Goal: Complete application form

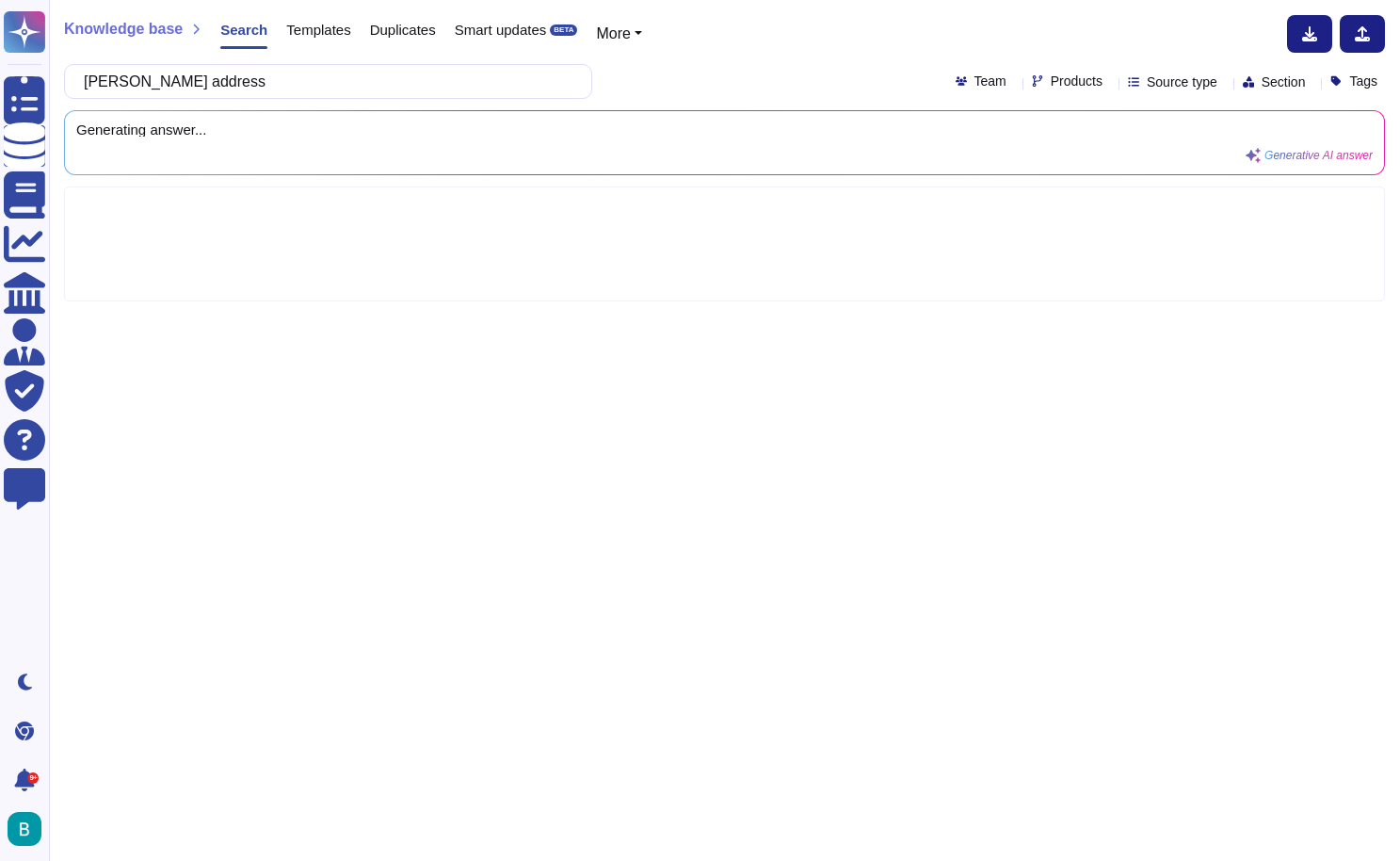
click at [695, 49] on div "Knowledge base Search Templates Duplicates Smart updates BETA More" at bounding box center [717, 34] width 1307 height 38
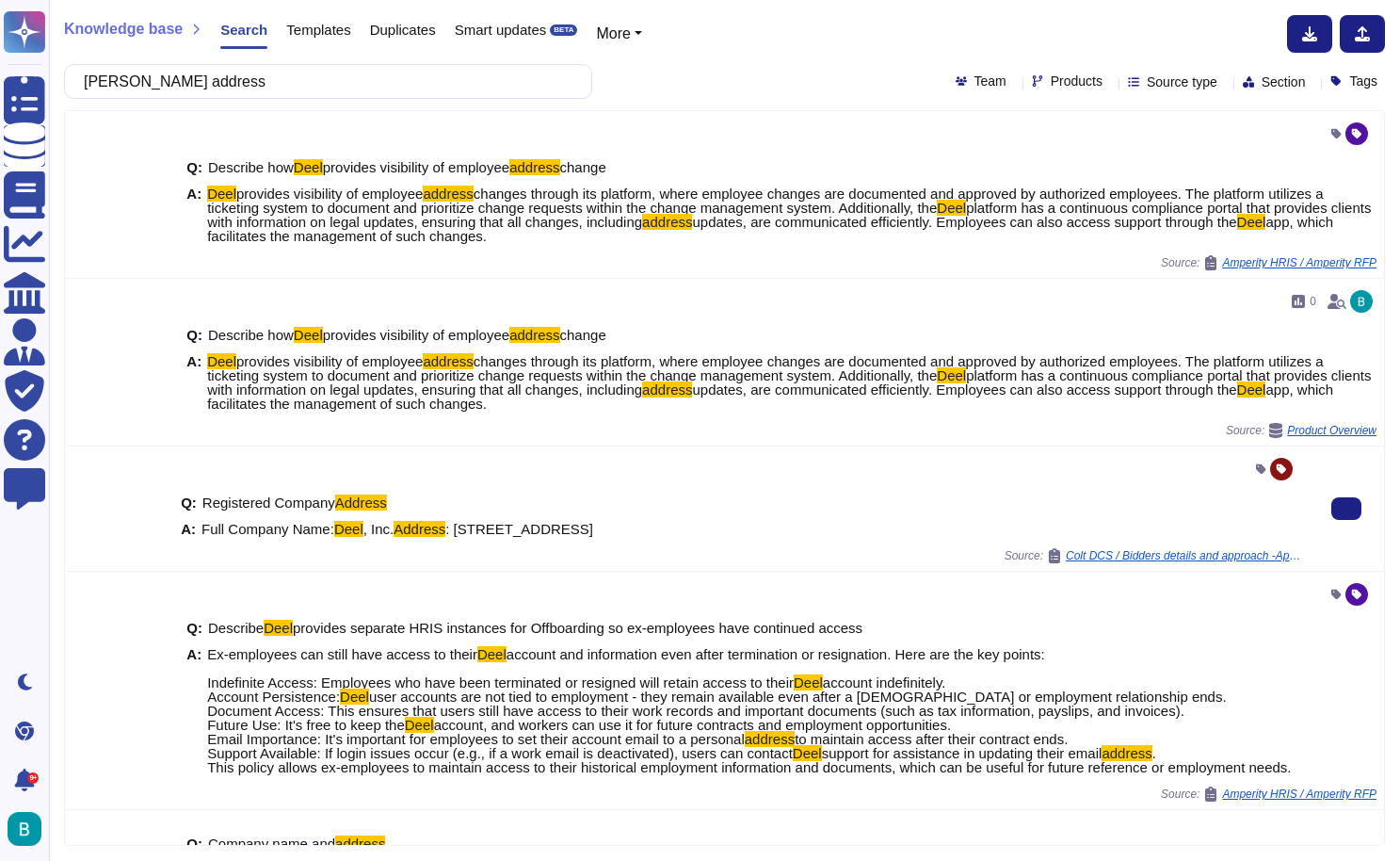
drag, startPoint x: 660, startPoint y: 533, endPoint x: 411, endPoint y: 548, distance: 249.5
click at [411, 536] on div "A: Full Company Name: [PERSON_NAME] , Inc. Address : [STREET_ADDRESS]" at bounding box center [740, 528] width 1120 height 14
click at [445, 537] on span ": [STREET_ADDRESS]" at bounding box center [519, 529] width 147 height 16
drag, startPoint x: 636, startPoint y: 545, endPoint x: 268, endPoint y: 544, distance: 368.0
click at [268, 536] on div "A: Full Company Name: [PERSON_NAME] , Inc. Address : [STREET_ADDRESS]" at bounding box center [740, 528] width 1120 height 14
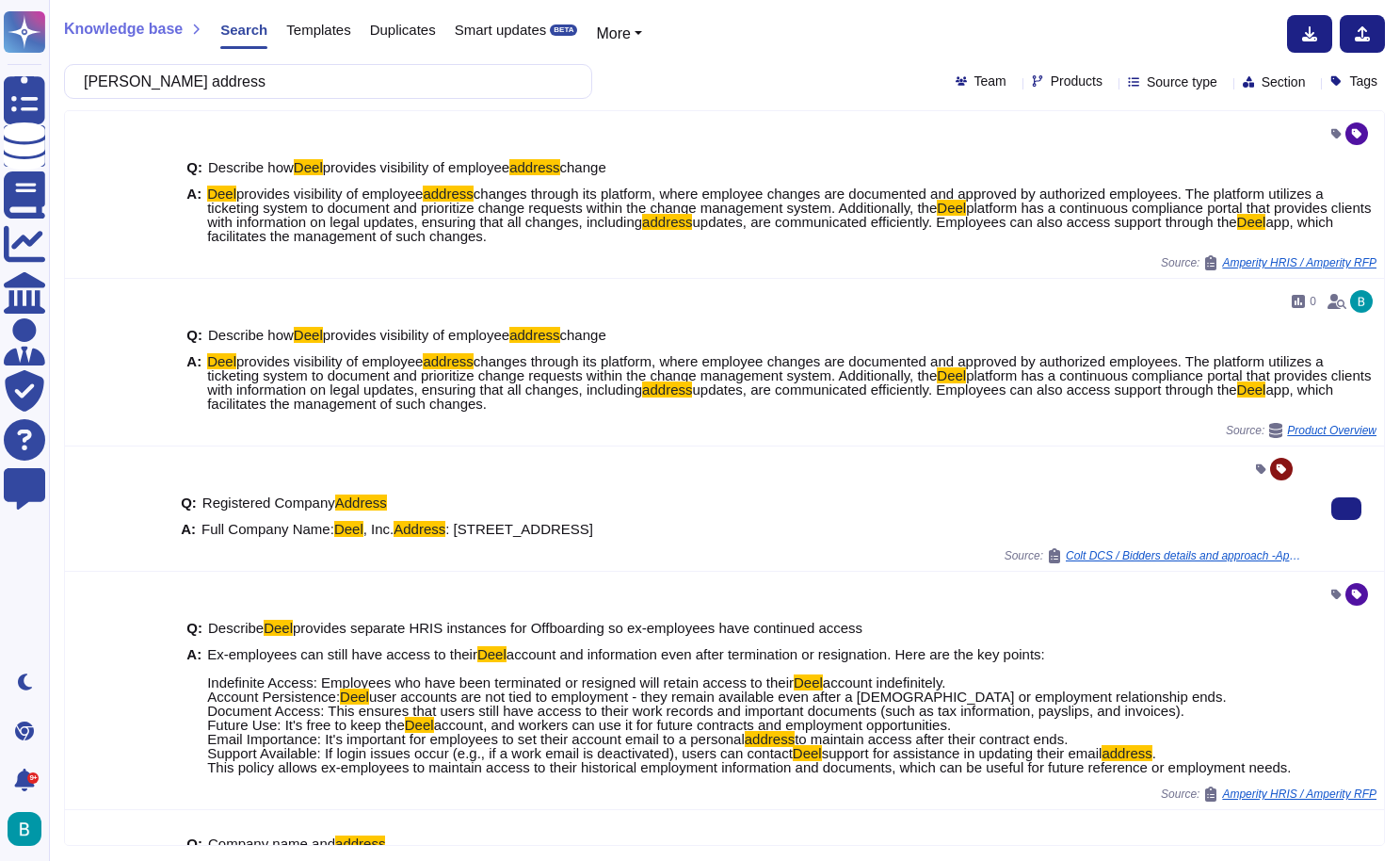
copy span "[STREET_ADDRESS]"
click at [317, 88] on input "[PERSON_NAME] address" at bounding box center [324, 81] width 498 height 33
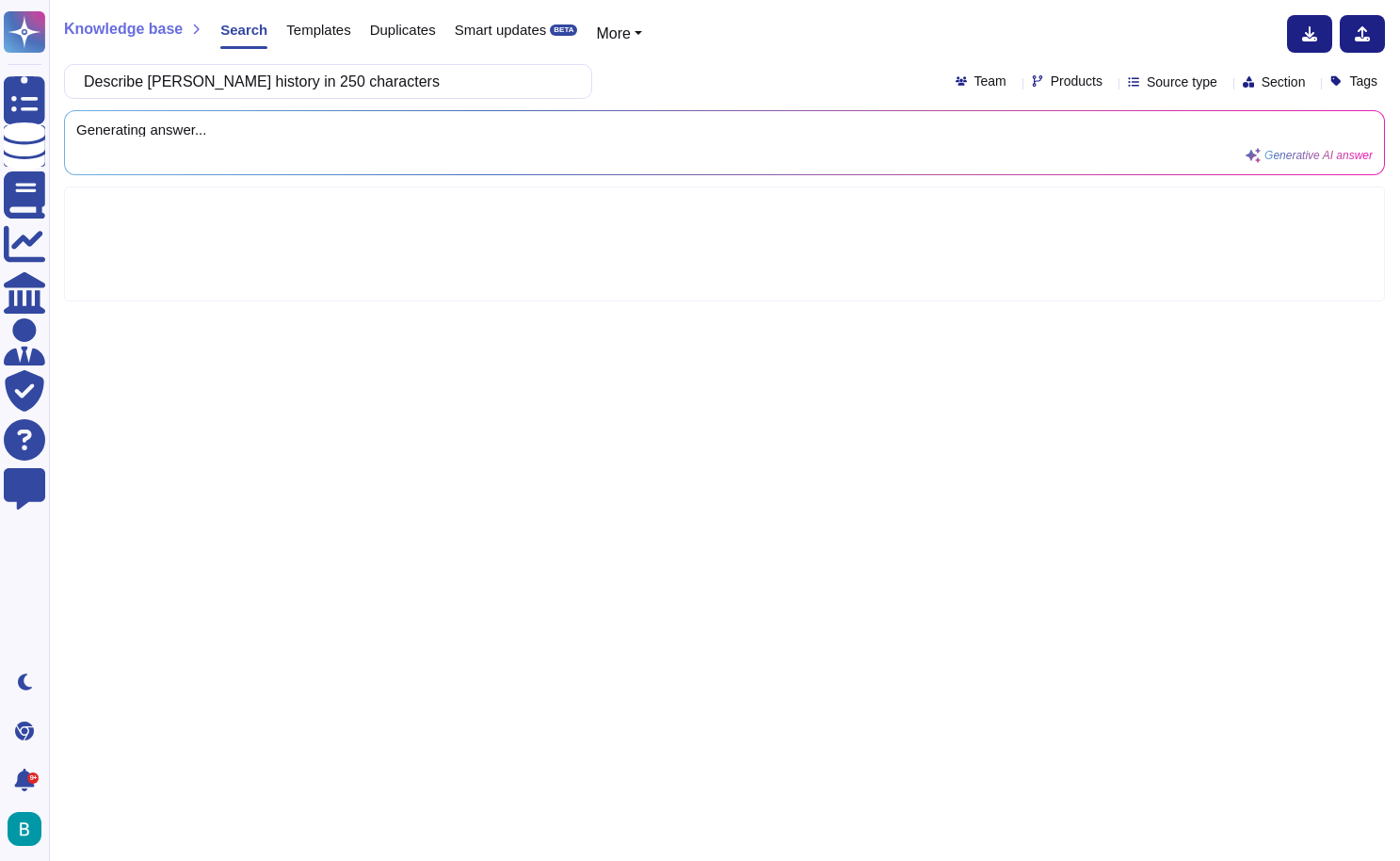
click at [709, 109] on div "Knowledge base Search Templates Duplicates Smart updates BETA More Describe [PE…" at bounding box center [724, 430] width 1351 height 861
click at [368, 77] on input "Describe [PERSON_NAME] history in 250 characters" at bounding box center [324, 81] width 498 height 33
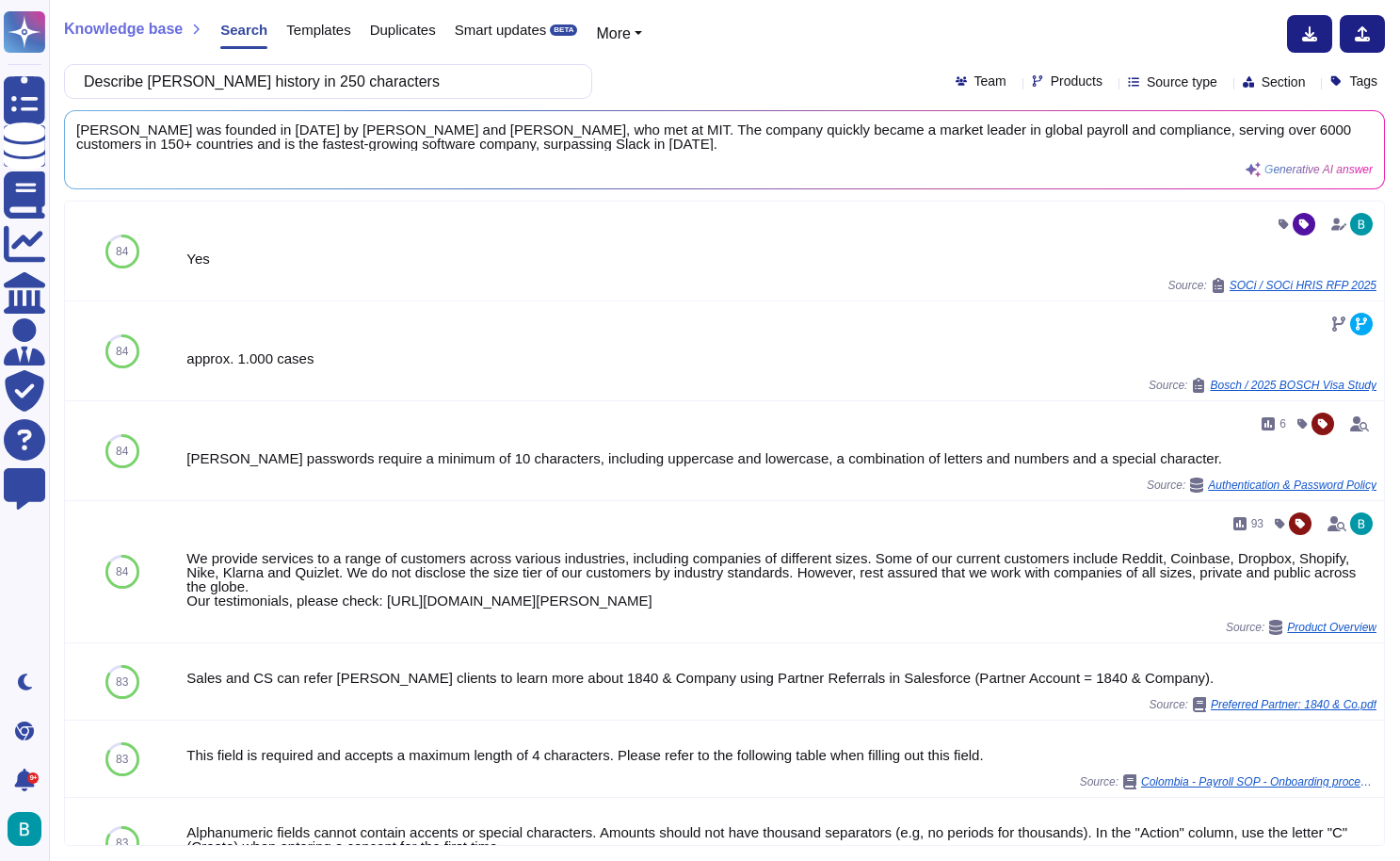
click at [860, 0] on div "Knowledge base Search Templates Duplicates Smart updates BETA More Describe [PE…" at bounding box center [724, 430] width 1351 height 861
click at [462, 82] on input "Describe [PERSON_NAME] history in 250 characters" at bounding box center [324, 81] width 498 height 33
paste input "Provide your account management structure and who will be the main point-of-con…"
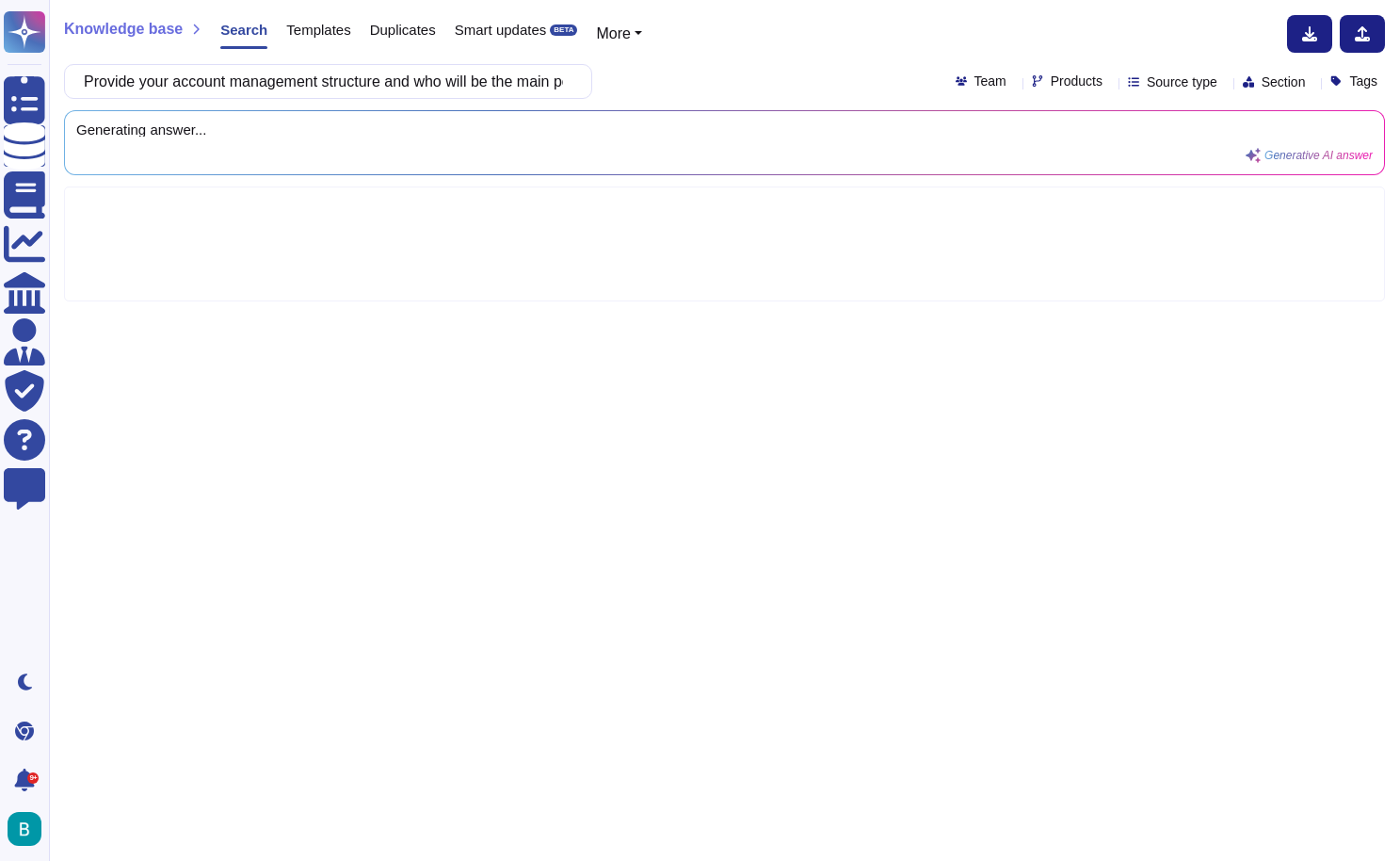
click at [743, 91] on div "Provide your account management structure and who will be the main point-of-con…" at bounding box center [724, 81] width 1321 height 35
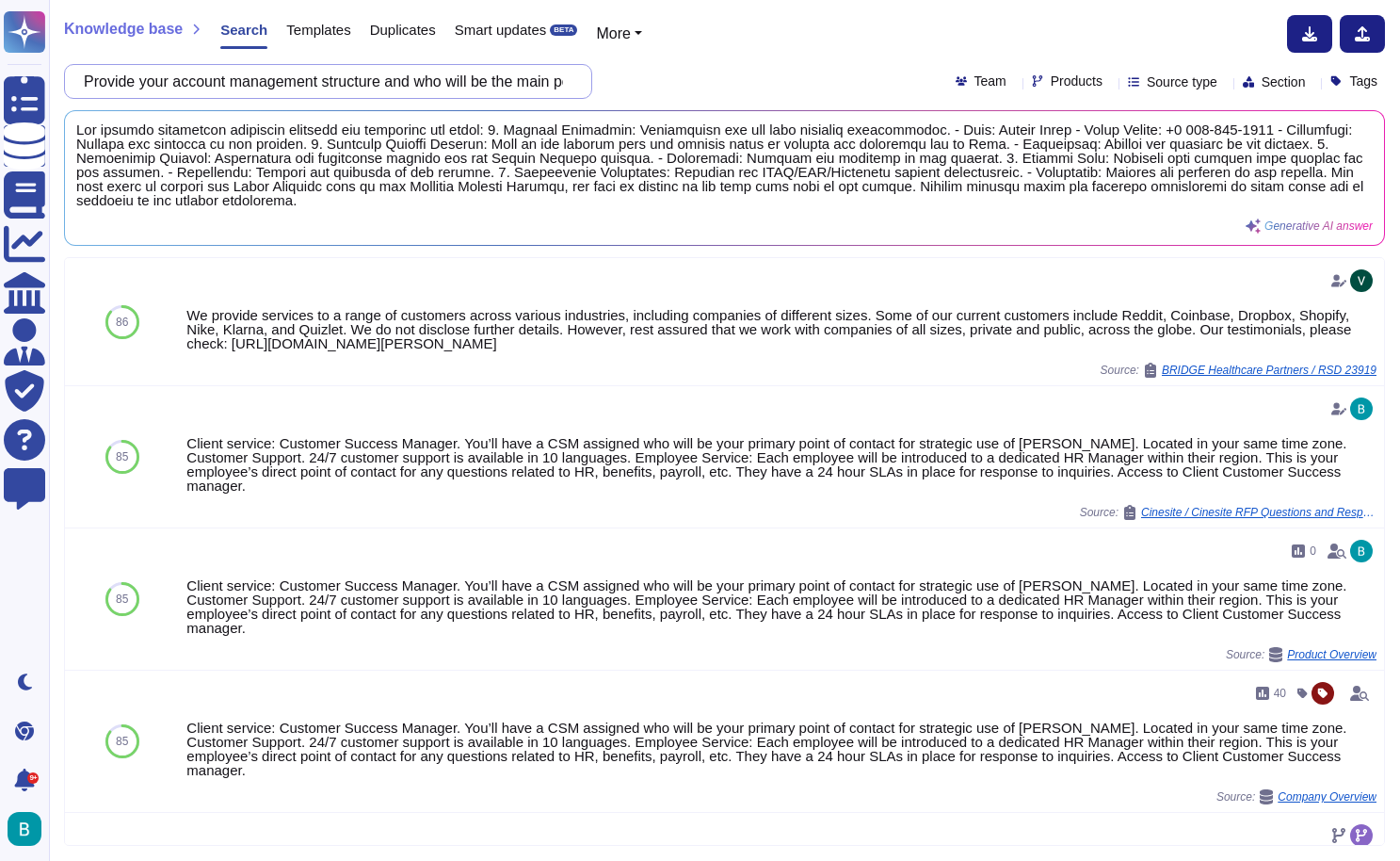
click at [473, 85] on input "Provide your account management structure and who will be the main point-of-con…" at bounding box center [324, 81] width 498 height 33
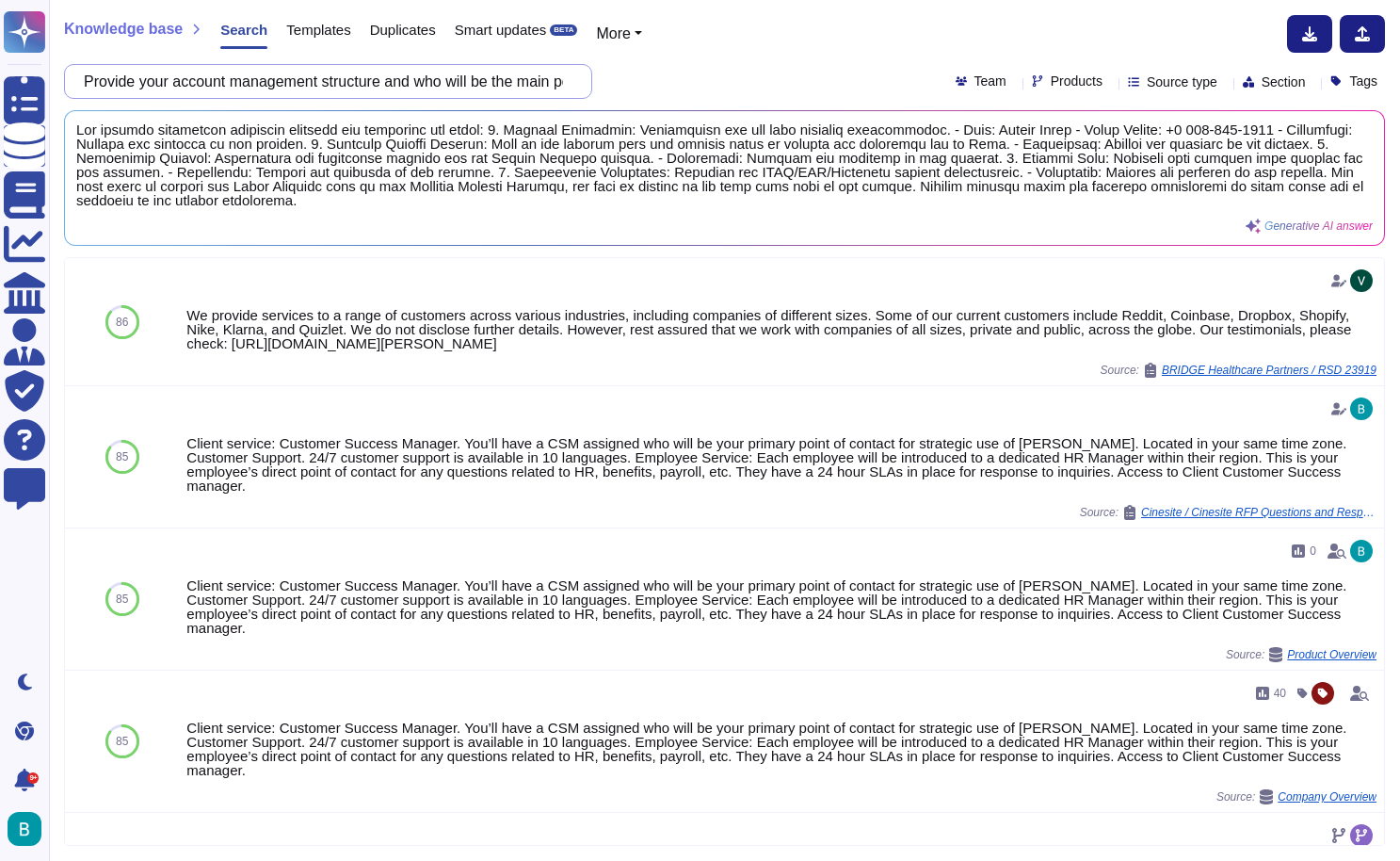
click at [506, 84] on input "Provide your account management structure and who will be the main point-of-con…" at bounding box center [324, 81] width 498 height 33
click at [566, 84] on input "Provide your account management structure and who will be the main point-of-con…" at bounding box center [324, 81] width 498 height 33
drag, startPoint x: 346, startPoint y: 80, endPoint x: 715, endPoint y: 100, distance: 369.5
click at [715, 100] on div "Knowledge base Search Templates Duplicates Smart updates BETA More Provide your…" at bounding box center [724, 430] width 1351 height 861
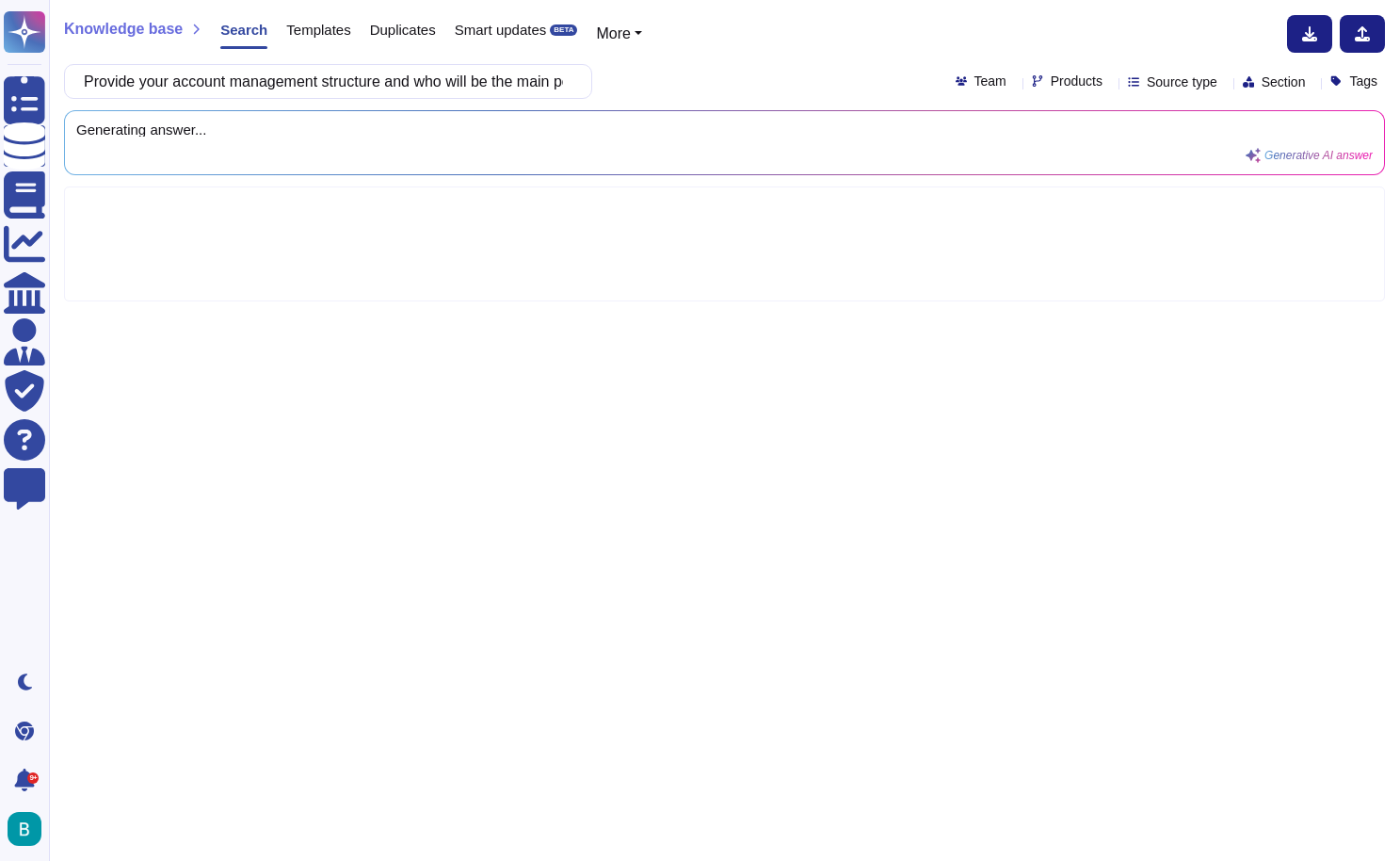
type input "Provide your account management structure and who will be the main point-of-con…"
click at [778, 87] on div "Provide your account management structure and who will be the main point-of-con…" at bounding box center [724, 81] width 1321 height 35
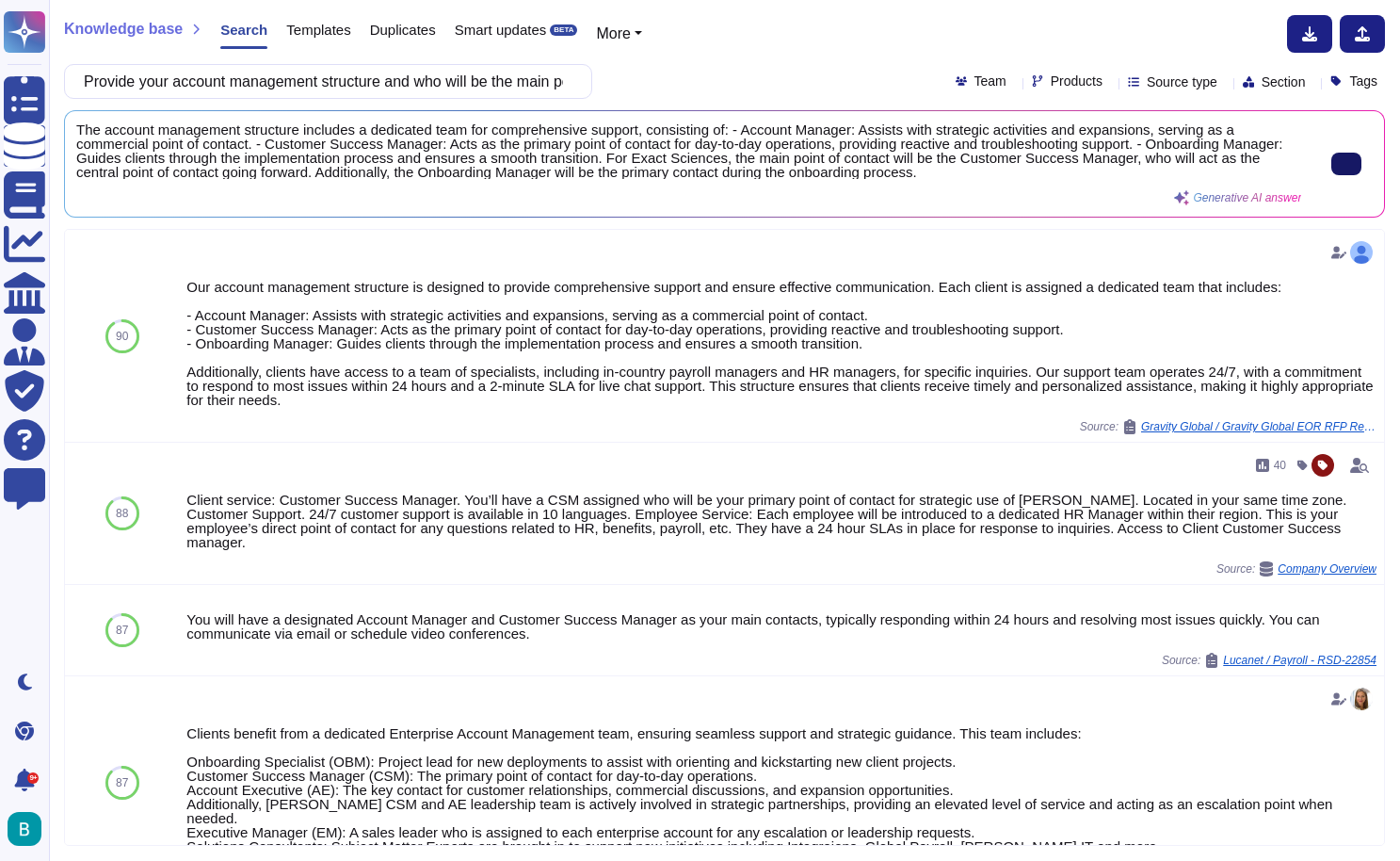
click at [1331, 168] on button at bounding box center [1346, 163] width 30 height 23
click at [415, 83] on input "Provide your account management structure and who will be the main point-of-con…" at bounding box center [324, 81] width 498 height 33
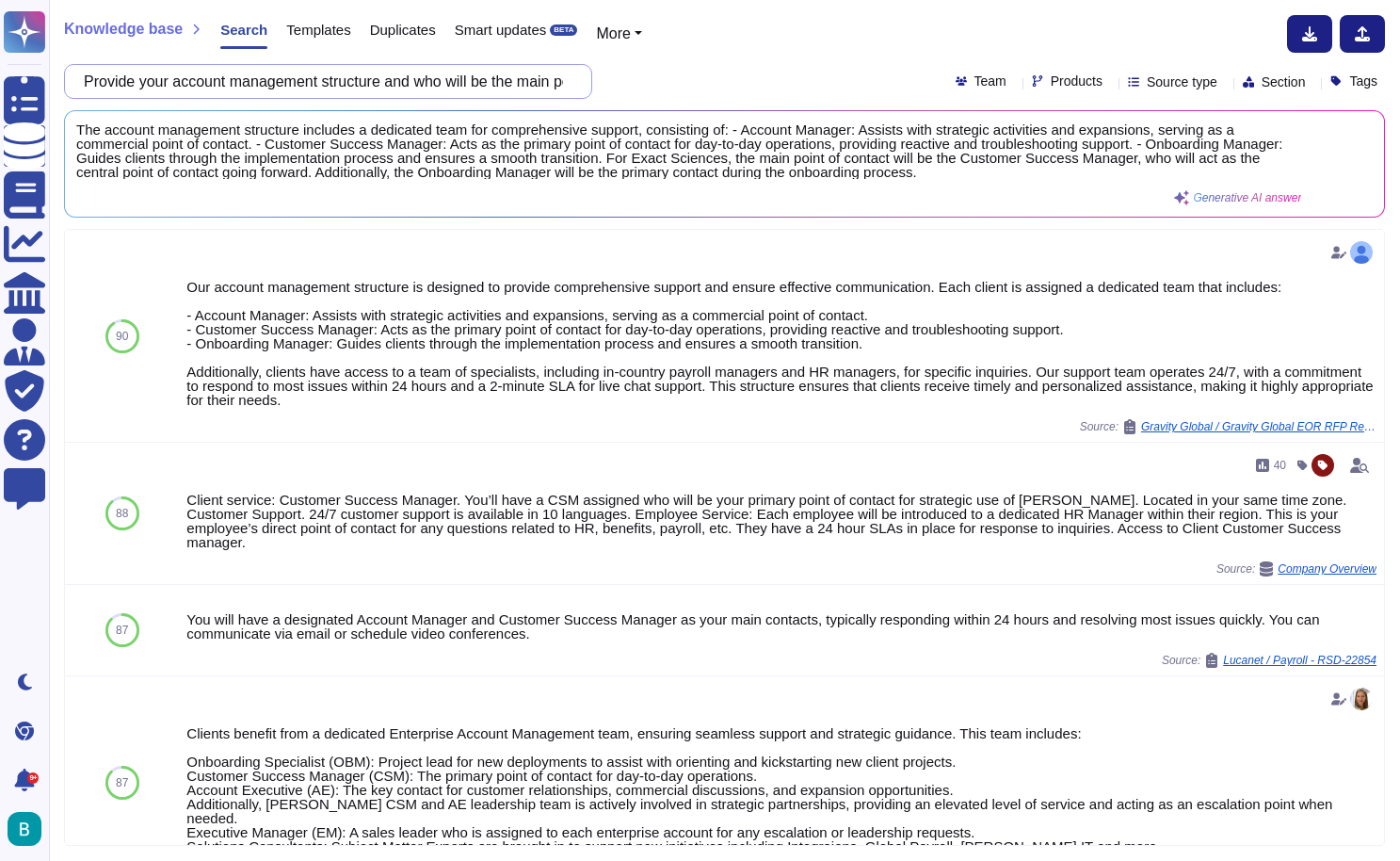
click at [415, 83] on input "Provide your account management structure and who will be the main point-of-con…" at bounding box center [324, 81] width 498 height 33
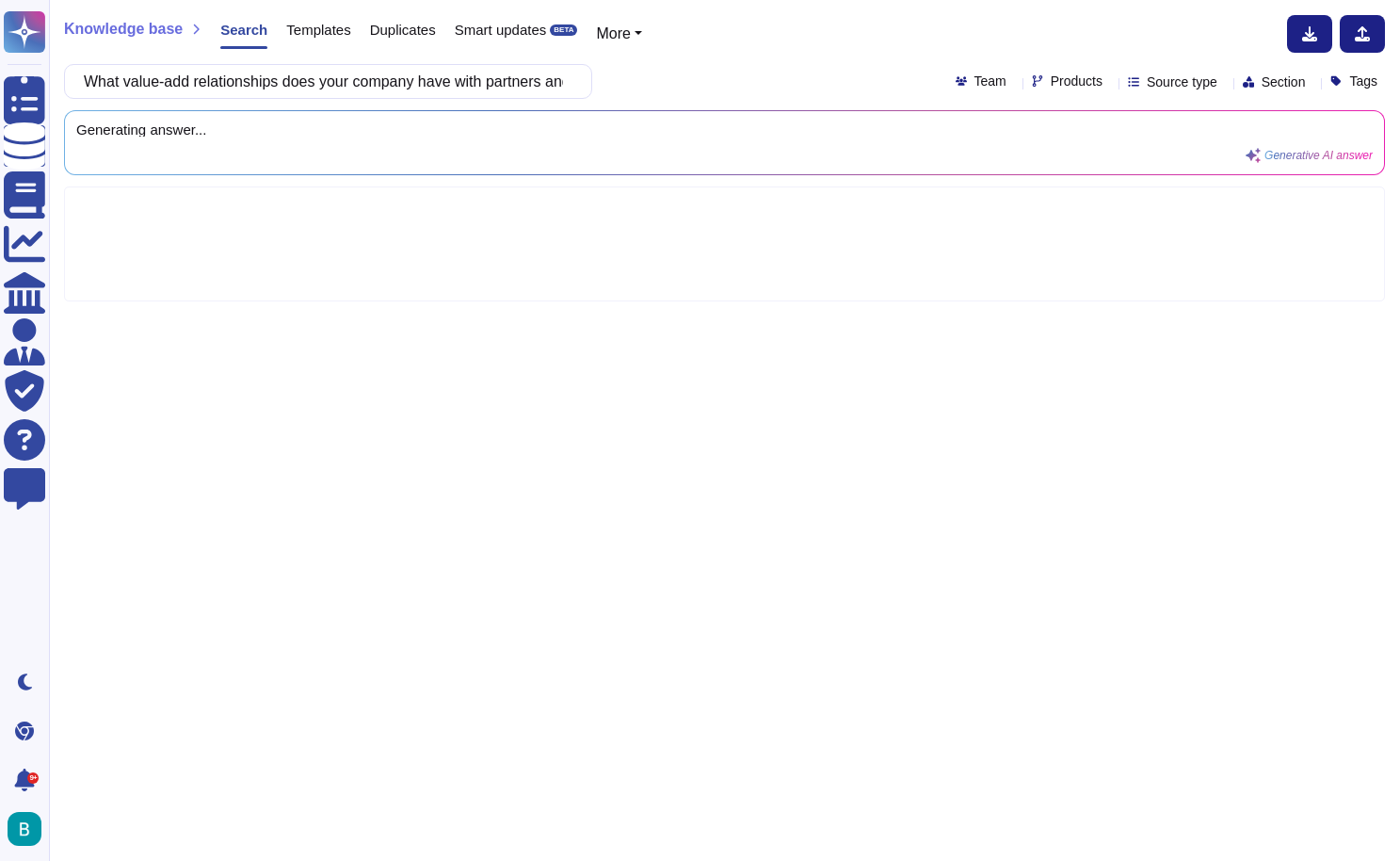
click at [700, 84] on div "What value-add relationships does your company have with partners and suppliers…" at bounding box center [724, 81] width 1321 height 35
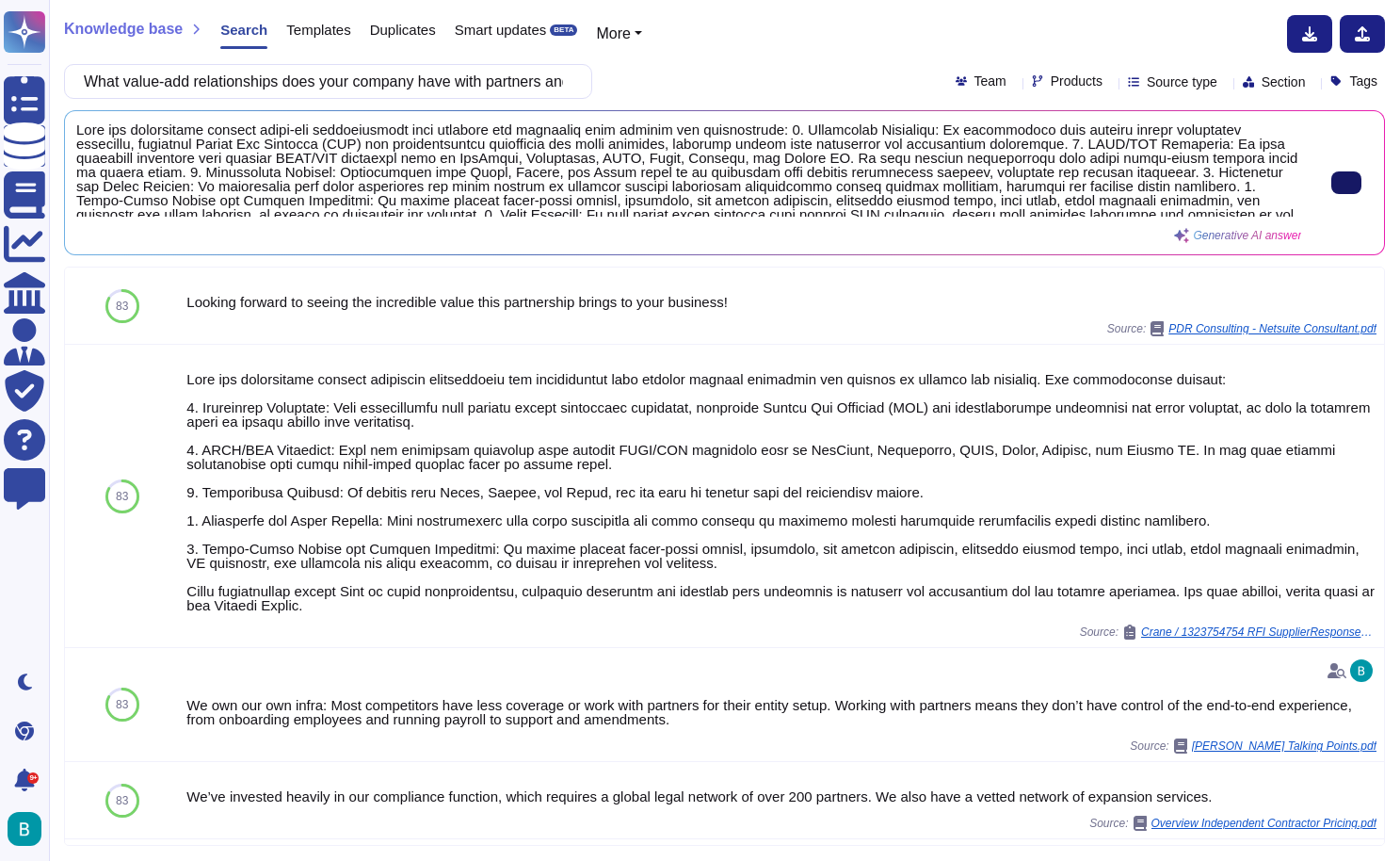
click at [423, 73] on input "What value-add relationships does your company have with partners and suppliers…" at bounding box center [324, 81] width 498 height 33
paste input "Describe briefly the key high-level differentiators of your company and its pro…"
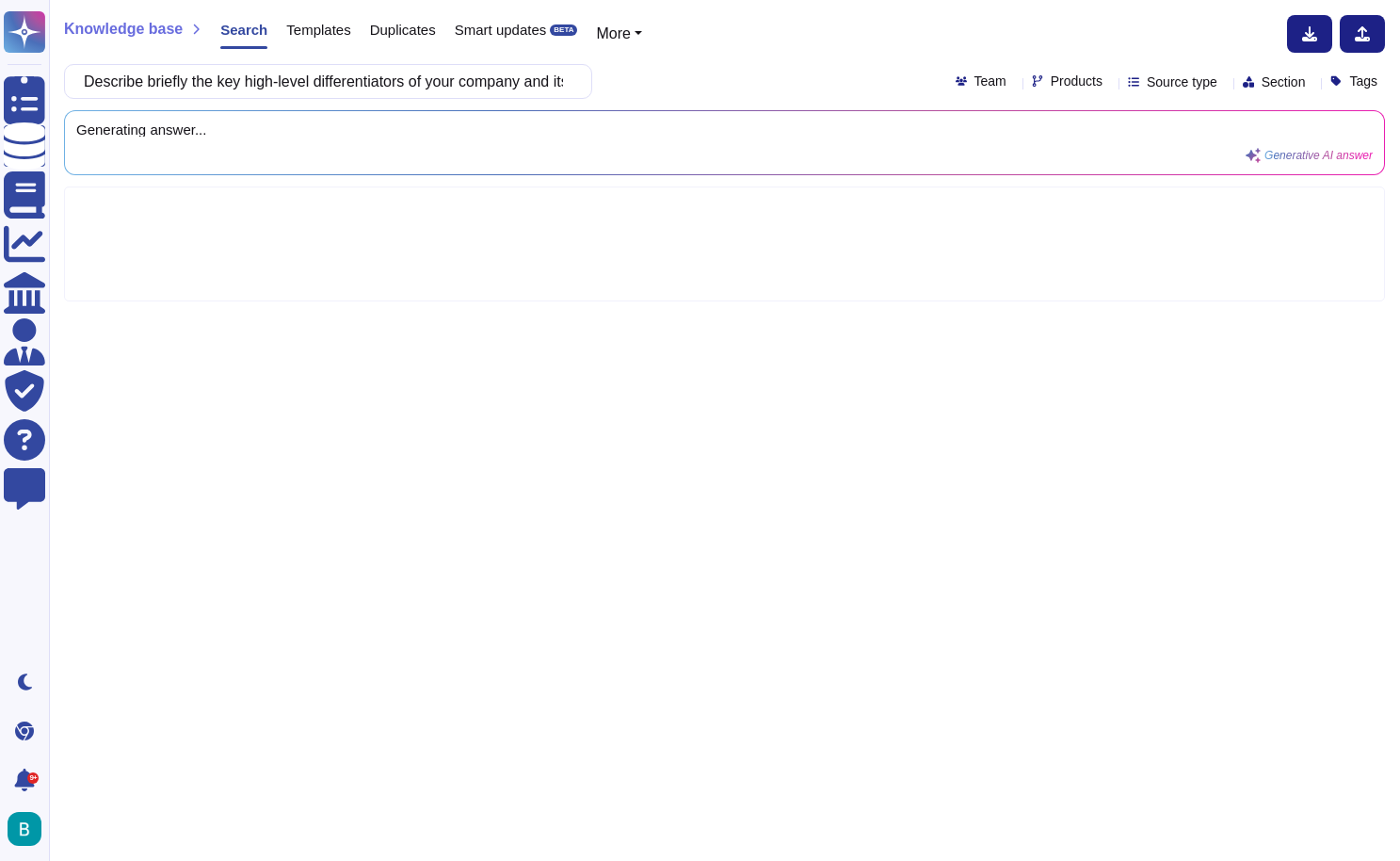
click at [758, 44] on div "Knowledge base Search Templates Duplicates Smart updates BETA More" at bounding box center [717, 34] width 1307 height 38
click at [793, 49] on div "Knowledge base Search Templates Duplicates Smart updates BETA More" at bounding box center [717, 34] width 1307 height 38
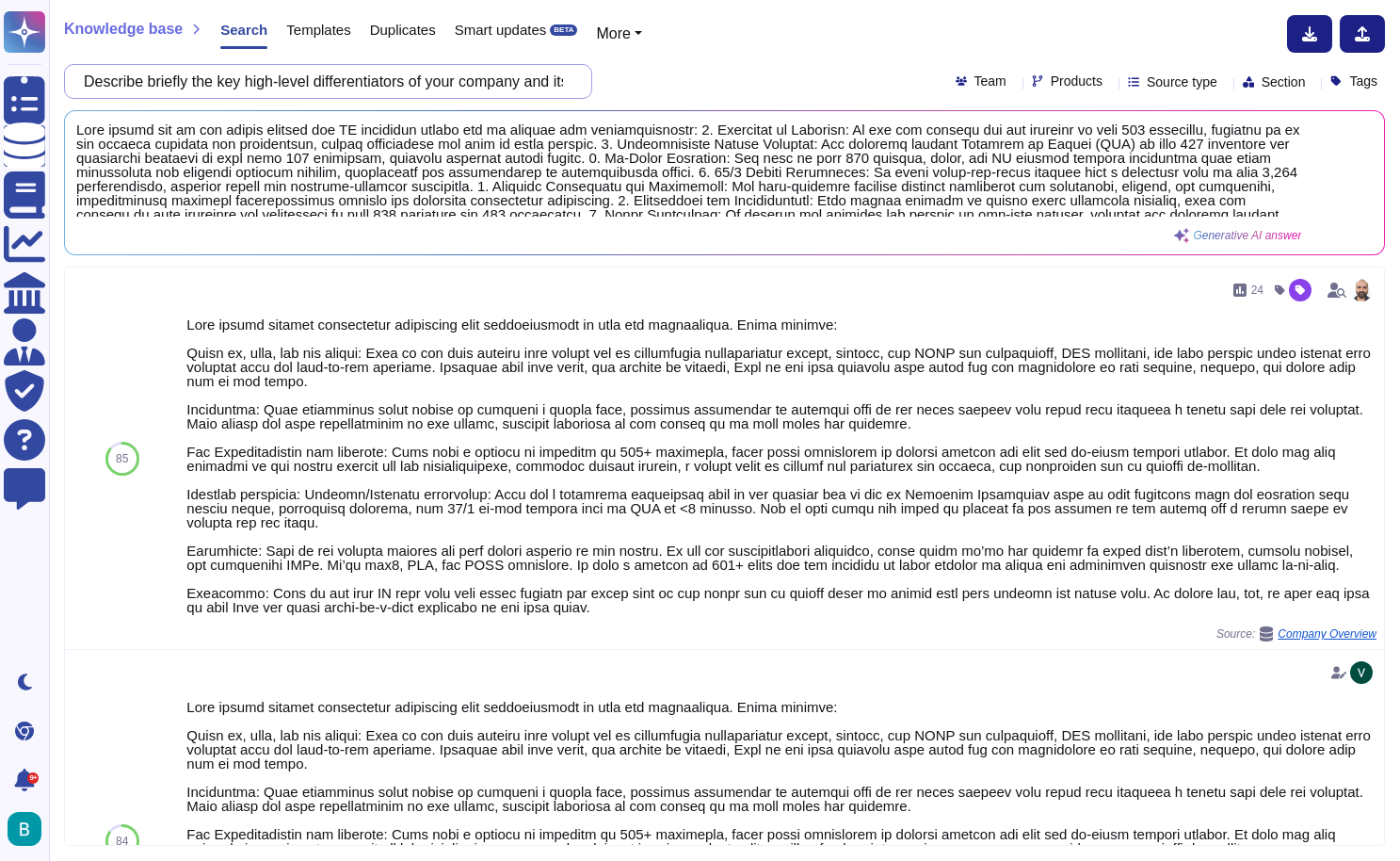
click at [490, 82] on input "Describe briefly the key high-level differentiators of your company and its pro…" at bounding box center [324, 81] width 498 height 33
paste input "Besides EOR, summarize what other services are available"
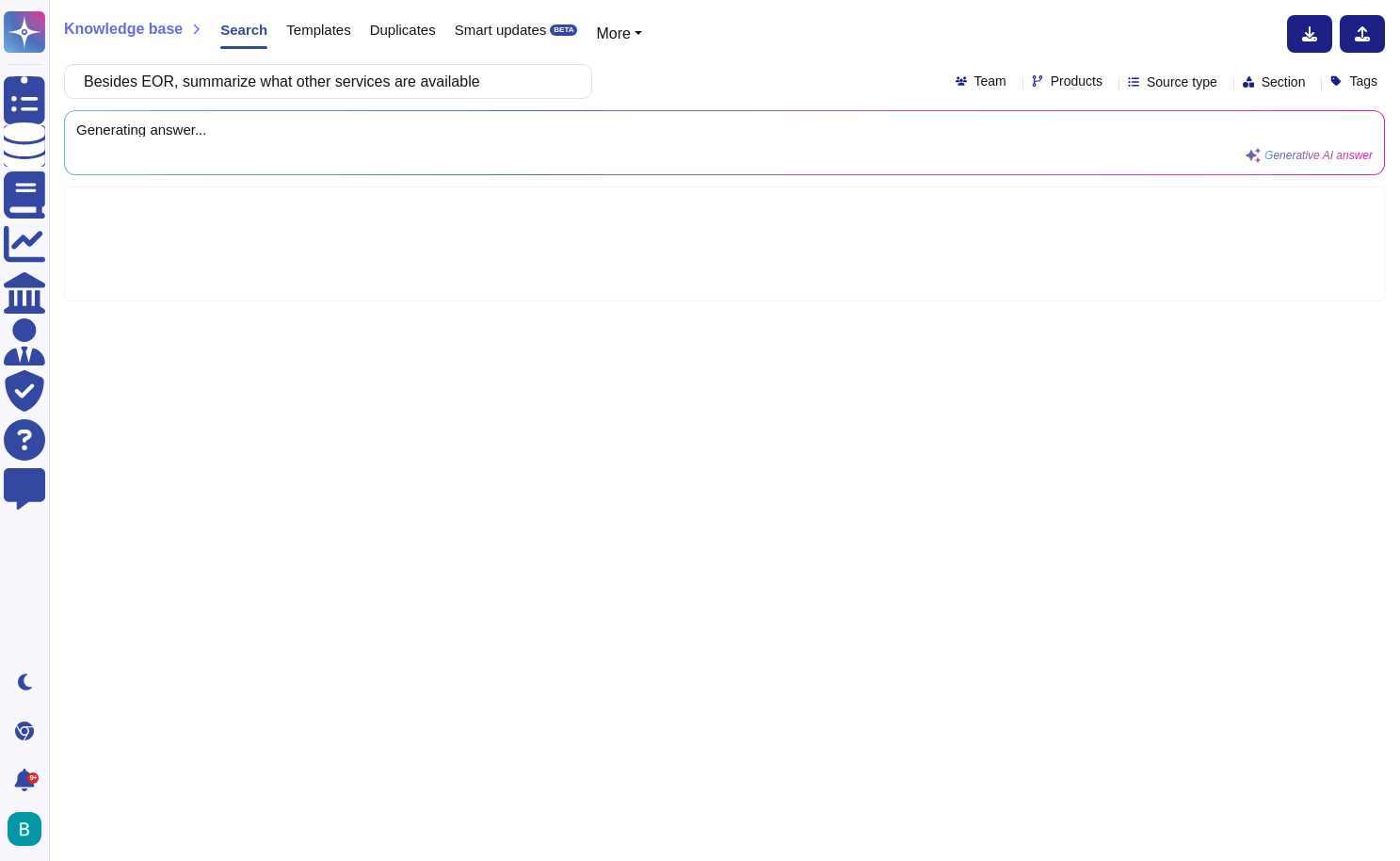
click at [709, 82] on div "Besides EOR, summarize what other services are available Team Products Source t…" at bounding box center [724, 81] width 1321 height 35
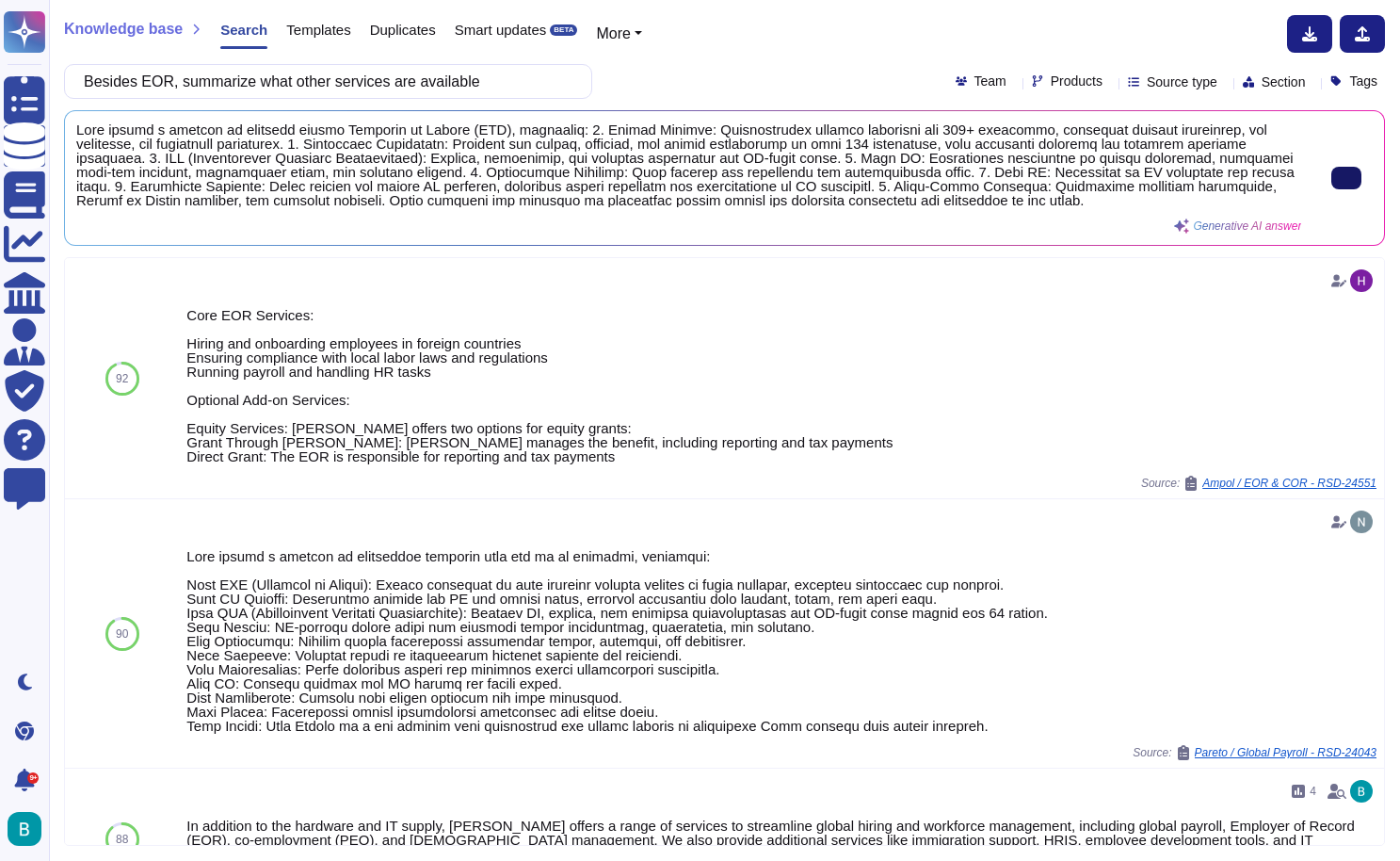
click at [453, 69] on input "Besides EOR, summarize what other services are available" at bounding box center [324, 81] width 498 height 33
paste input "Do you have prior experience working with companies of a similar size to Exact …"
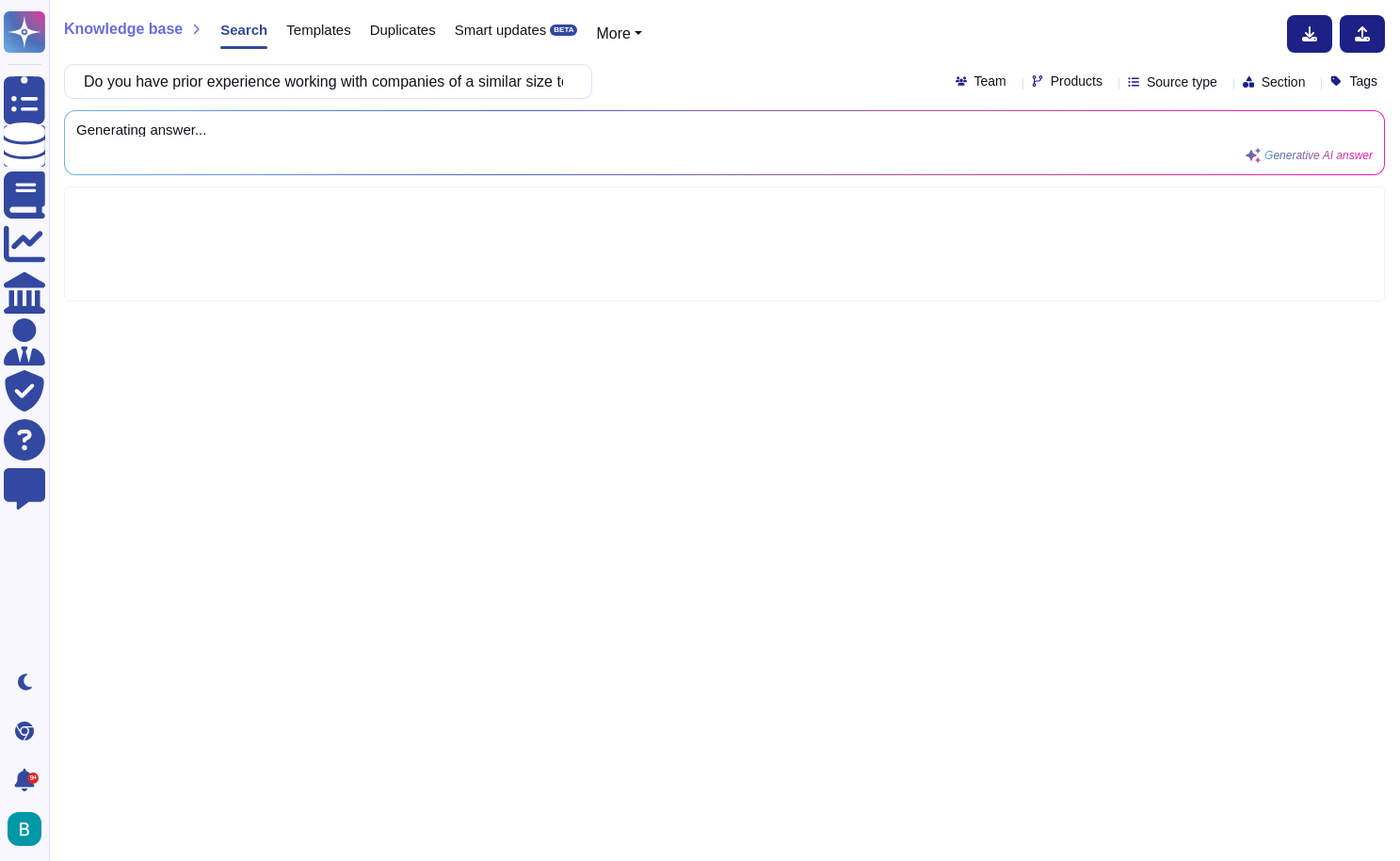
click at [714, 71] on div "Do you have prior experience working with companies of a similar size to Exact …" at bounding box center [724, 81] width 1321 height 35
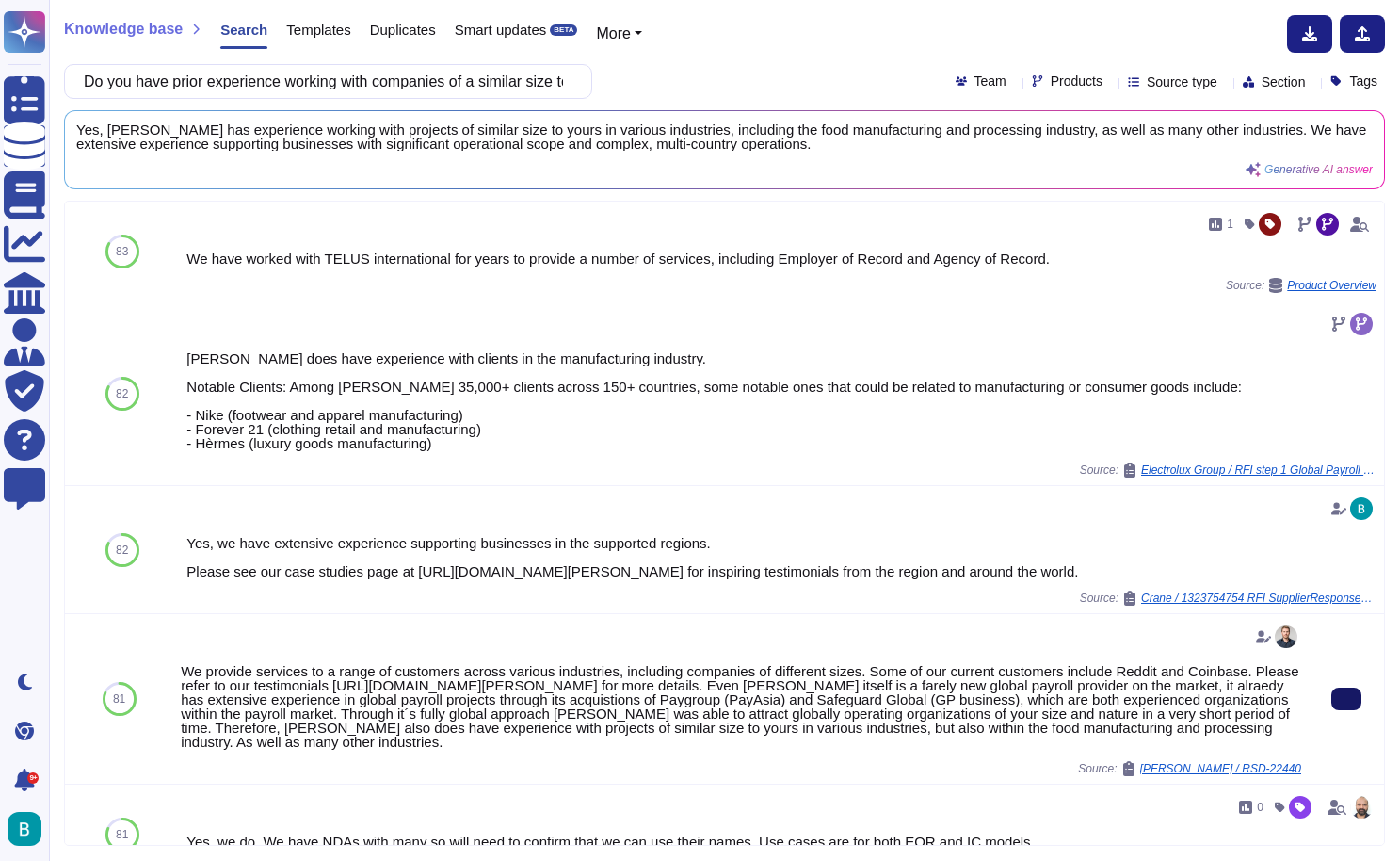
click at [1339, 709] on button at bounding box center [1346, 699] width 30 height 23
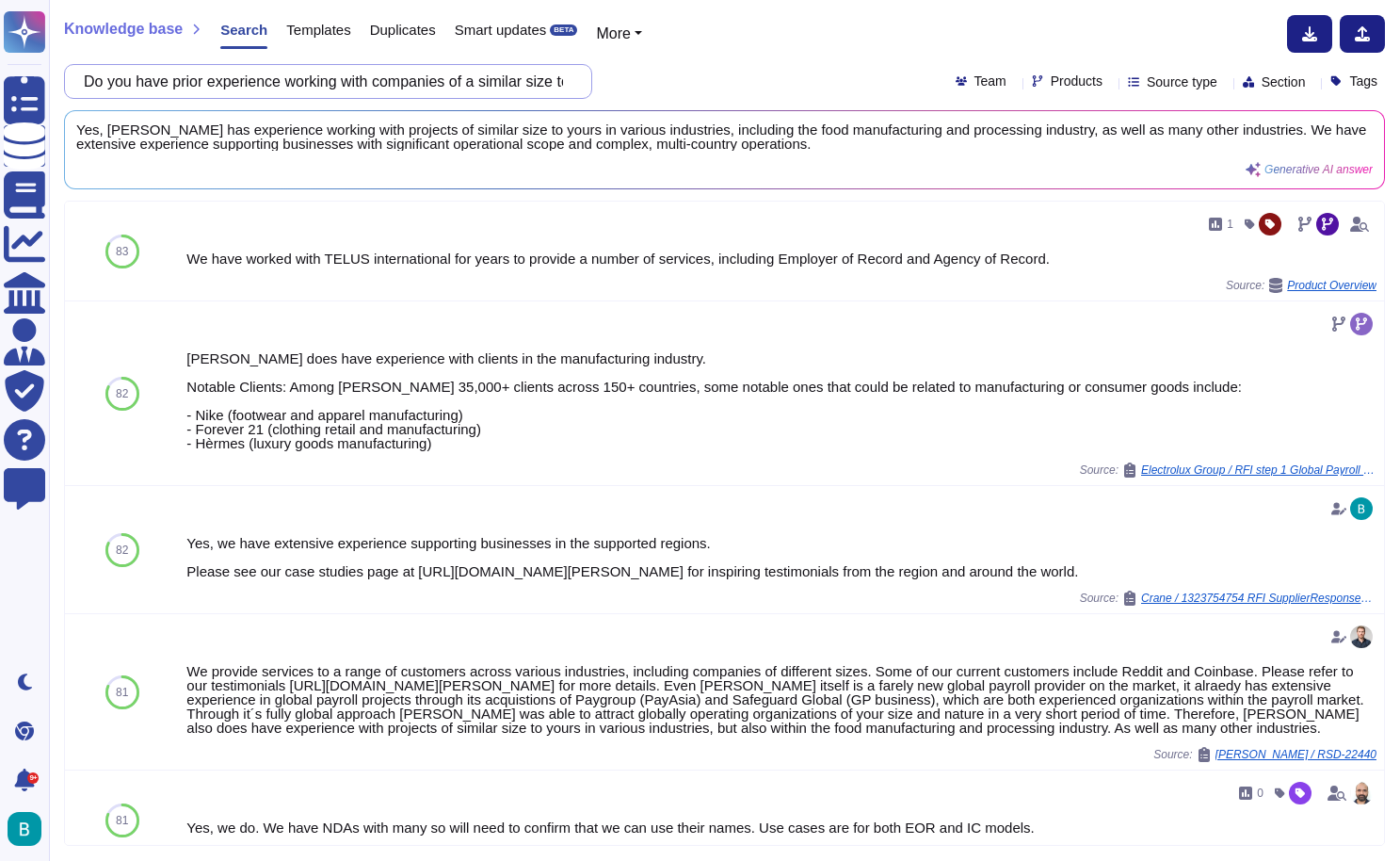
click at [429, 84] on input "Do you have prior experience working with companies of a similar size to Exact …" at bounding box center [324, 81] width 498 height 33
paste input "Please describe the structure and composition of your team, including the list …"
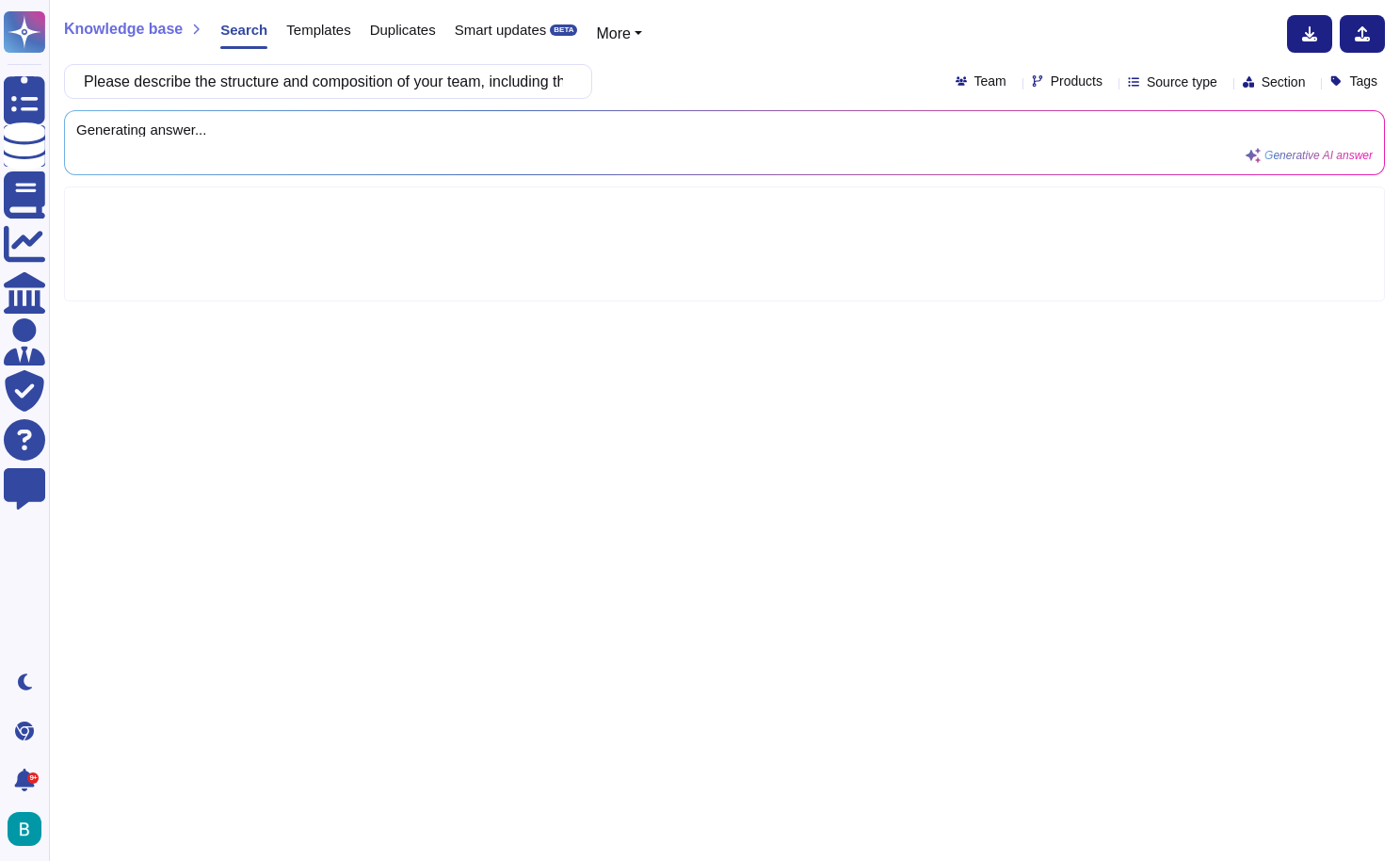
click at [700, 57] on div "Knowledge base Search Templates Duplicates Smart updates BETA More Please descr…" at bounding box center [724, 430] width 1351 height 861
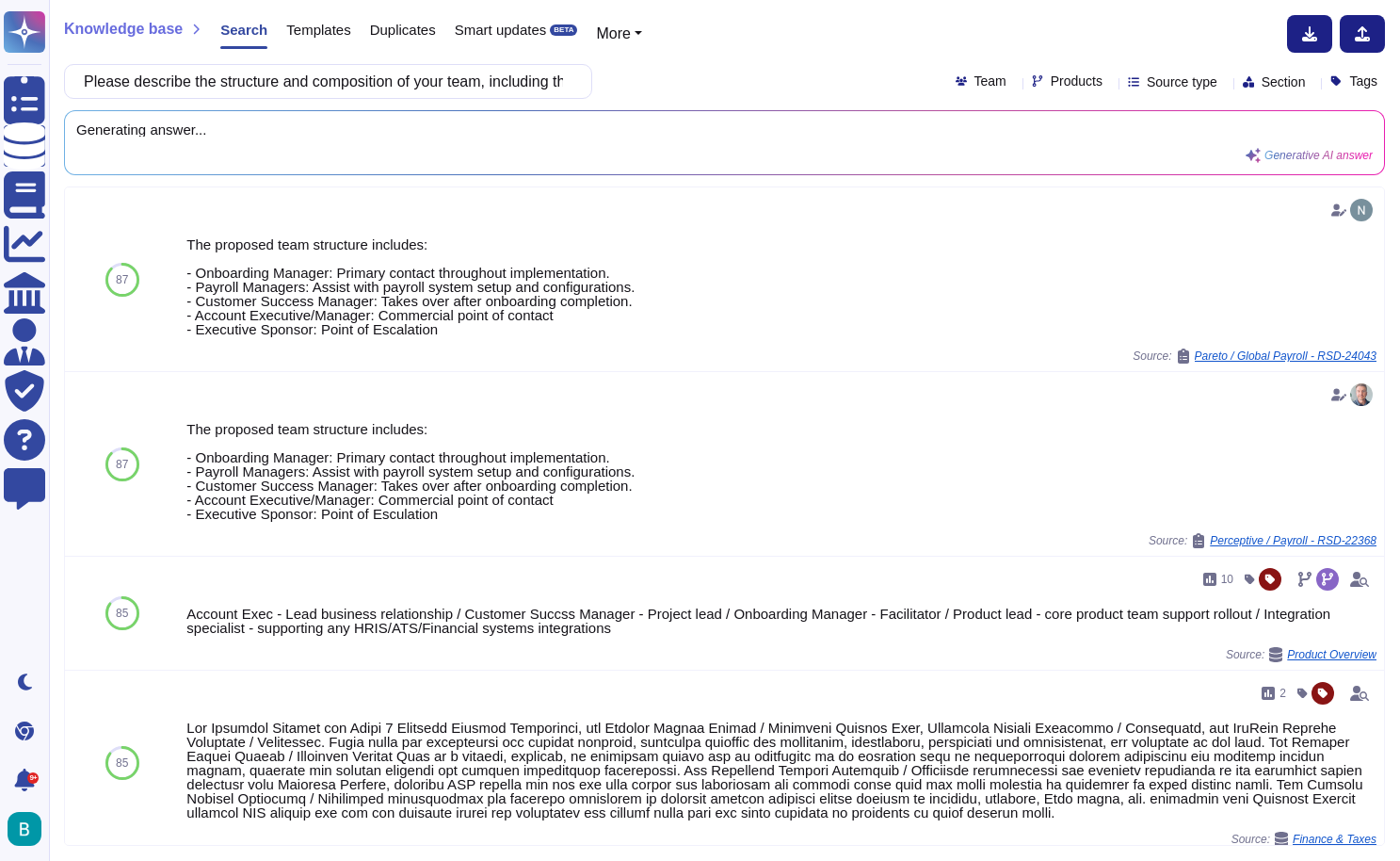
click at [701, 97] on div "Please describe the structure and composition of your team, including the list …" at bounding box center [724, 81] width 1321 height 35
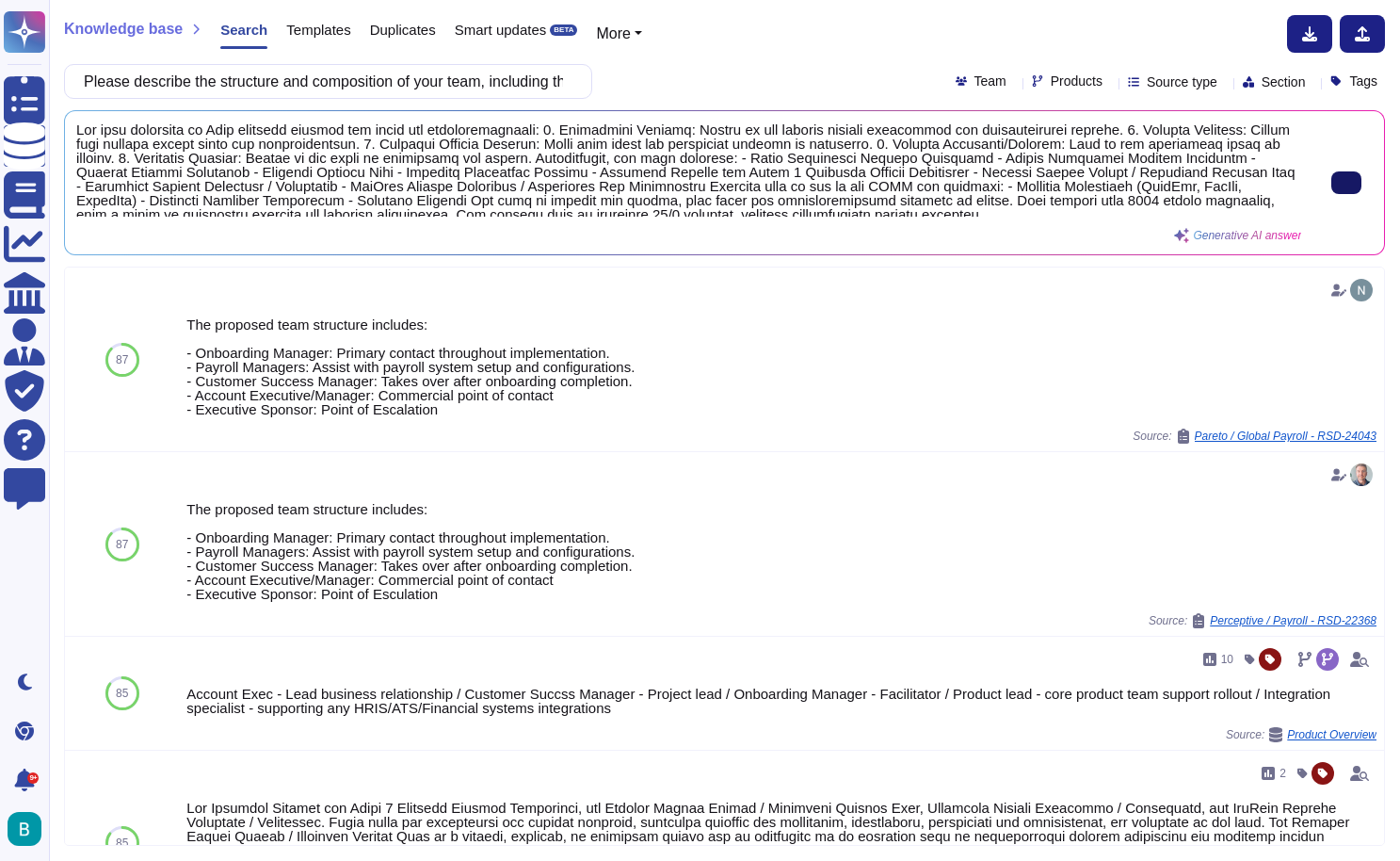
click at [490, 77] on input "Please describe the structure and composition of your team, including the list …" at bounding box center [324, 81] width 498 height 33
paste input "rovide examples of continuous improvements or innovations you have brought to o…"
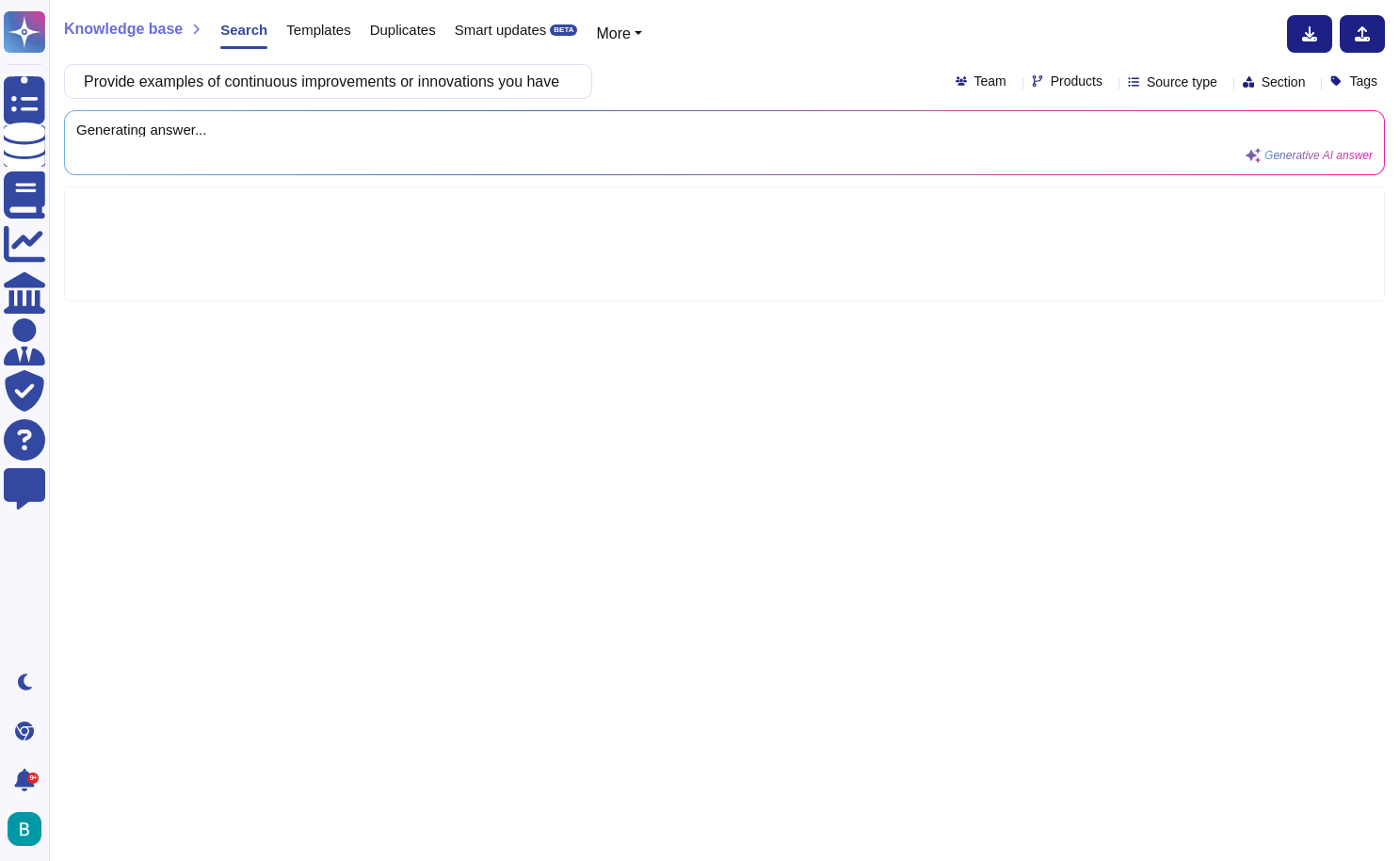
click at [677, 104] on div "Knowledge base Search Templates Duplicates Smart updates BETA More Provide exam…" at bounding box center [724, 430] width 1351 height 861
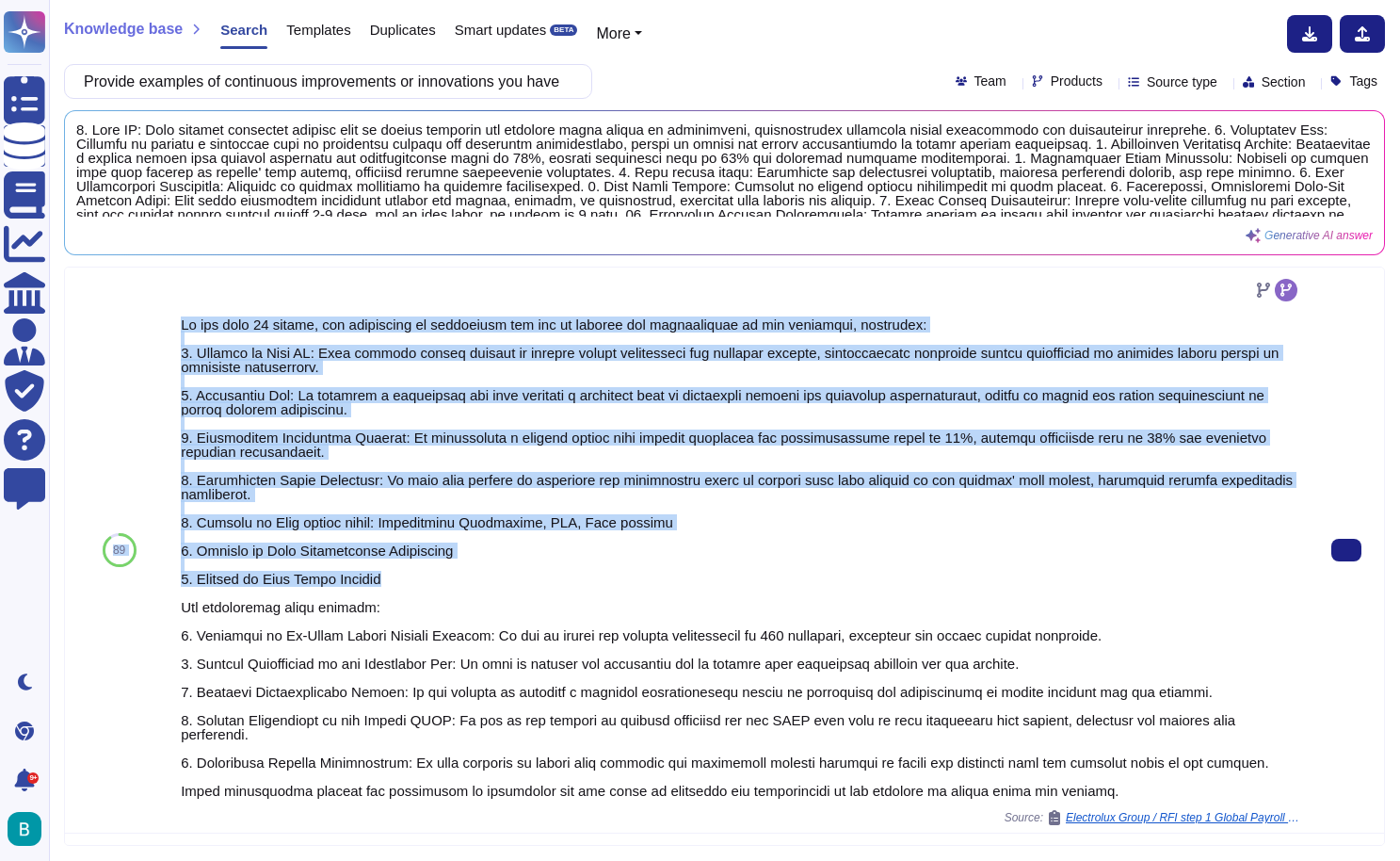
drag, startPoint x: 412, startPoint y: 581, endPoint x: 172, endPoint y: 318, distance: 356.0
click at [172, 318] on div "89 Source: Electrolux Group / RFI step 1 Global Payroll Strategy [DATE]" at bounding box center [724, 550] width 1319 height 566
copy div "89 In the past 12 months, our investment in innovation has led to several key e…"
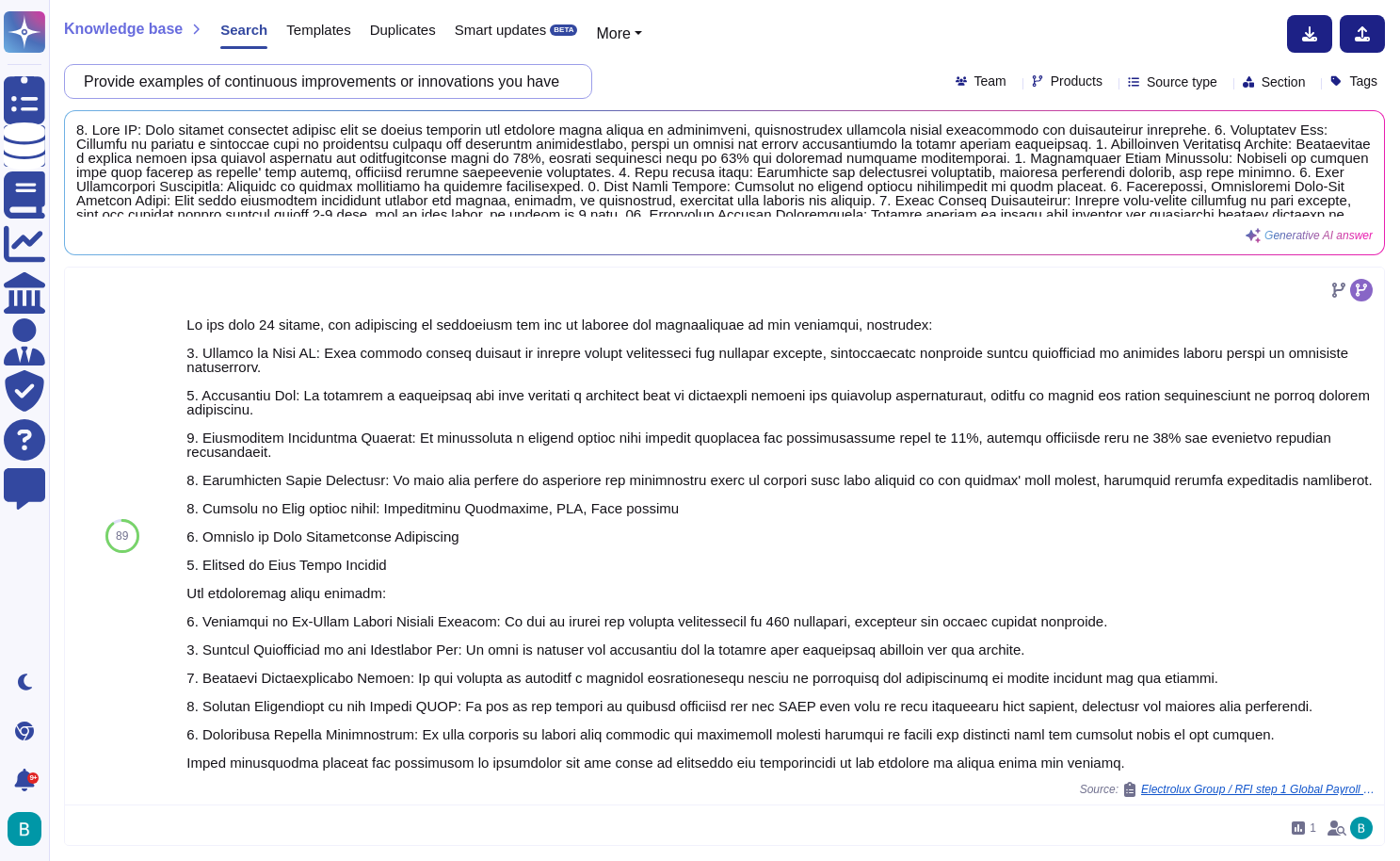
click at [457, 85] on input "Provide examples of continuous improvements or innovations you have brought to …" at bounding box center [324, 81] width 498 height 33
paste input "Describe your current experience or practice for submitting candidates through …"
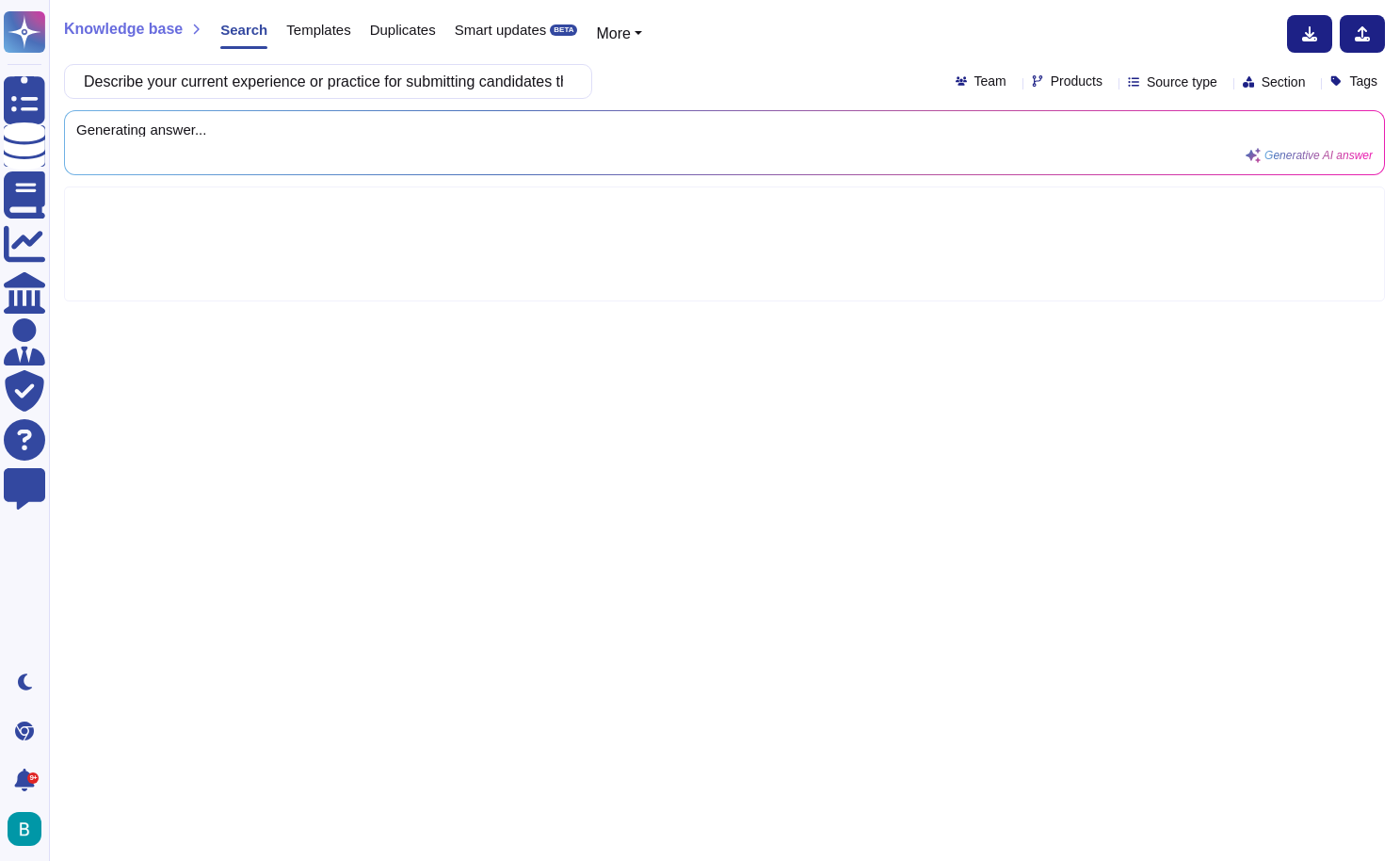
click at [700, 87] on div "Describe your current experience or practice for submitting candidates through …" at bounding box center [724, 81] width 1321 height 35
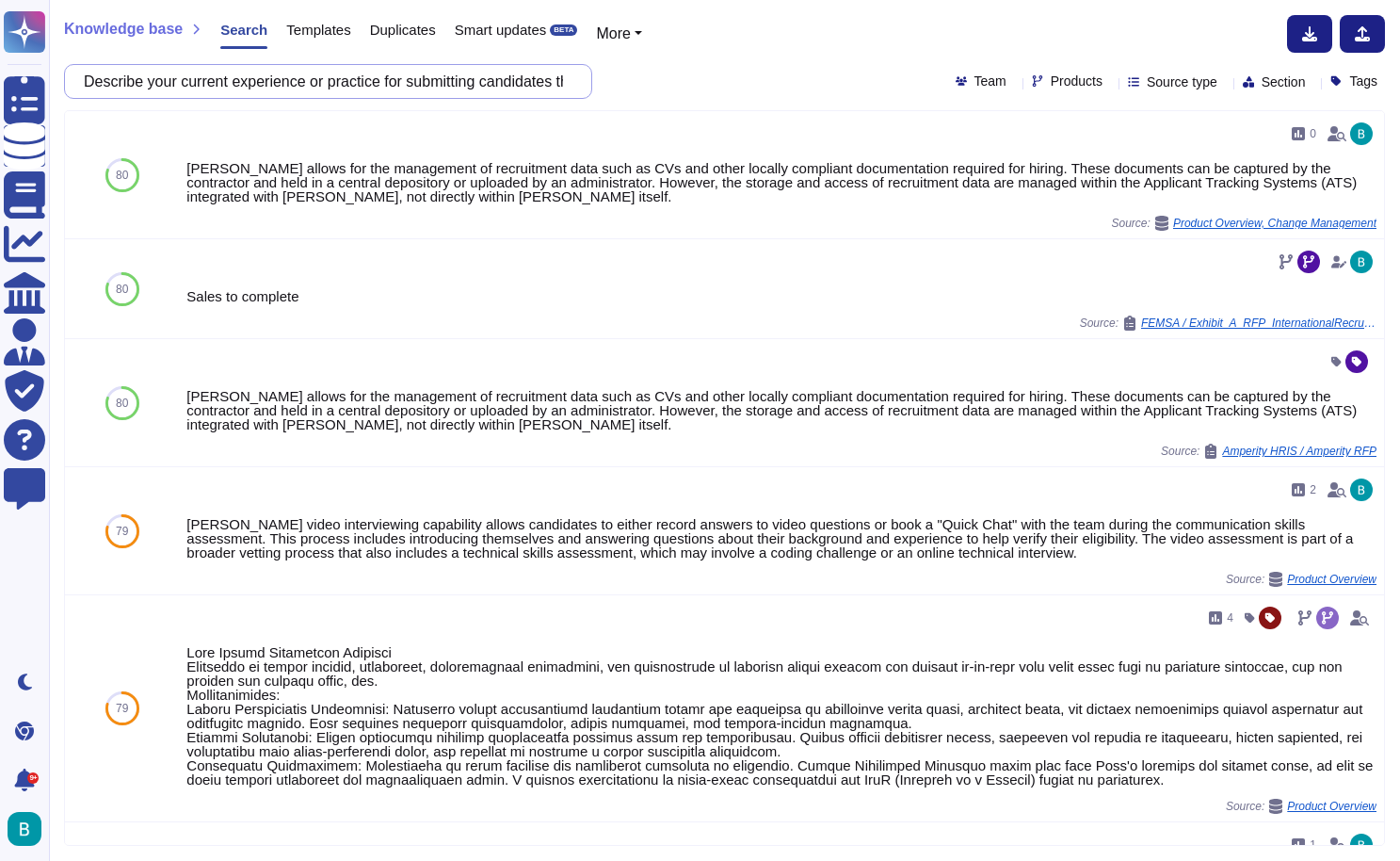
click at [433, 74] on input "Describe your current experience or practice for submitting candidates through …" at bounding box center [324, 81] width 498 height 33
paste input "What specific EOR services do you provide?"
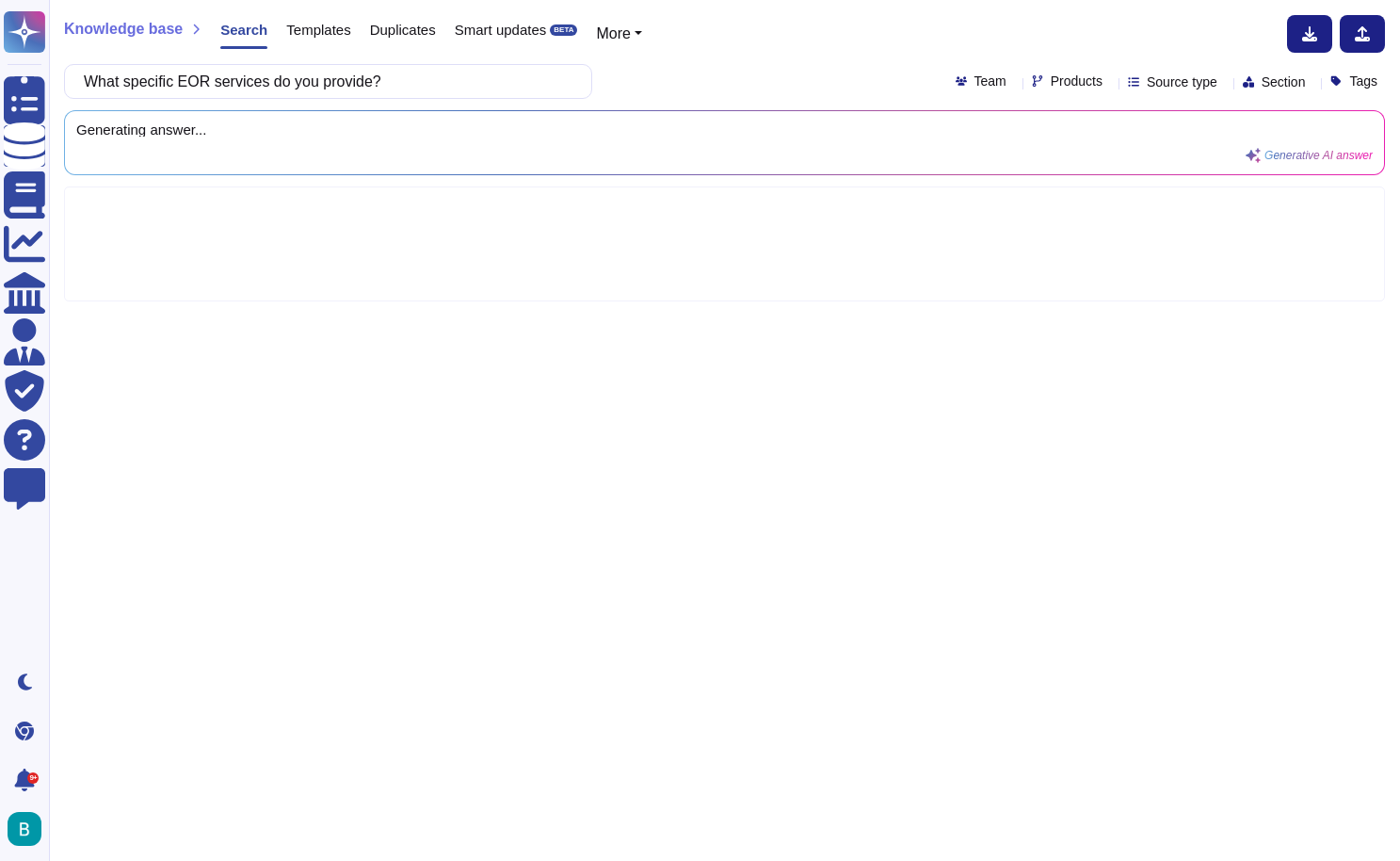
click at [724, 75] on div "What specific EOR services do you provide? Team Products Source type Section Ta…" at bounding box center [724, 81] width 1321 height 35
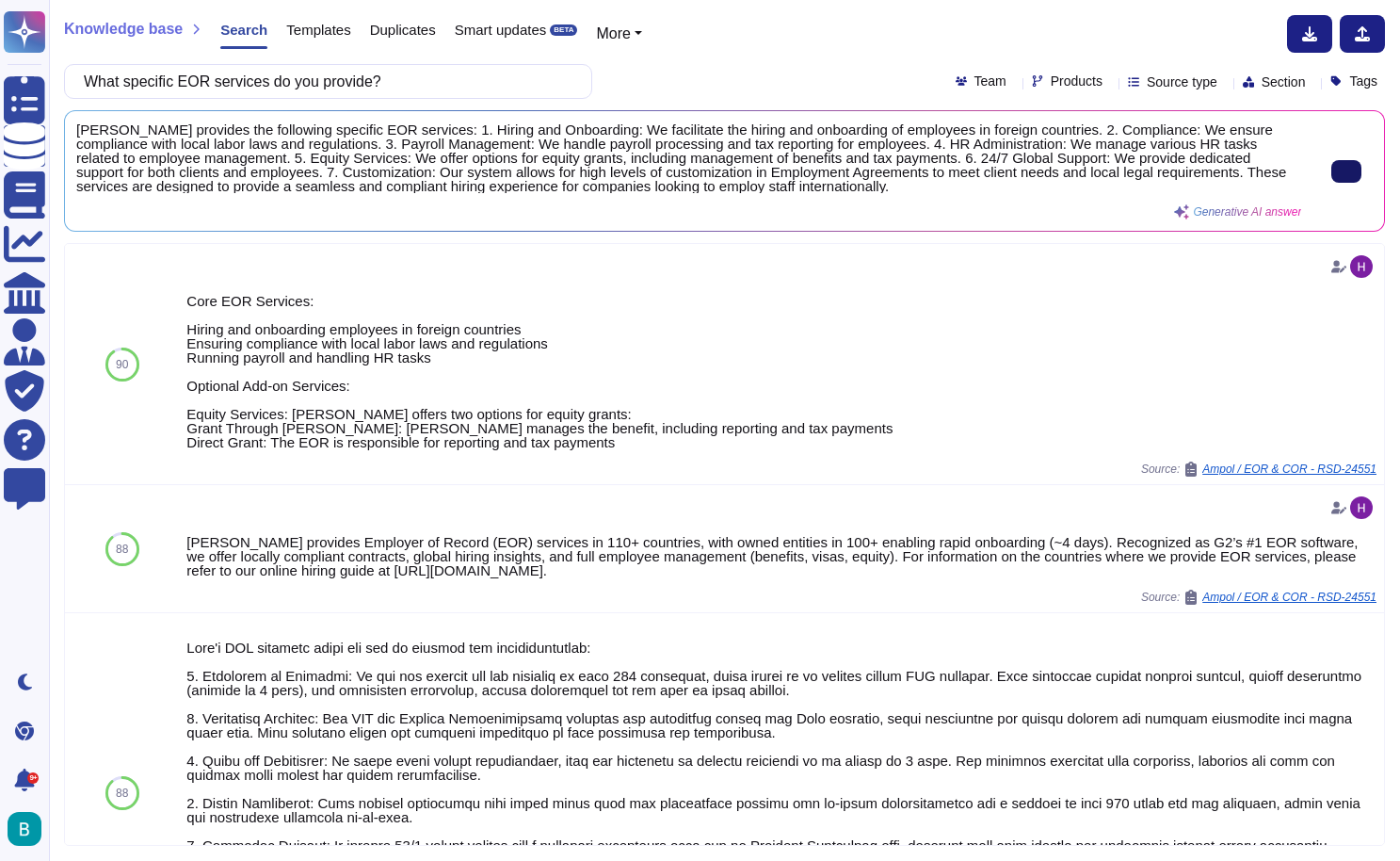
click at [1334, 179] on button at bounding box center [1346, 171] width 30 height 23
click at [428, 91] on input "What specific EOR services do you provide?" at bounding box center [324, 81] width 498 height 33
paste input "Can you handle cross-border employment transfers"
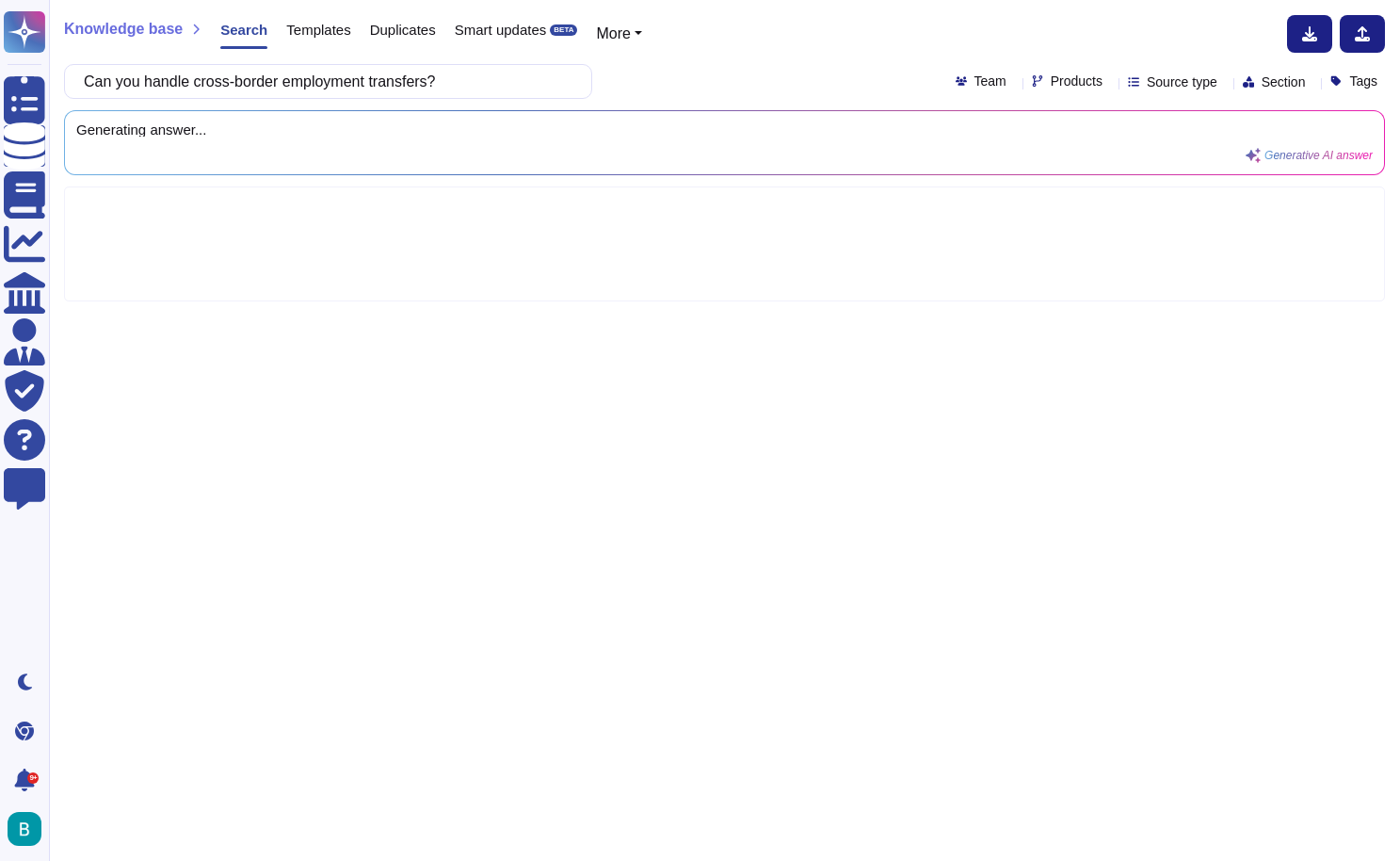
click at [741, 94] on div "Can you handle cross-border employment transfers? Team Products Source type Sec…" at bounding box center [724, 81] width 1321 height 35
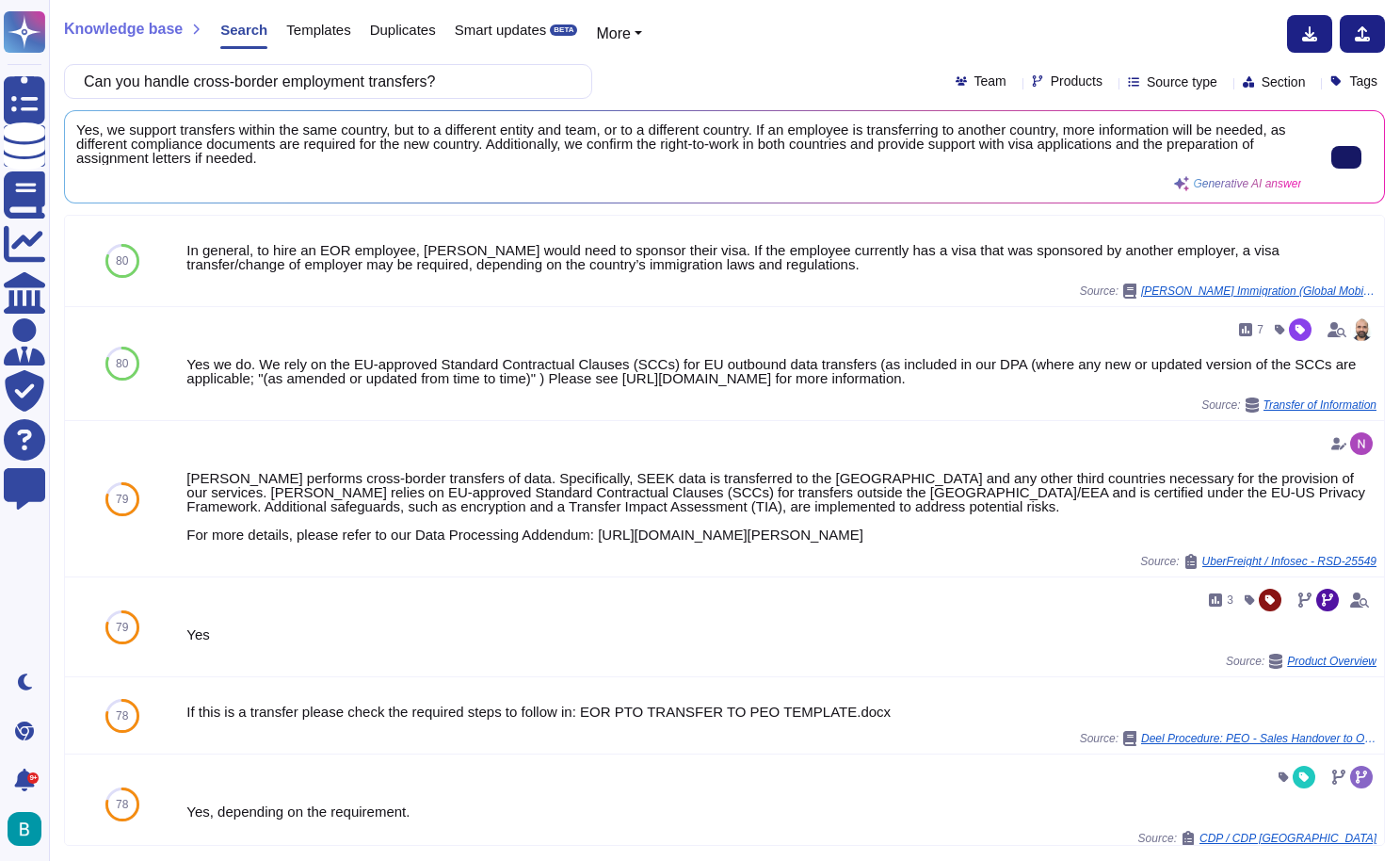
click at [475, 81] on input "Can you handle cross-border employment transfers?" at bounding box center [324, 81] width 498 height 33
paste input "How do you manage local employment contracts and language requirement"
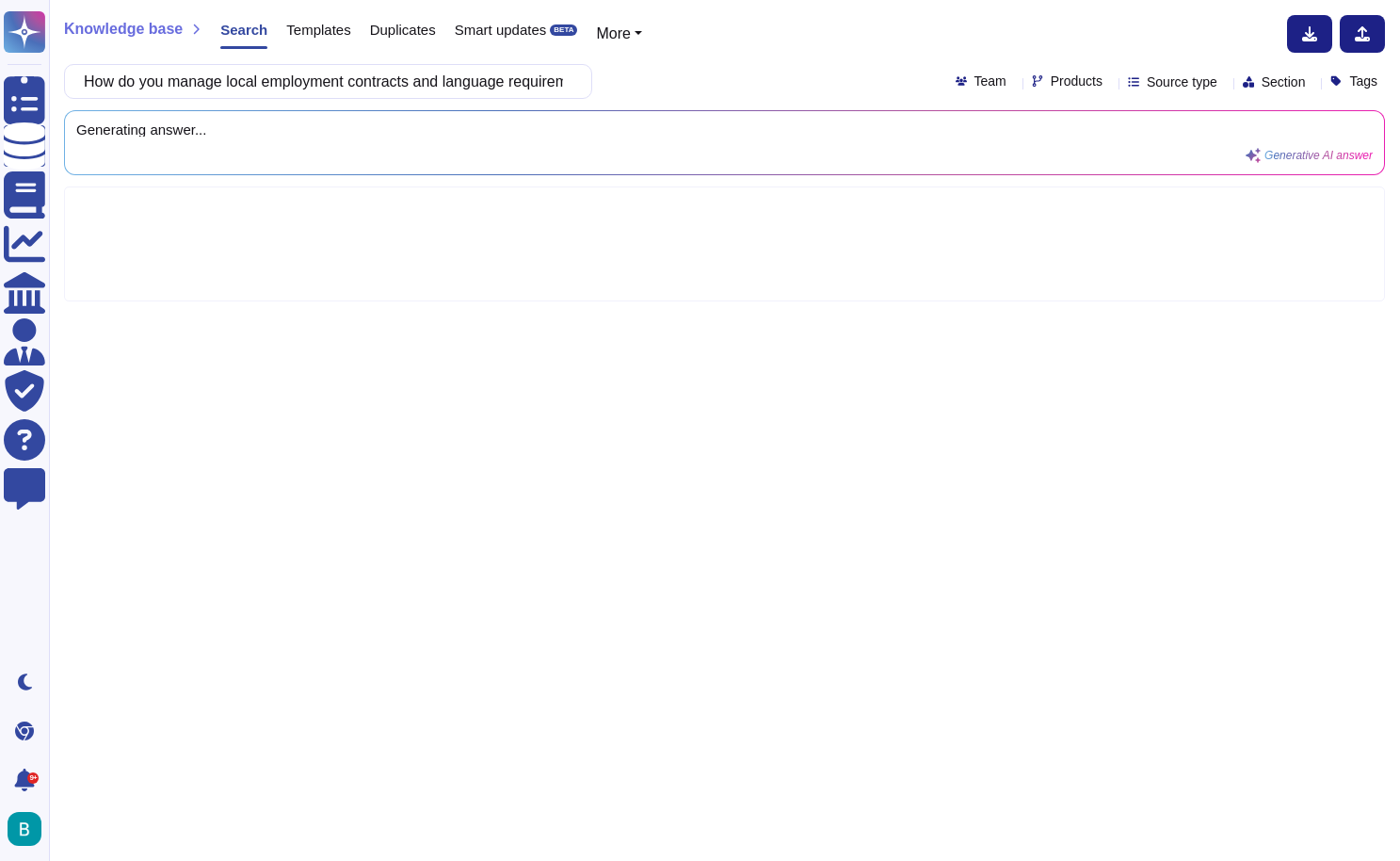
click at [709, 93] on div "How do you manage local employment contracts and language requirements? Team Pr…" at bounding box center [724, 81] width 1321 height 35
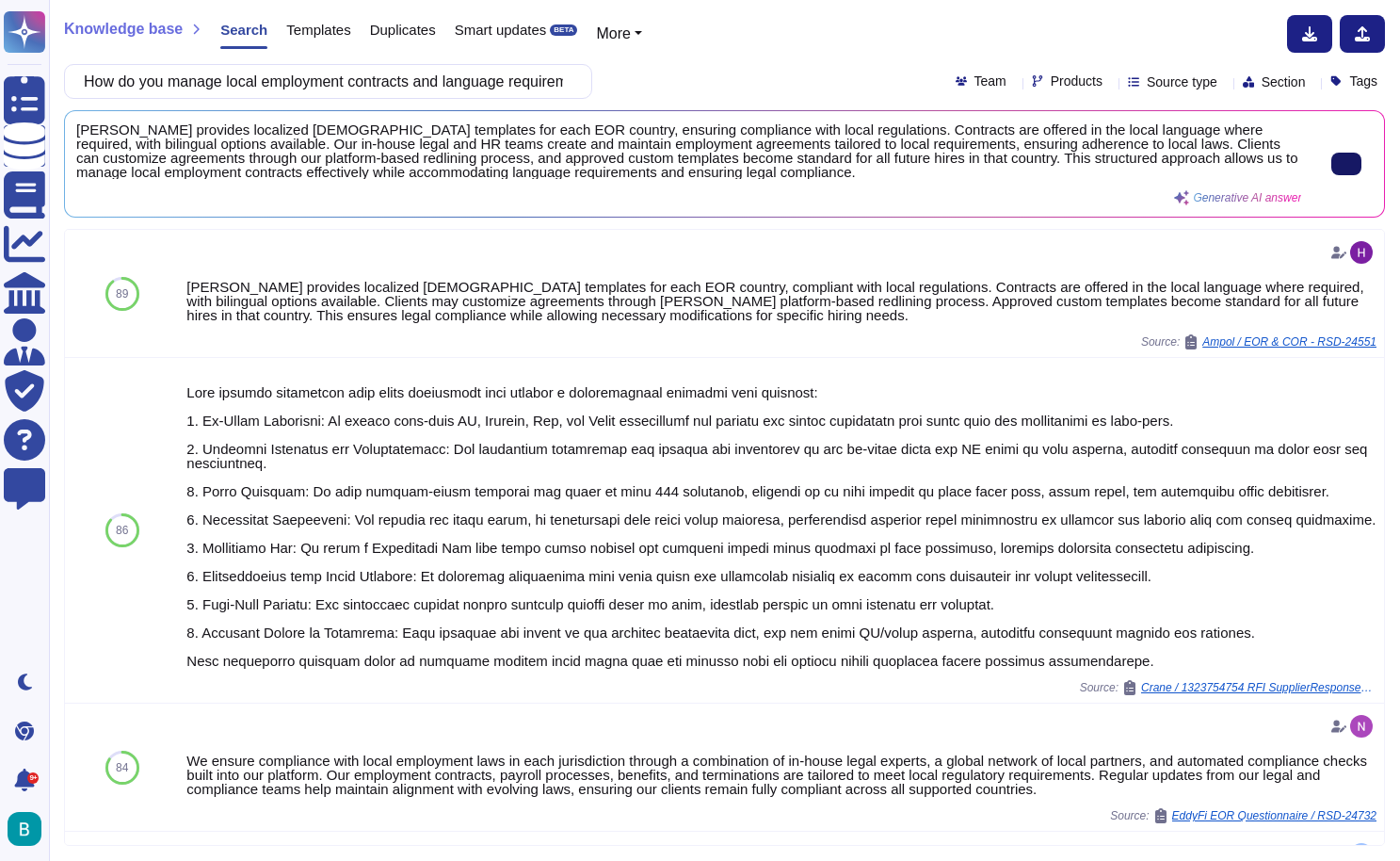
click at [1346, 163] on icon at bounding box center [1346, 163] width 0 height 0
click at [546, 92] on input "How do you manage local employment contracts and language requirements?" at bounding box center [324, 81] width 498 height 33
paste input "handle currency exchange and local taxation"
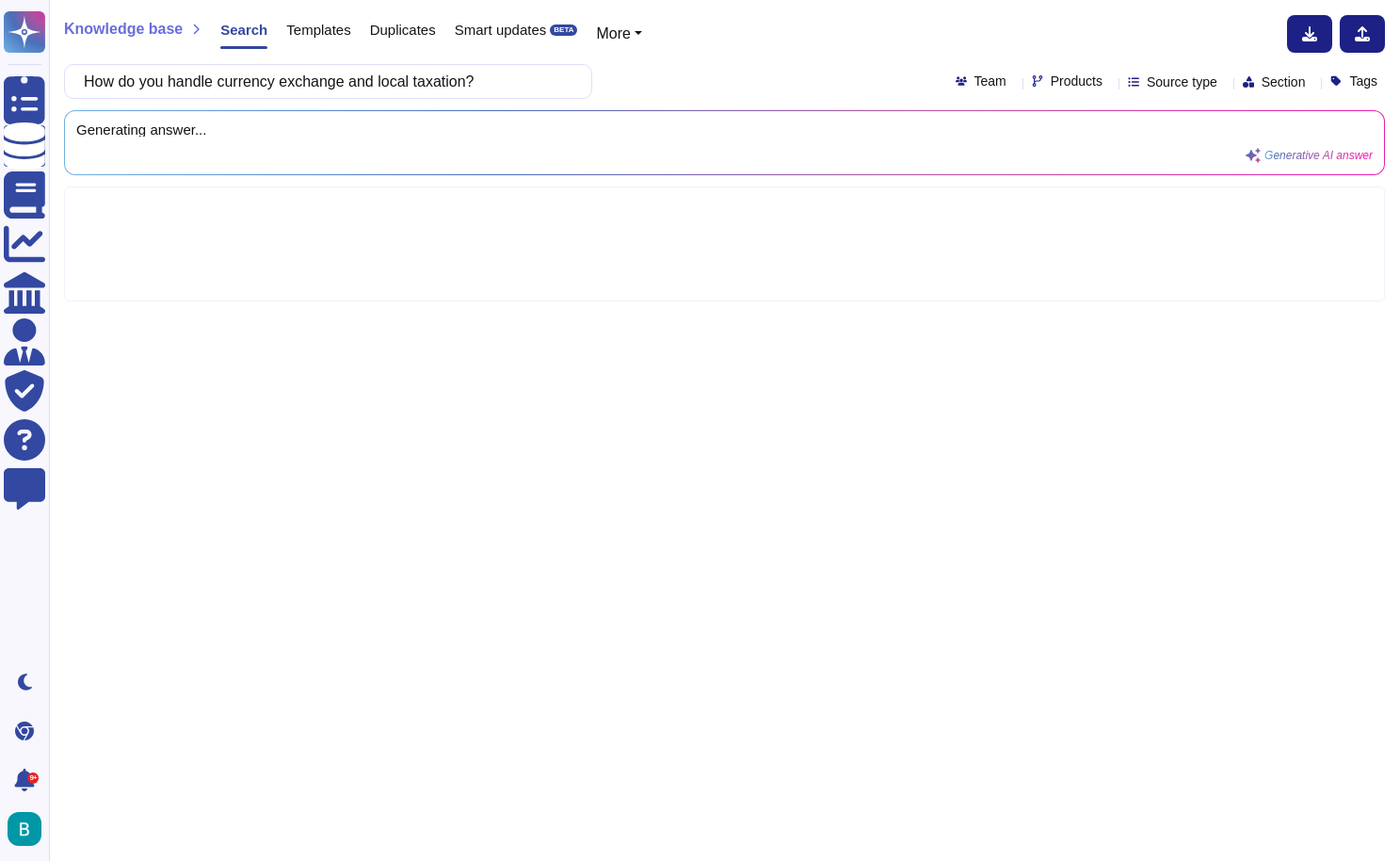
click at [734, 64] on div "How do you handle currency exchange and local taxation? Team Products Source ty…" at bounding box center [724, 81] width 1321 height 35
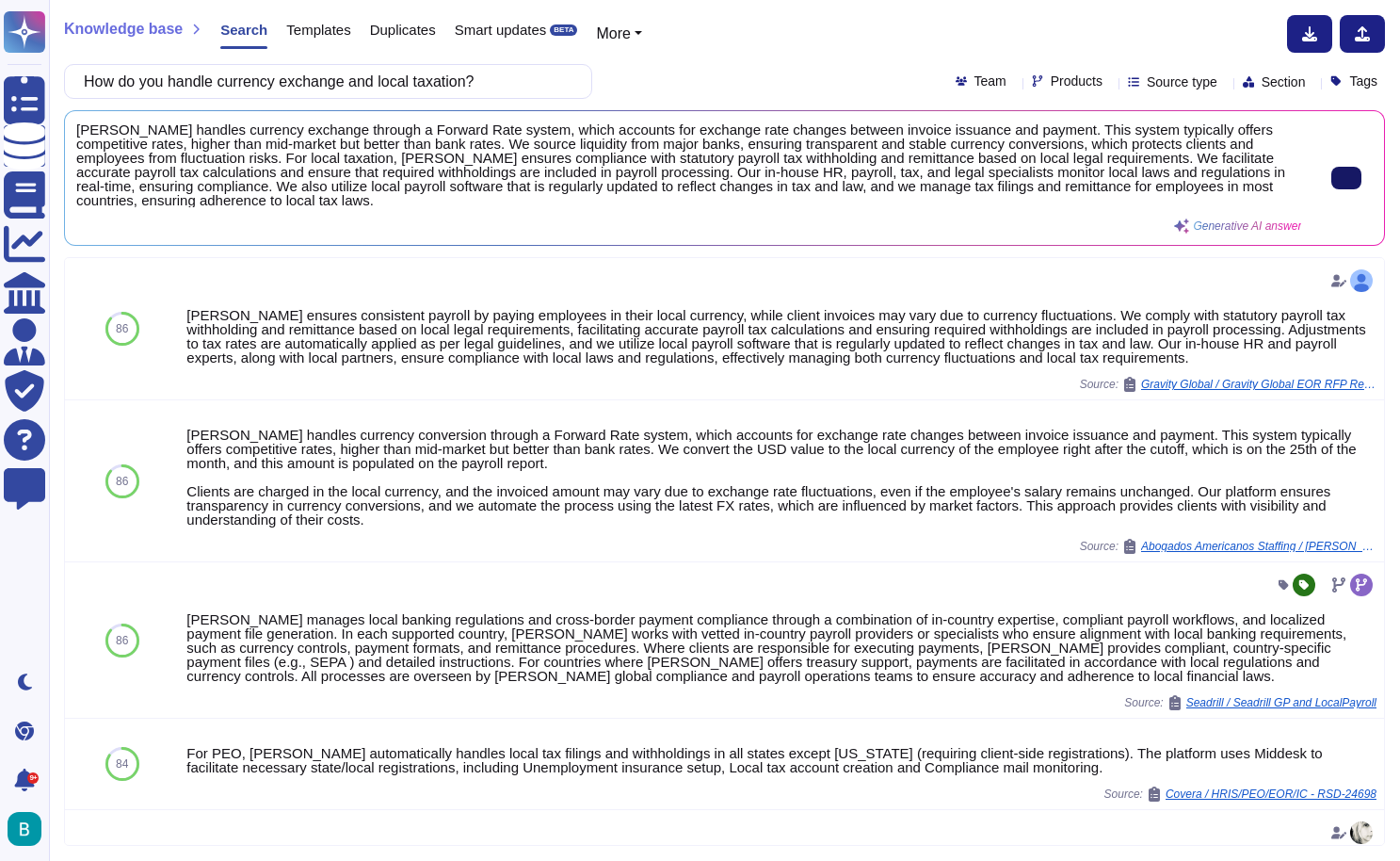
click at [486, 80] on input "How do you handle currency exchange and local taxation?" at bounding box center [324, 81] width 498 height 33
paste input "fluctuations in pricing"
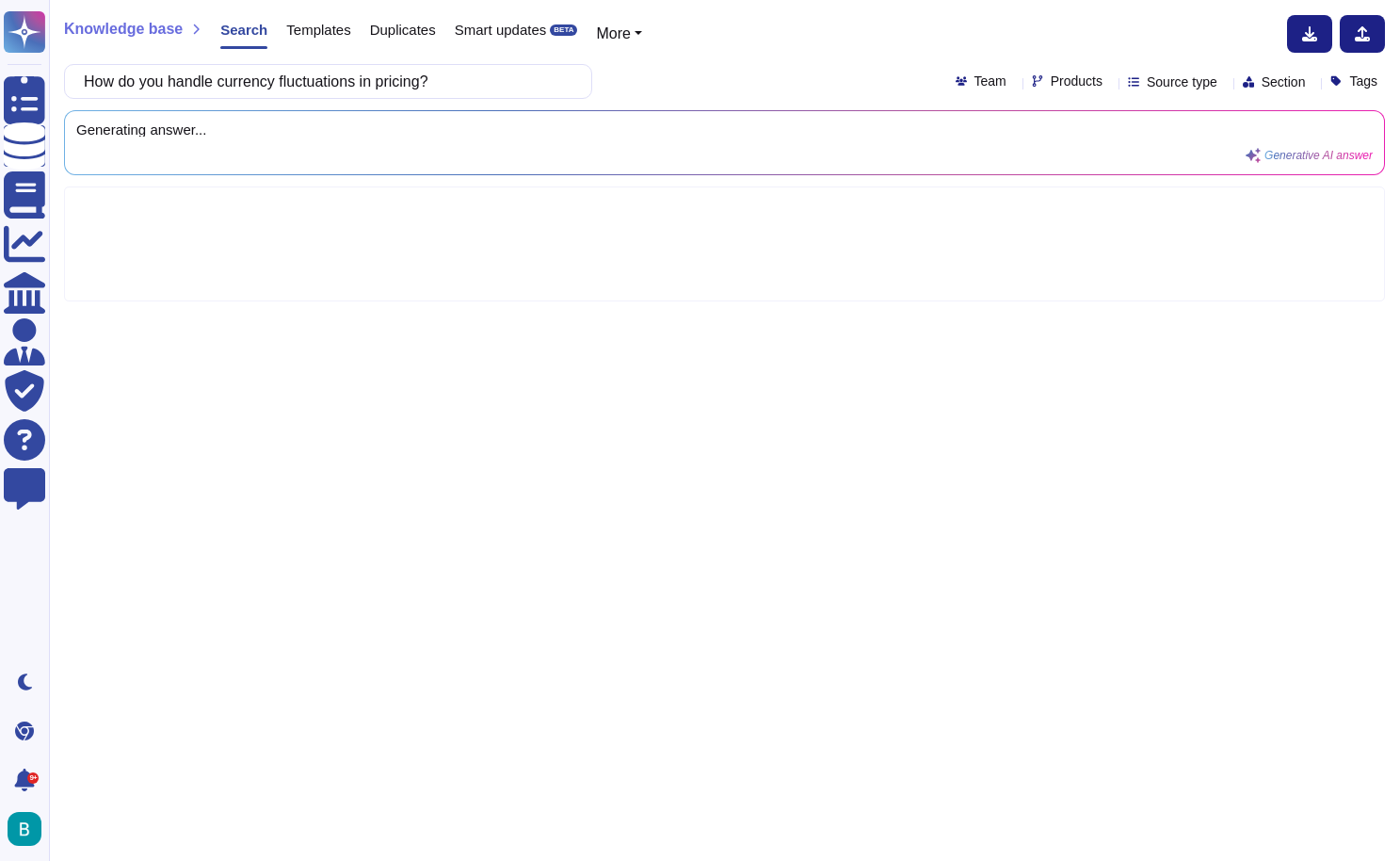
click at [754, 88] on div "How do you handle currency fluctuations in pricing? Team Products Source type S…" at bounding box center [724, 81] width 1321 height 35
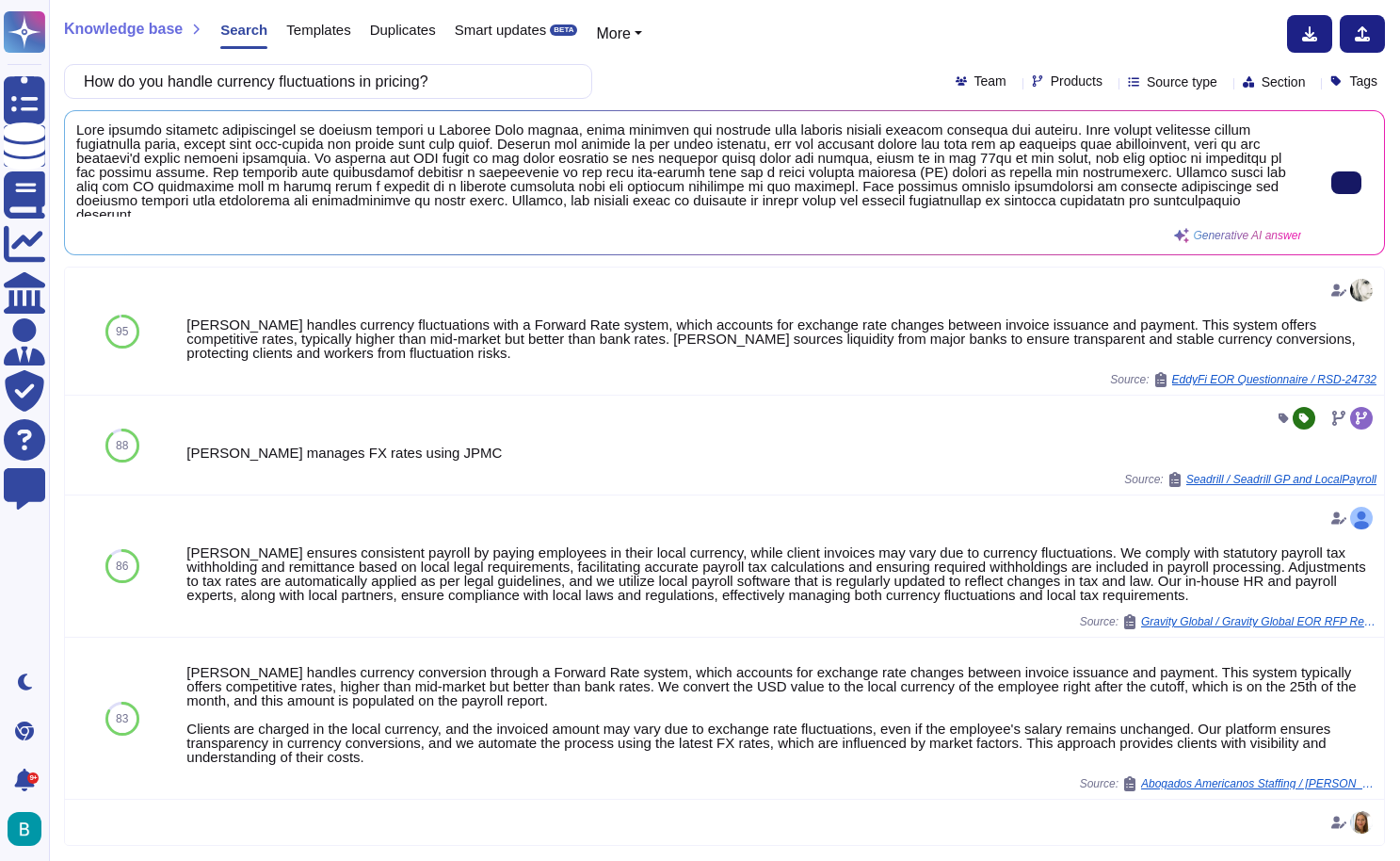
click at [1346, 182] on icon at bounding box center [1346, 182] width 0 height 0
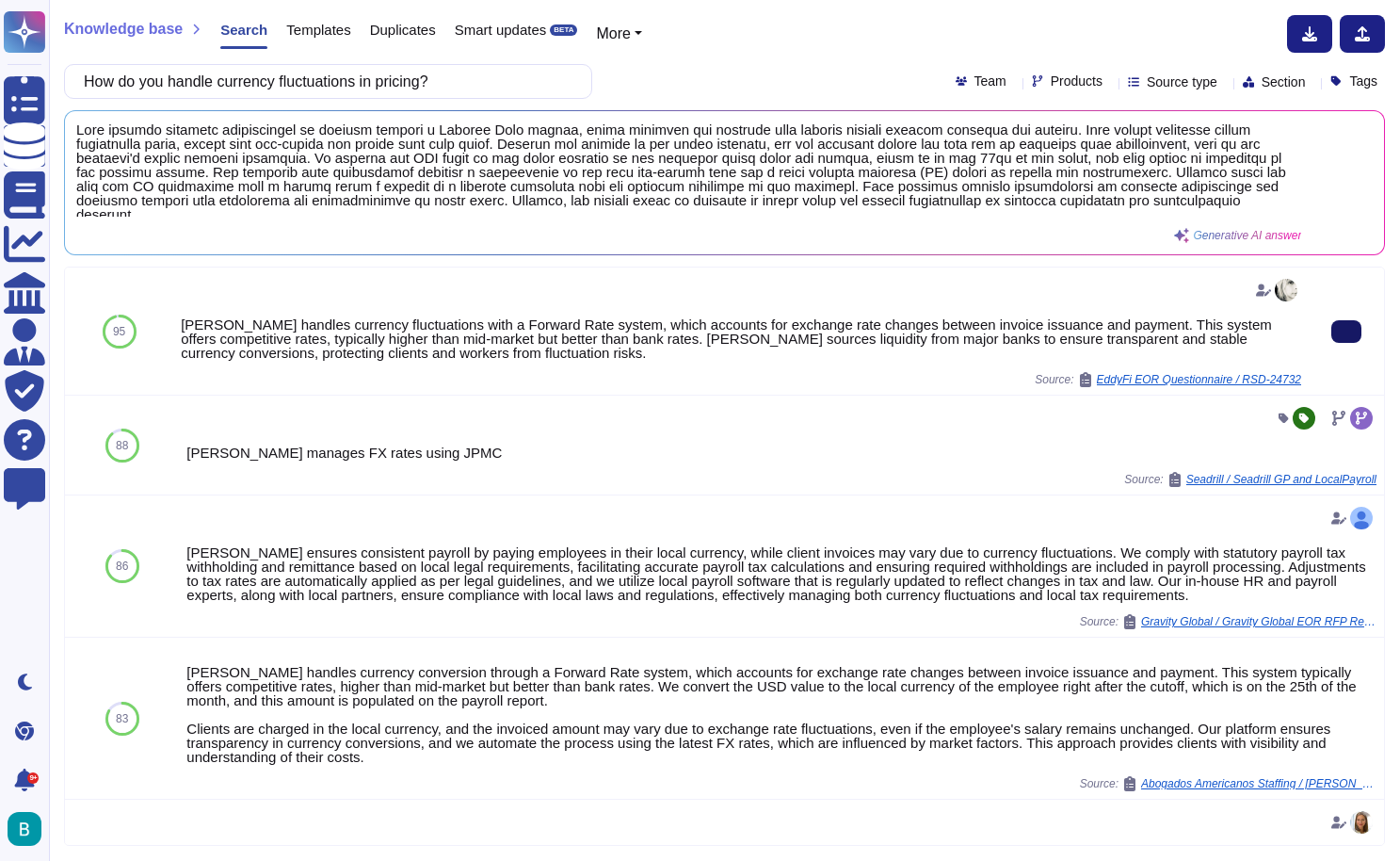
click at [1353, 322] on button at bounding box center [1346, 331] width 30 height 23
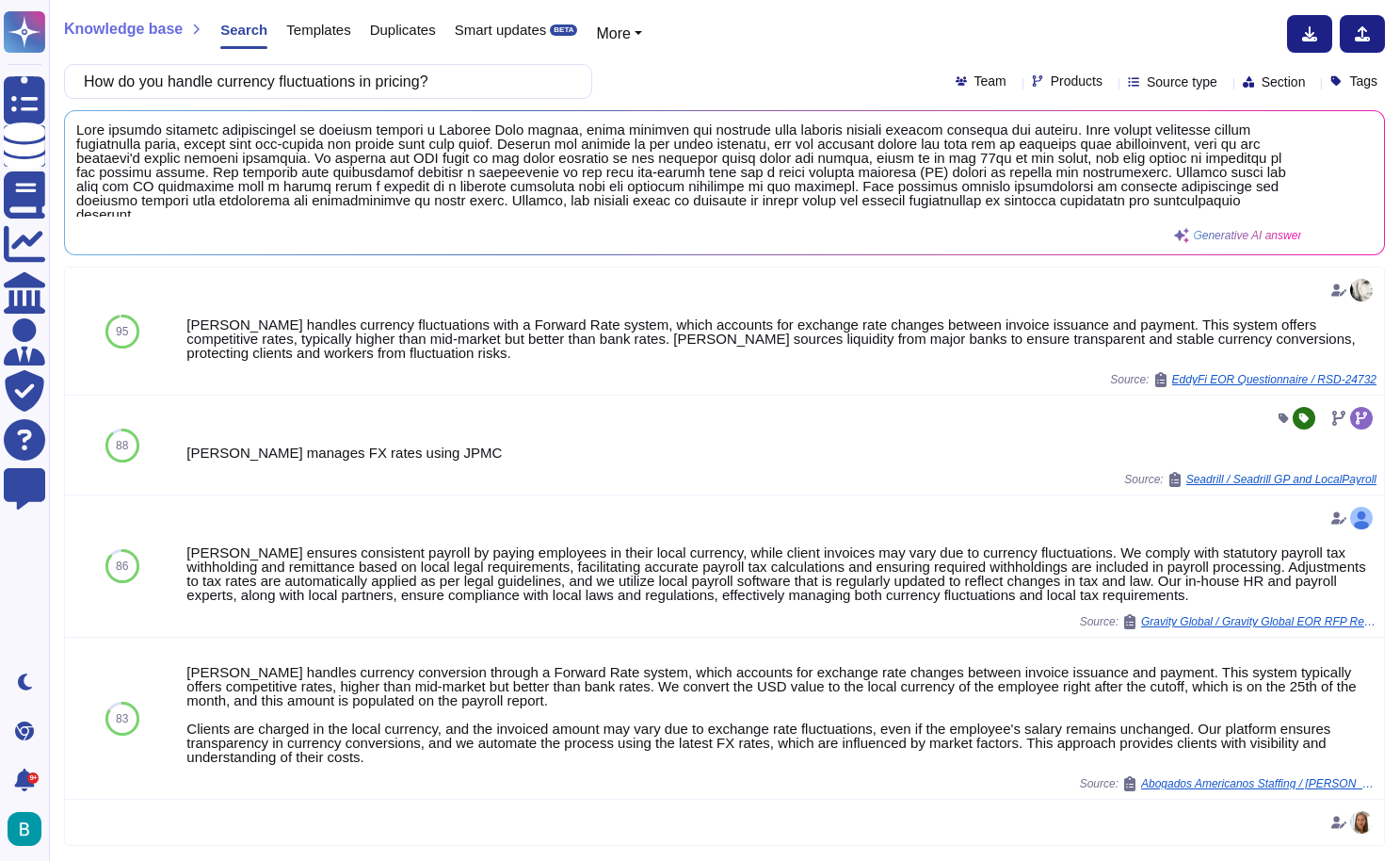
click at [368, 63] on div "Knowledge base Search Templates Duplicates Smart updates BETA More How do you h…" at bounding box center [724, 430] width 1351 height 861
click at [370, 82] on input "How do you handle currency fluctuations in pricing?" at bounding box center [324, 81] width 498 height 33
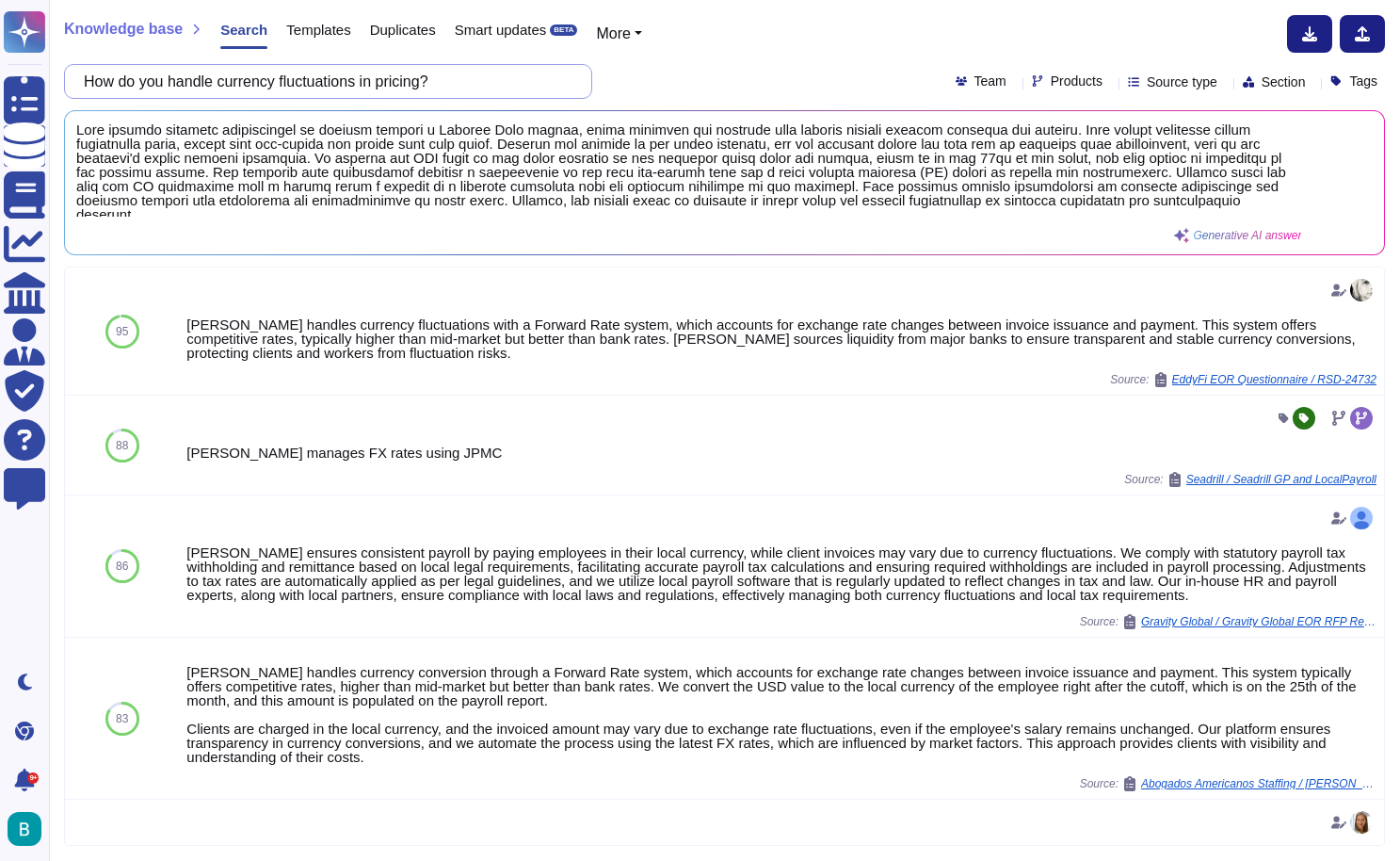
click at [370, 82] on input "How do you handle currency fluctuations in pricing?" at bounding box center [324, 81] width 498 height 33
paste input "Do you support timekeeping through a VMS platform"
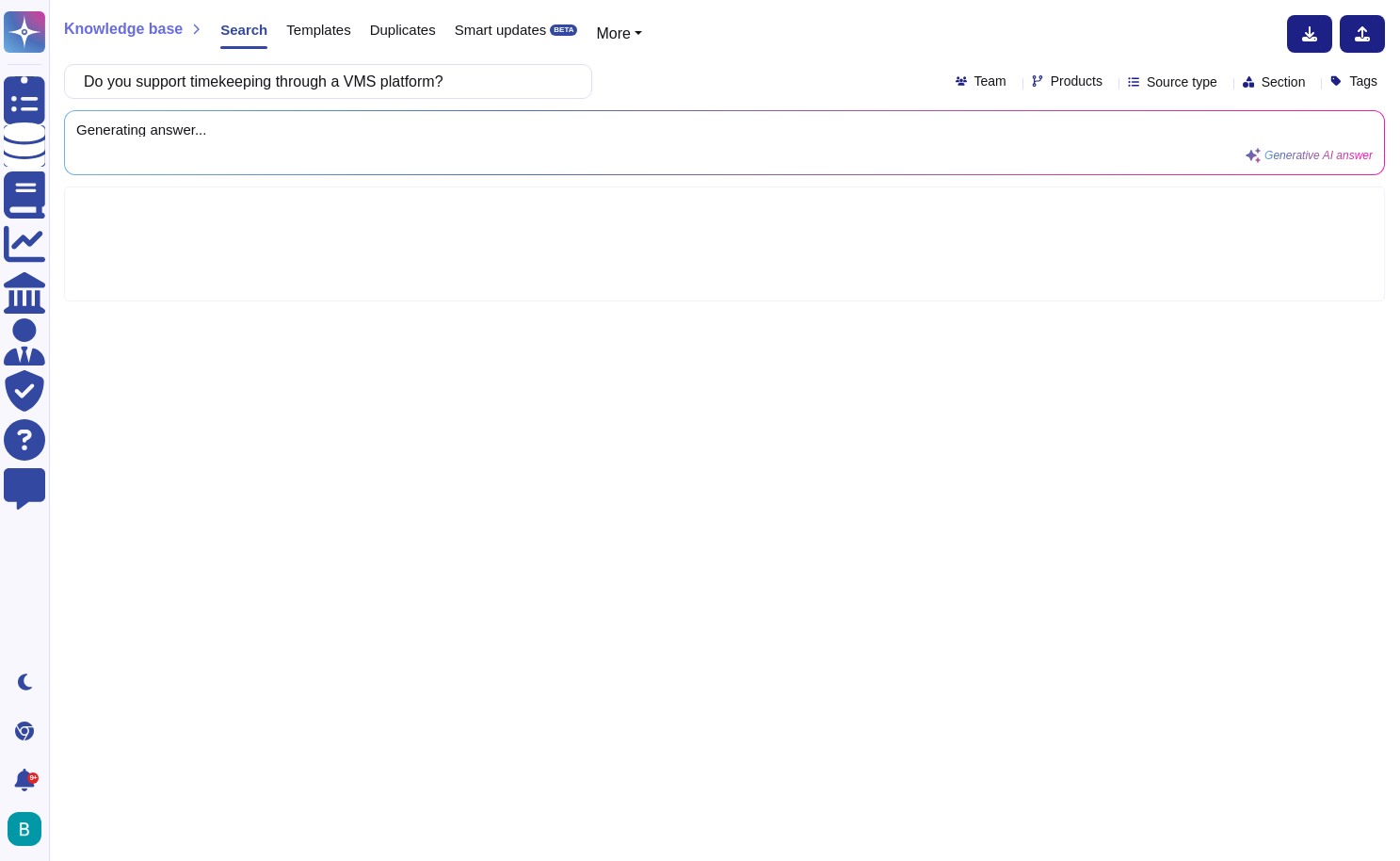
click at [690, 85] on div "Do you support timekeeping through a VMS platform? Team Products Source type Se…" at bounding box center [724, 81] width 1321 height 35
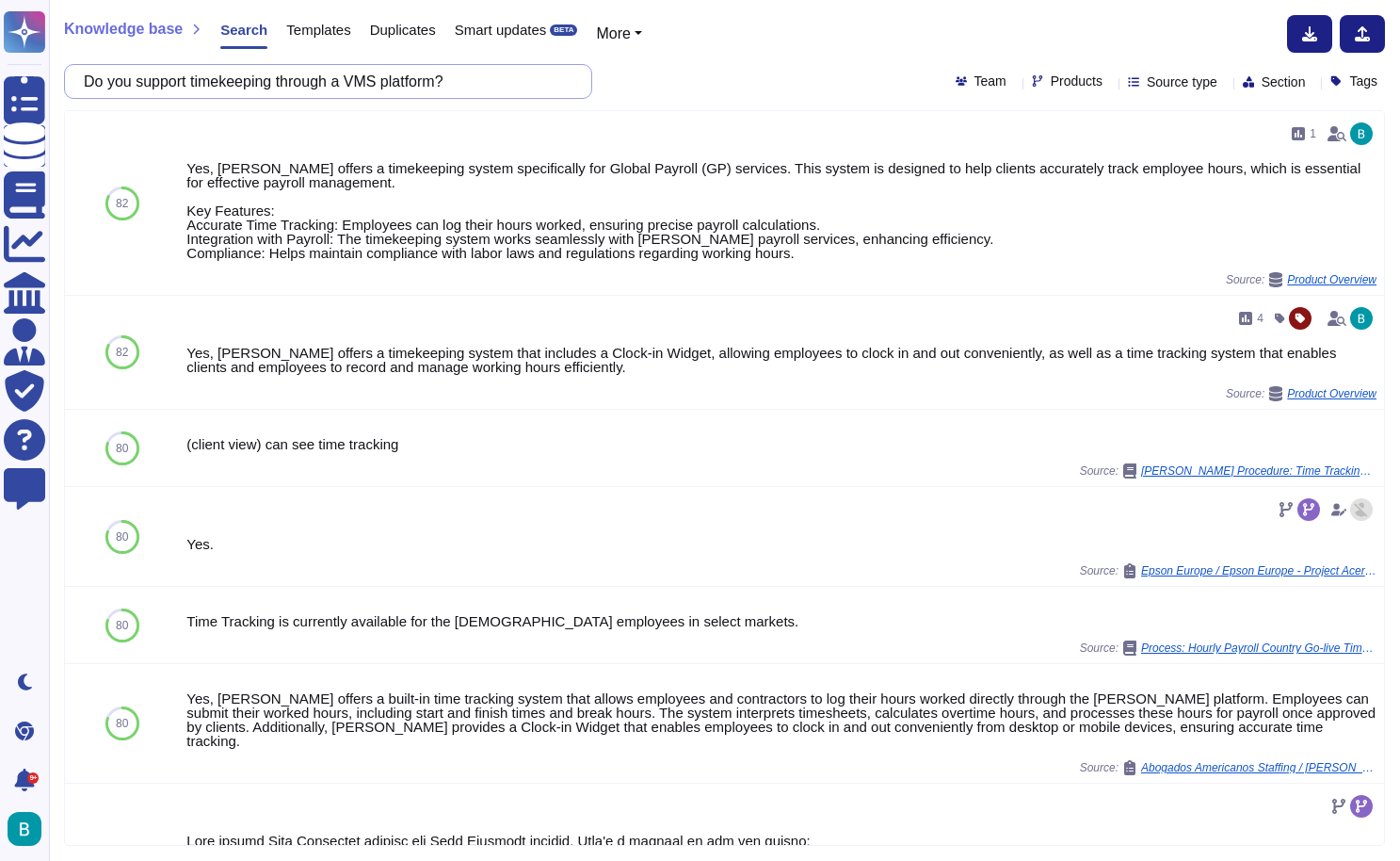
click at [530, 72] on input "Do you support timekeeping through a VMS platform?" at bounding box center [324, 81] width 498 height 33
paste input "[PERSON_NAME] EOR"
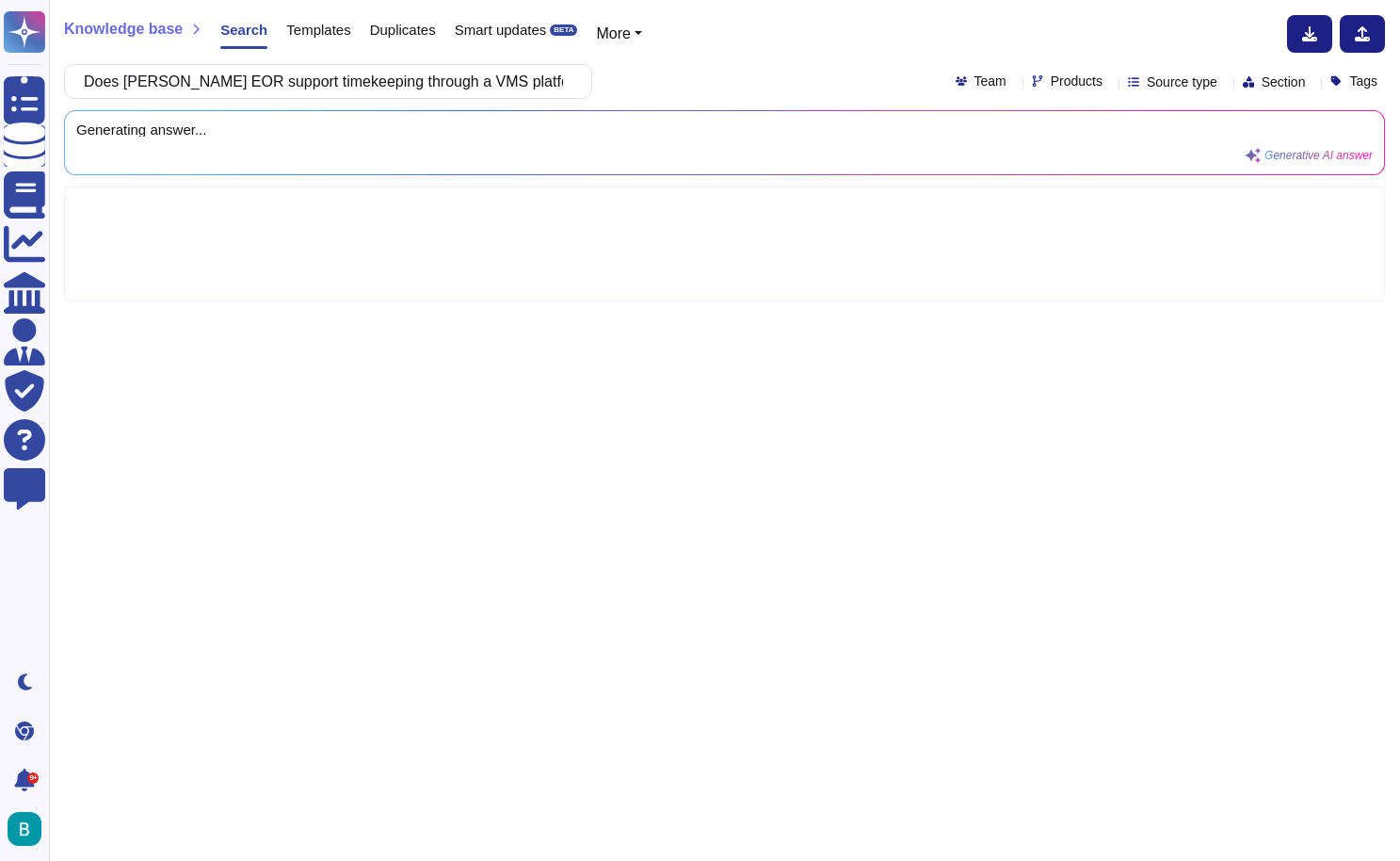
click at [712, 89] on div "Does [PERSON_NAME] EOR support timekeeping through a VMS platform? Team Product…" at bounding box center [724, 81] width 1321 height 35
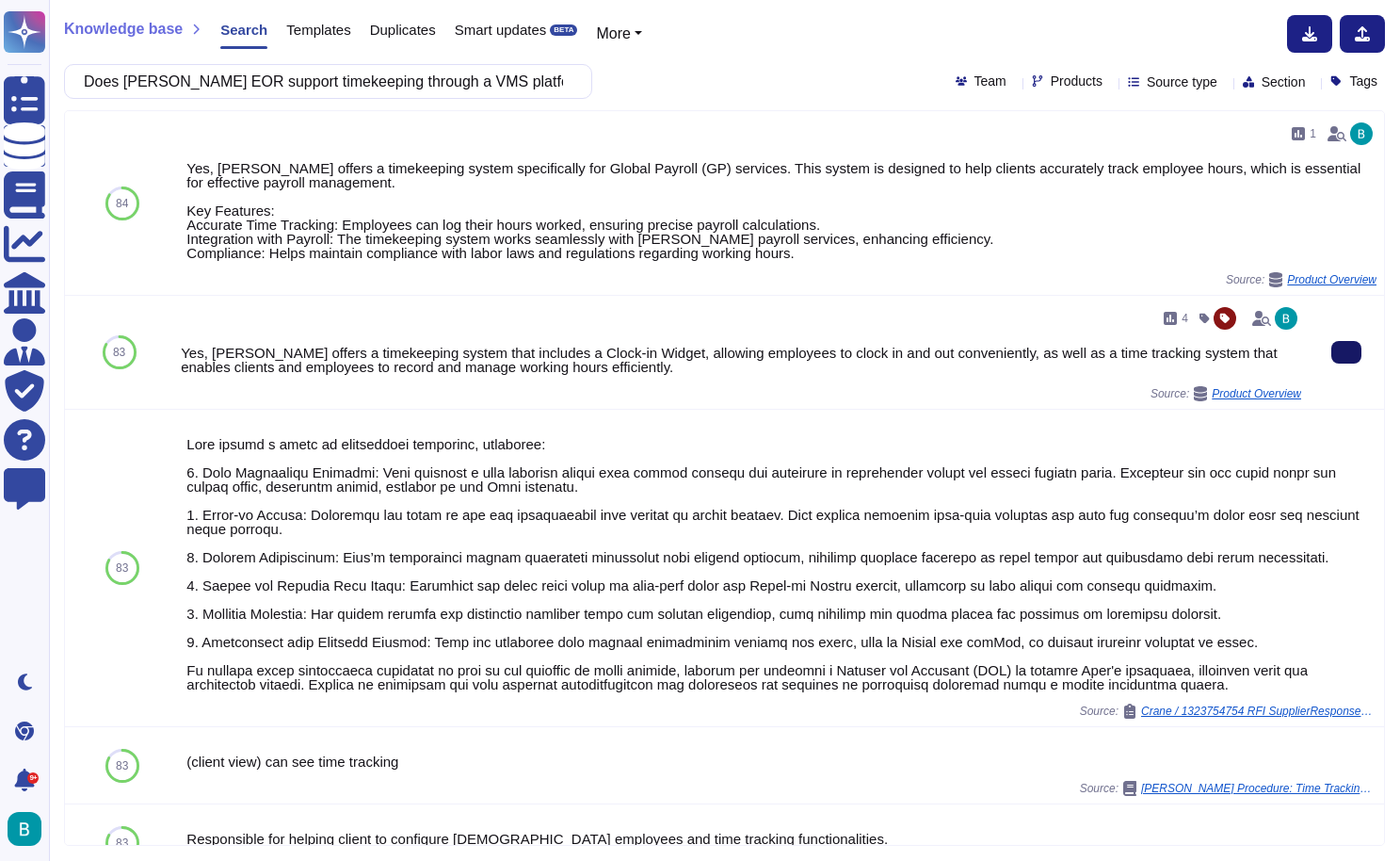
click at [1346, 352] on icon at bounding box center [1346, 352] width 0 height 0
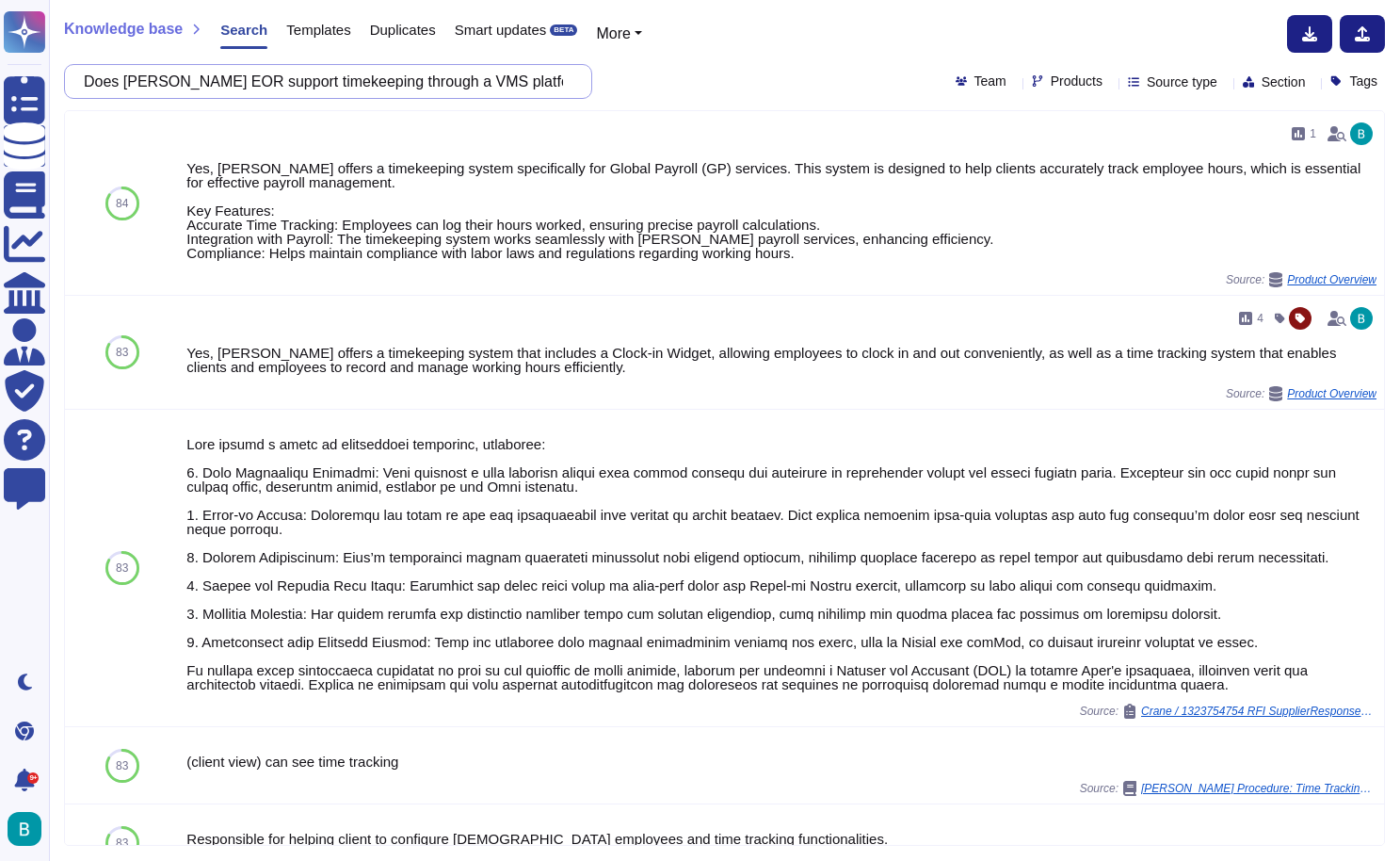
click at [434, 80] on input "Does [PERSON_NAME] EOR support timekeeping through a VMS platform?" at bounding box center [324, 81] width 498 height 33
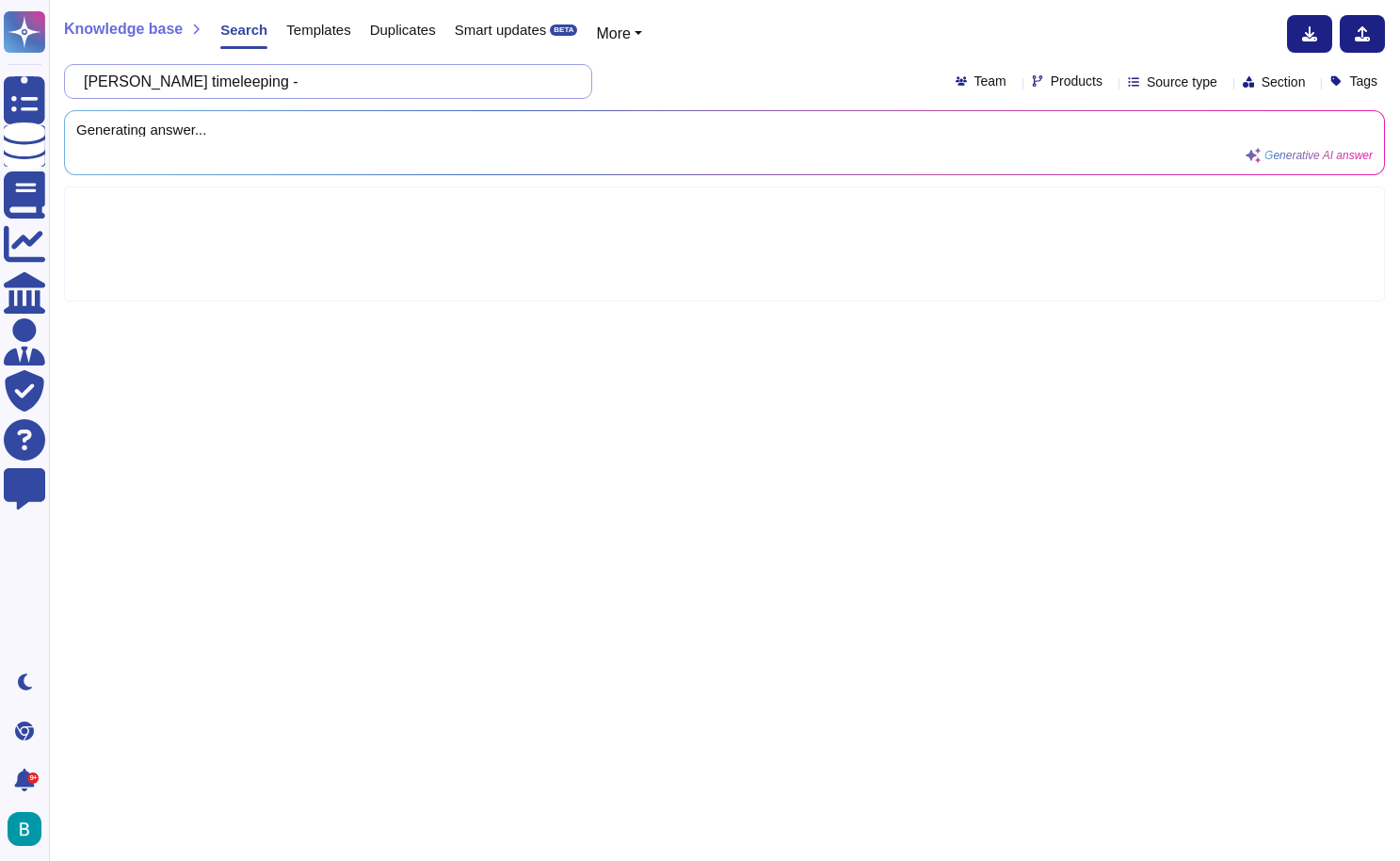
paste input "How do you ensure timely and accurate entry of contractor hours and manager app…"
click at [722, 71] on div "[PERSON_NAME] timeleeping - How do you ensure timely and accurate entry of cont…" at bounding box center [724, 81] width 1321 height 35
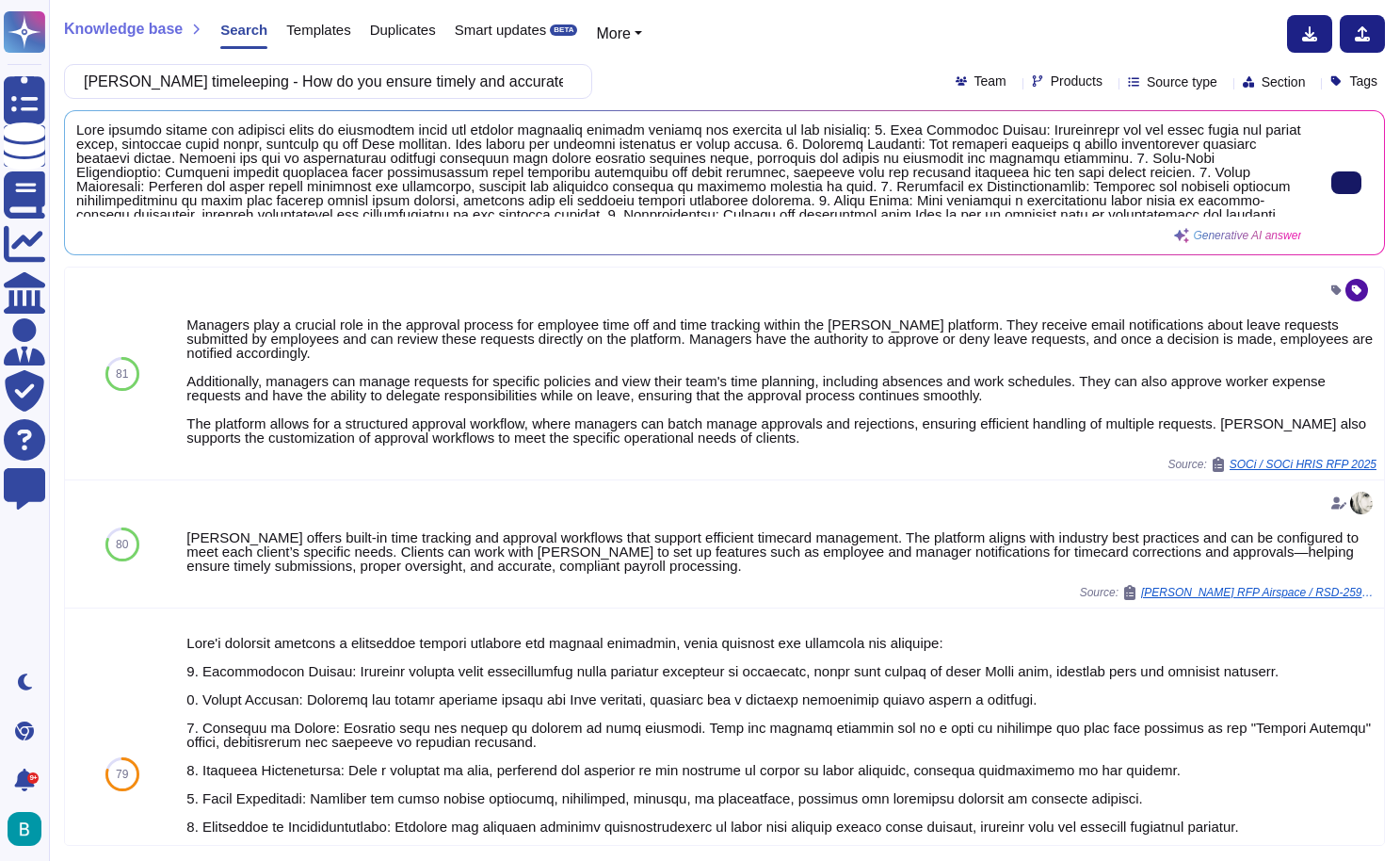
click at [1340, 192] on button at bounding box center [1346, 182] width 30 height 23
click at [463, 77] on input "[PERSON_NAME] timeleeping - How do you ensure timely and accurate entry of cont…" at bounding box center [324, 81] width 498 height 33
paste input "Can you invoice based on approved time entries within a clients’ VMS"
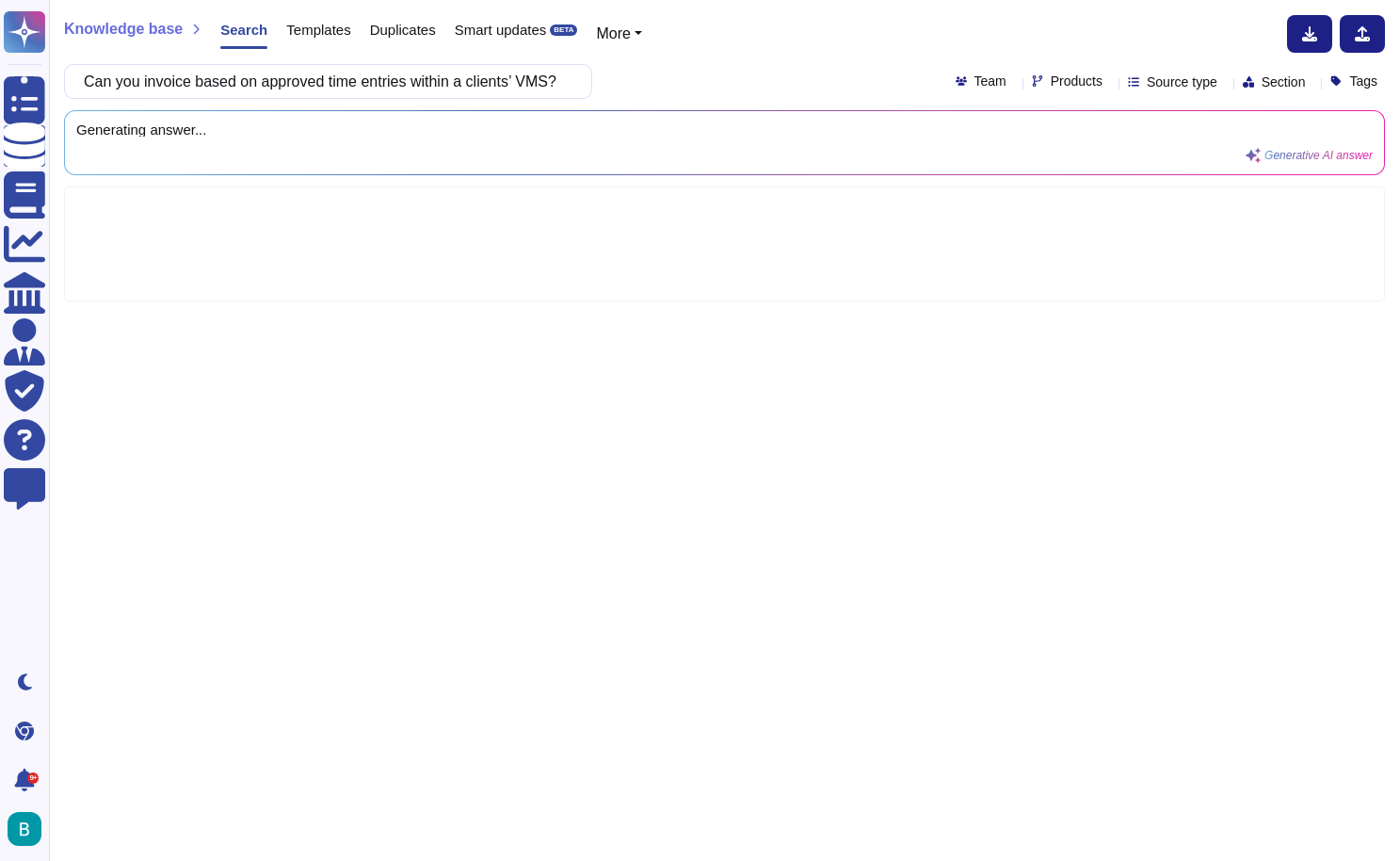
click at [778, 84] on div "Can you invoice based on approved time entries within a clients’ VMS? Team Prod…" at bounding box center [724, 81] width 1321 height 35
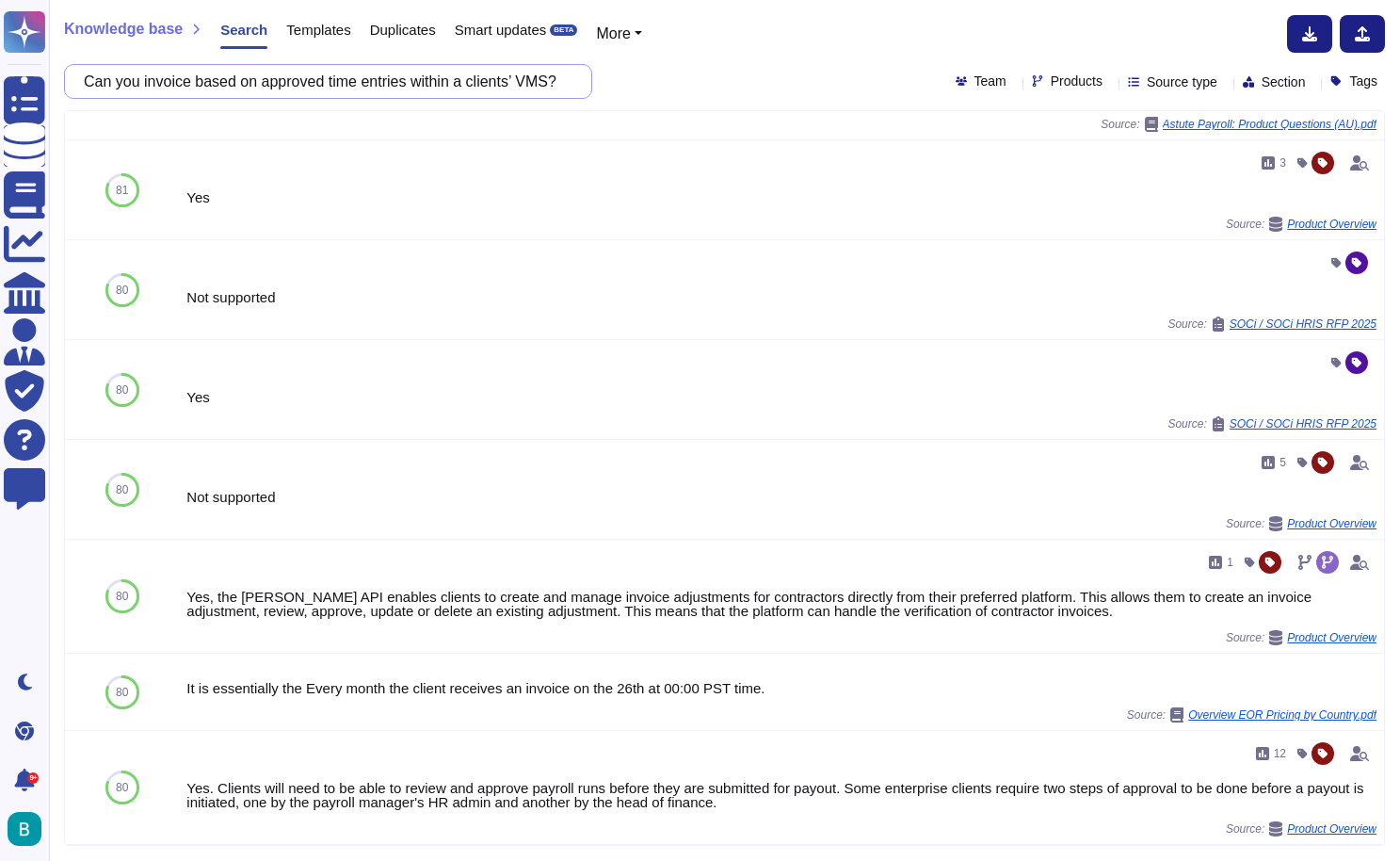
click at [477, 78] on input "Can you invoice based on approved time entries within a clients’ VMS?" at bounding box center [324, 81] width 498 height 33
paste input "Does [PERSON_NAME] EOR invoice clients"
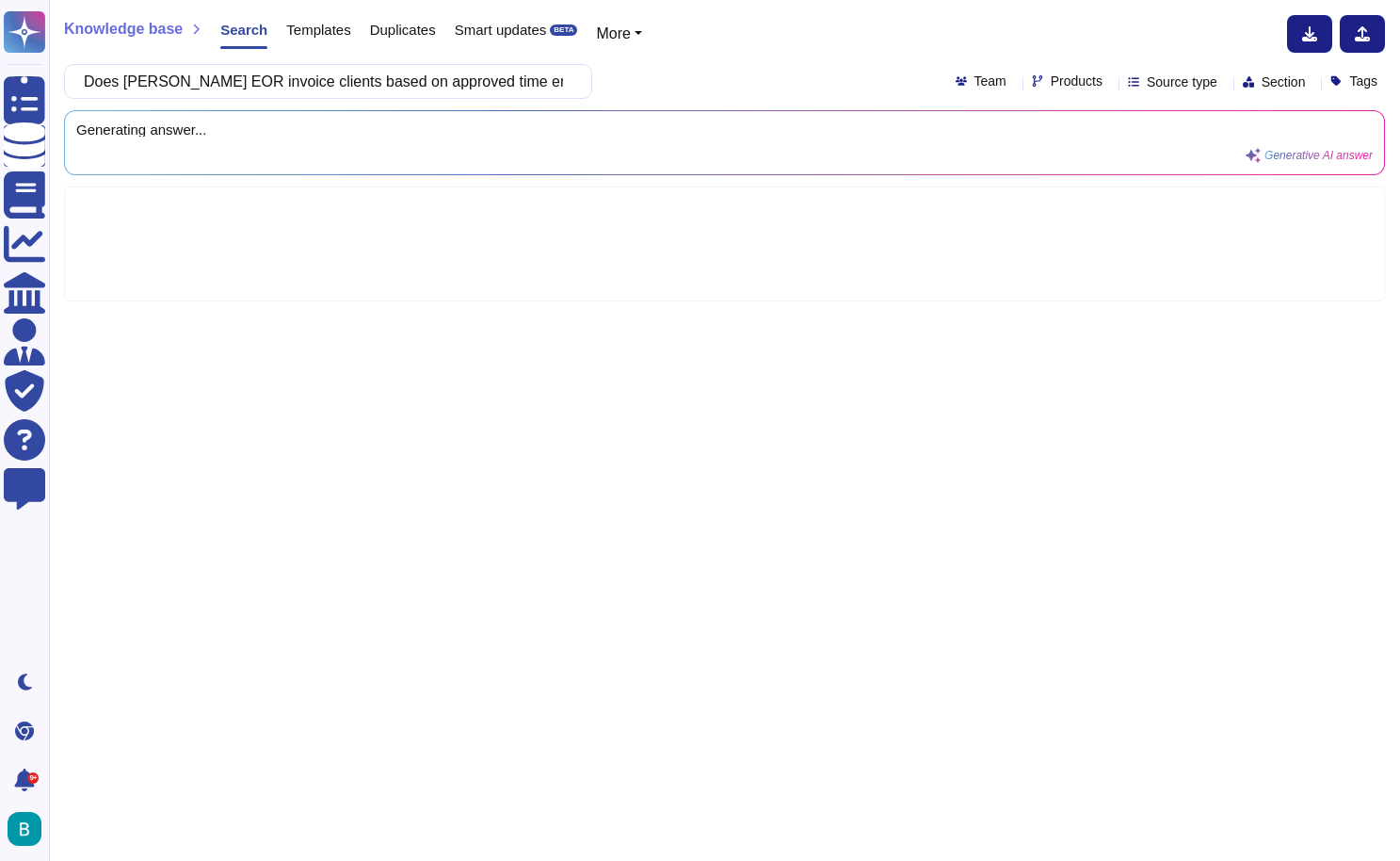
click at [667, 71] on div "Does [PERSON_NAME] EOR invoice clients based on approved time entries within a …" at bounding box center [724, 81] width 1321 height 35
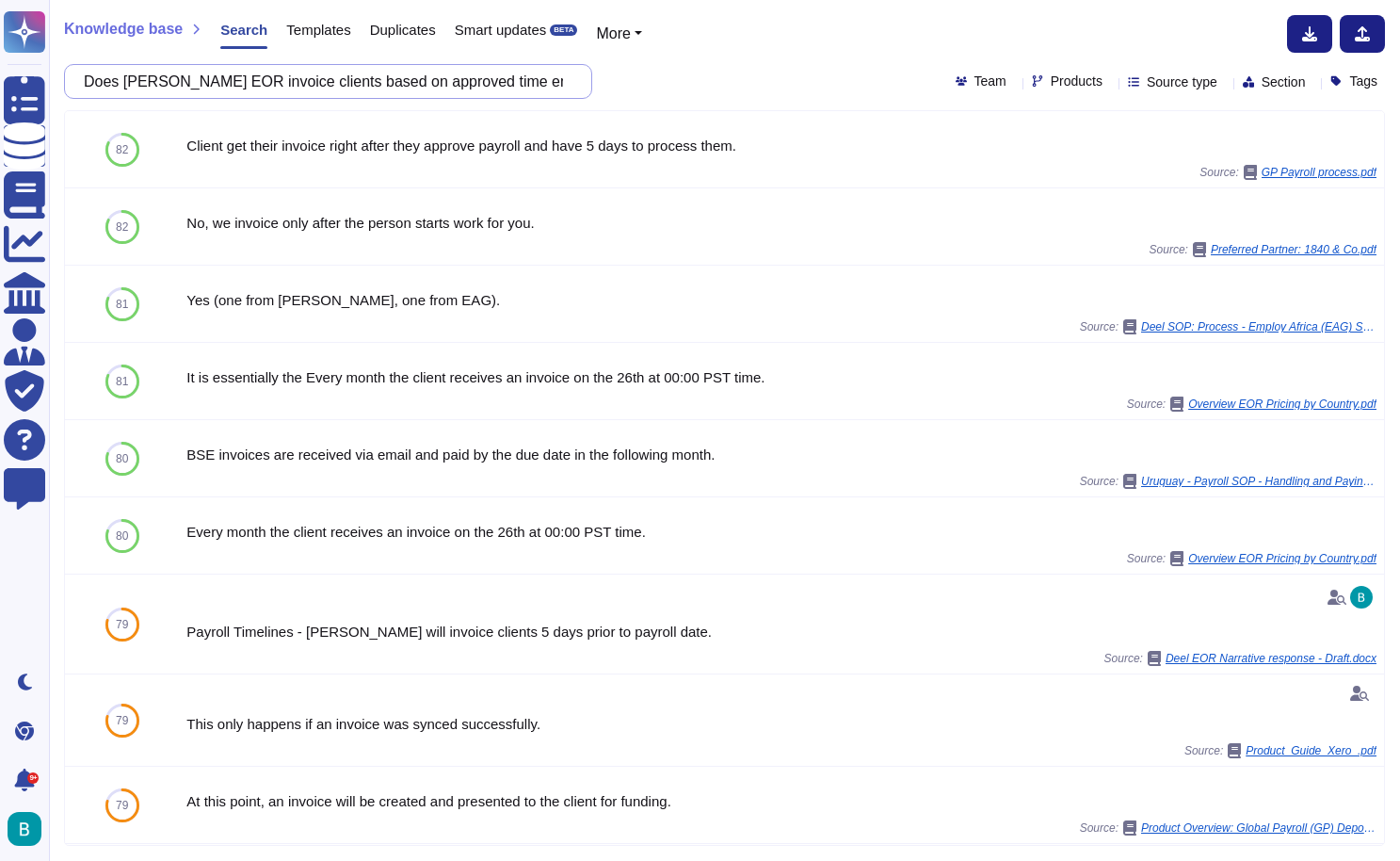
click at [416, 87] on input "Does [PERSON_NAME] EOR invoice clients based on approved time entries within a …" at bounding box center [324, 81] width 498 height 33
paste input "How do you handle currency exchange and local taxation"
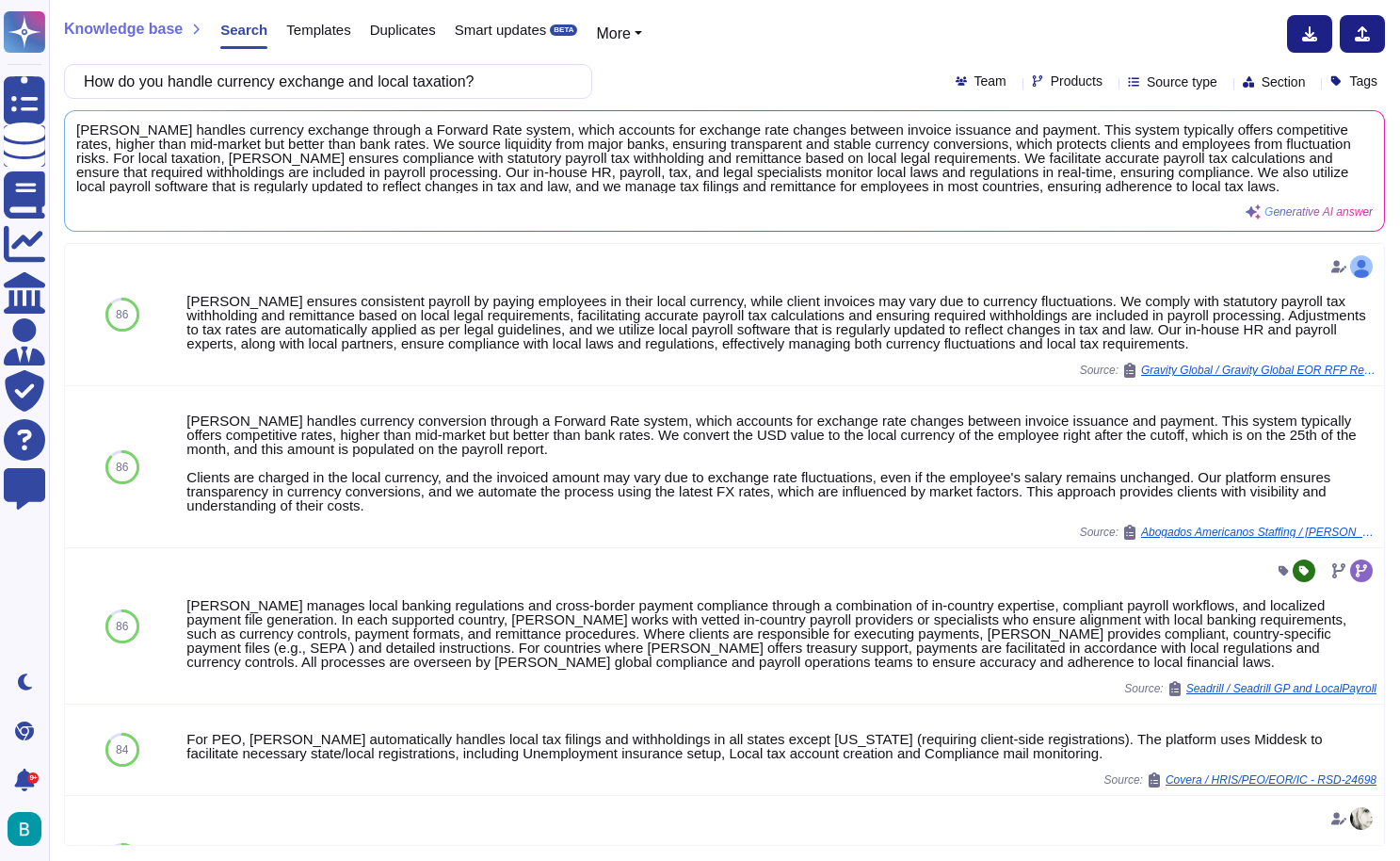
click at [620, 89] on div "How do you handle currency exchange and local taxation? Team Products Source ty…" at bounding box center [724, 81] width 1321 height 35
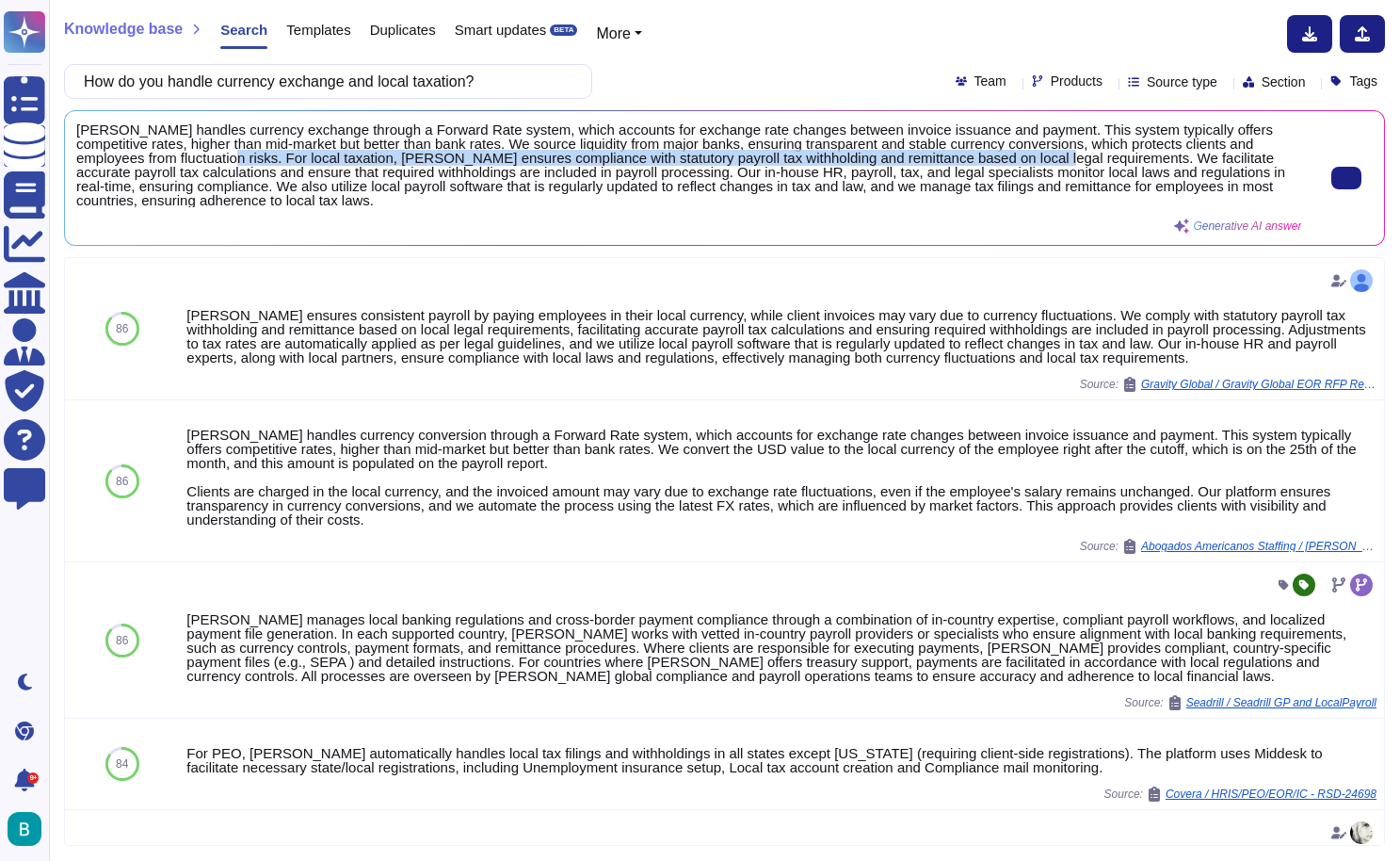
drag, startPoint x: 223, startPoint y: 154, endPoint x: 1066, endPoint y: 153, distance: 843.0
click at [1066, 153] on span "[PERSON_NAME] handles currency exchange through a Forward Rate system, which ac…" at bounding box center [689, 164] width 1225 height 85
copy span "For local taxation, [PERSON_NAME] ensures compliance with statutory payroll tax…"
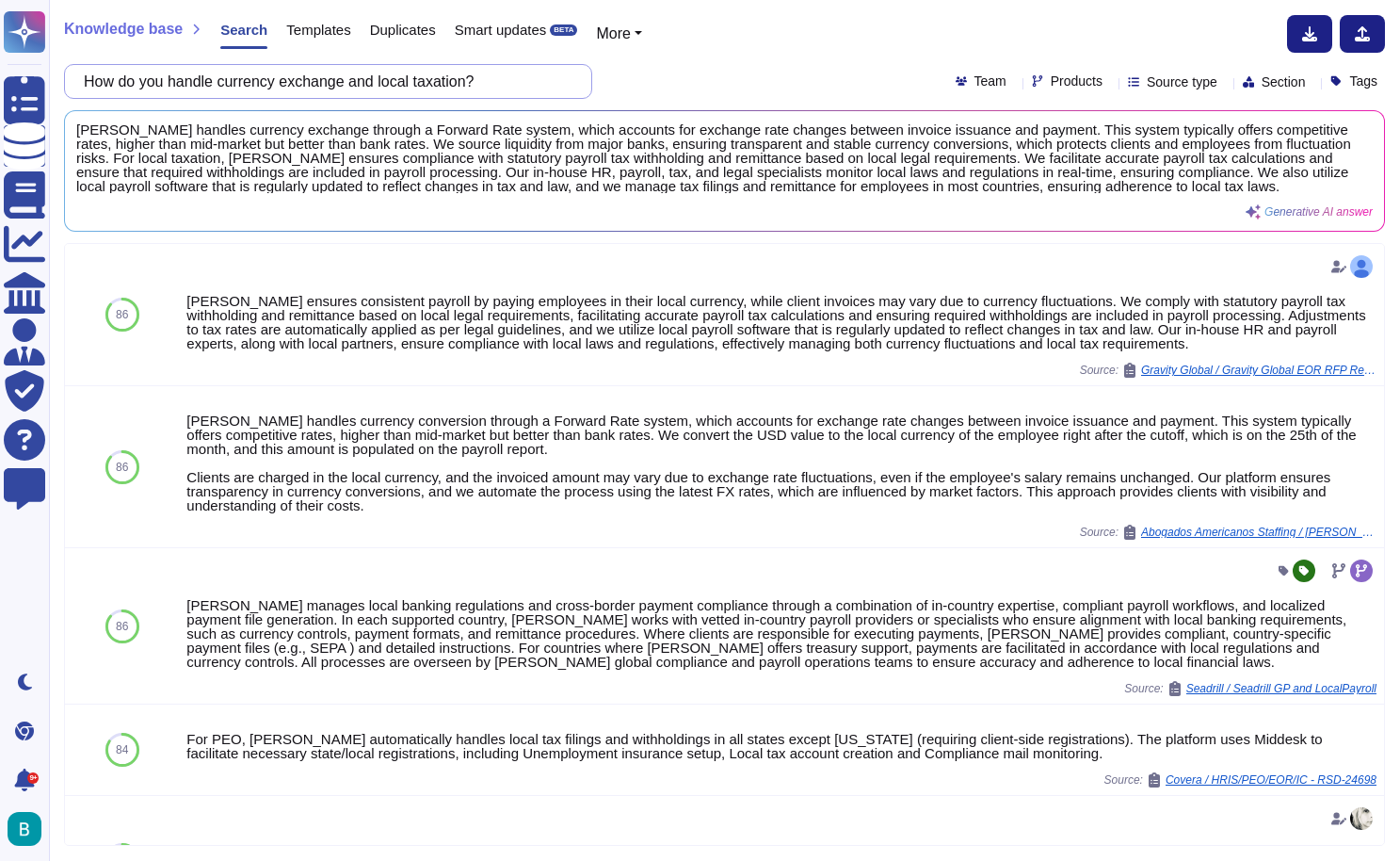
click at [526, 75] on input "How do you handle currency exchange and local taxation?" at bounding box center [324, 81] width 498 height 33
paste input "What specific EOR services do you provide"
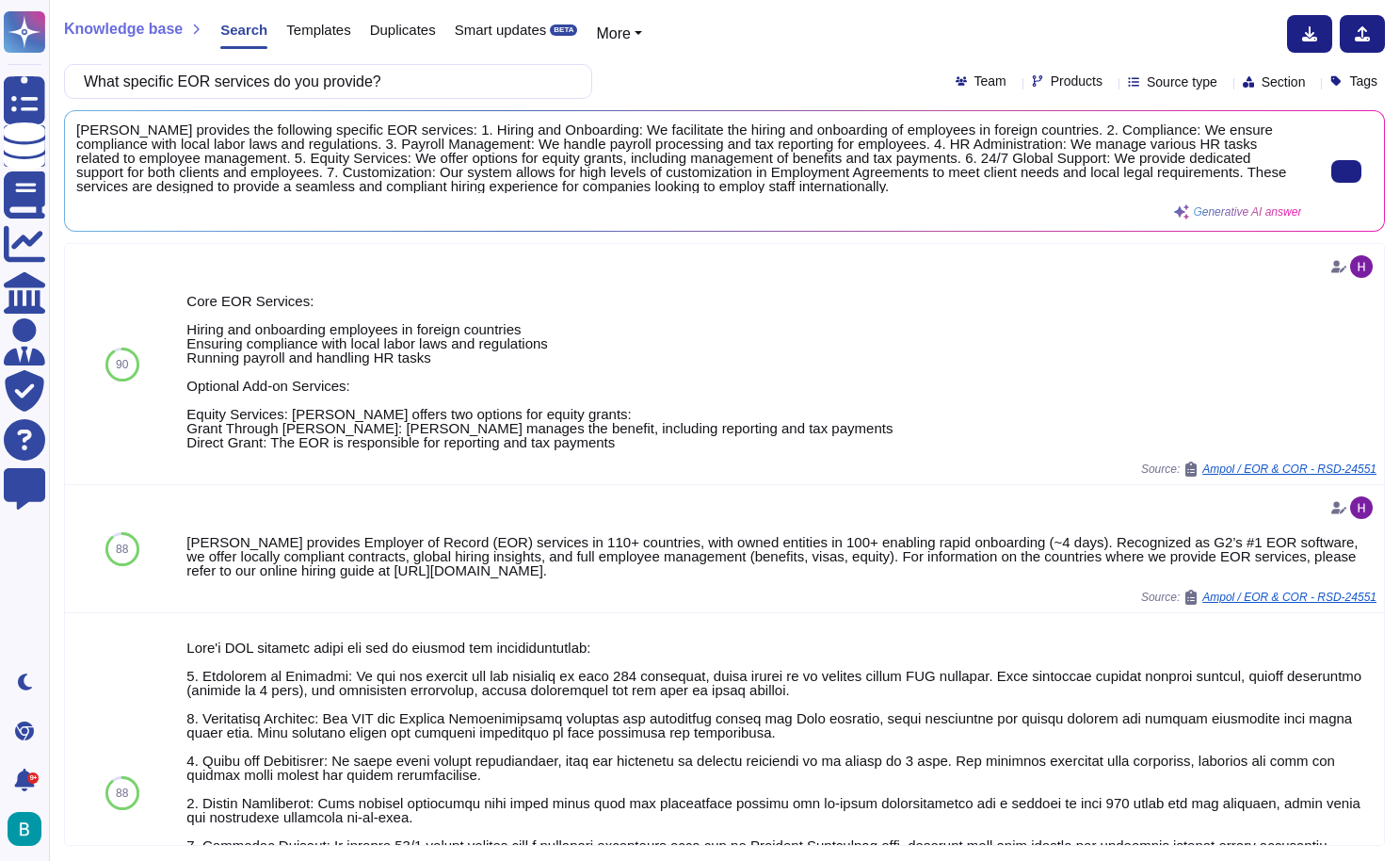
click at [570, 154] on span "[PERSON_NAME] provides the following specific EOR services: 1. Hiring and Onboa…" at bounding box center [689, 157] width 1225 height 71
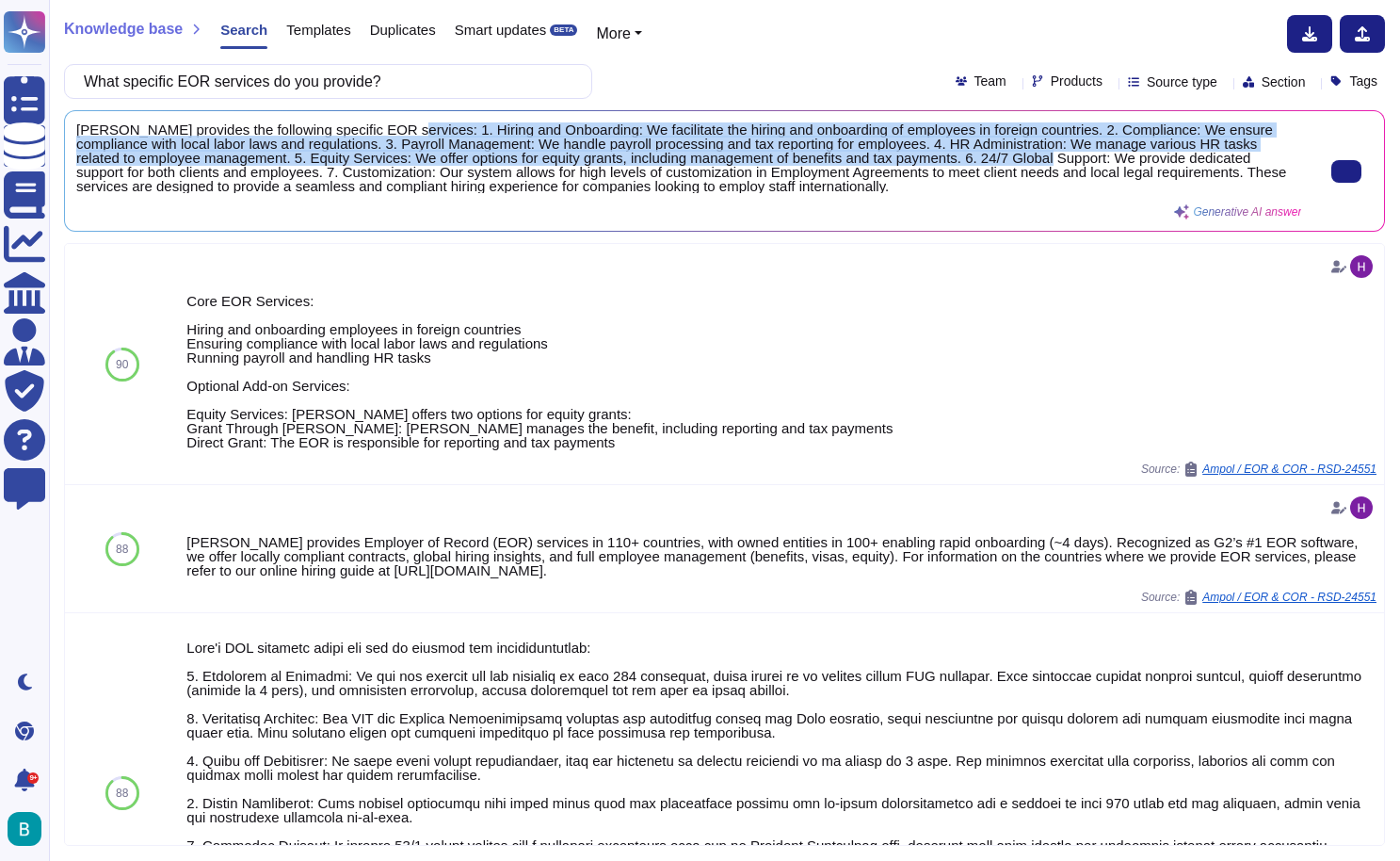
drag, startPoint x: 402, startPoint y: 128, endPoint x: 1077, endPoint y: 154, distance: 675.5
click at [1077, 154] on span "[PERSON_NAME] provides the following specific EOR services: 1. Hiring and Onboa…" at bounding box center [689, 157] width 1225 height 71
copy span "1. Hiring and Onboarding: We facilitate the hiring and onboarding of employees …"
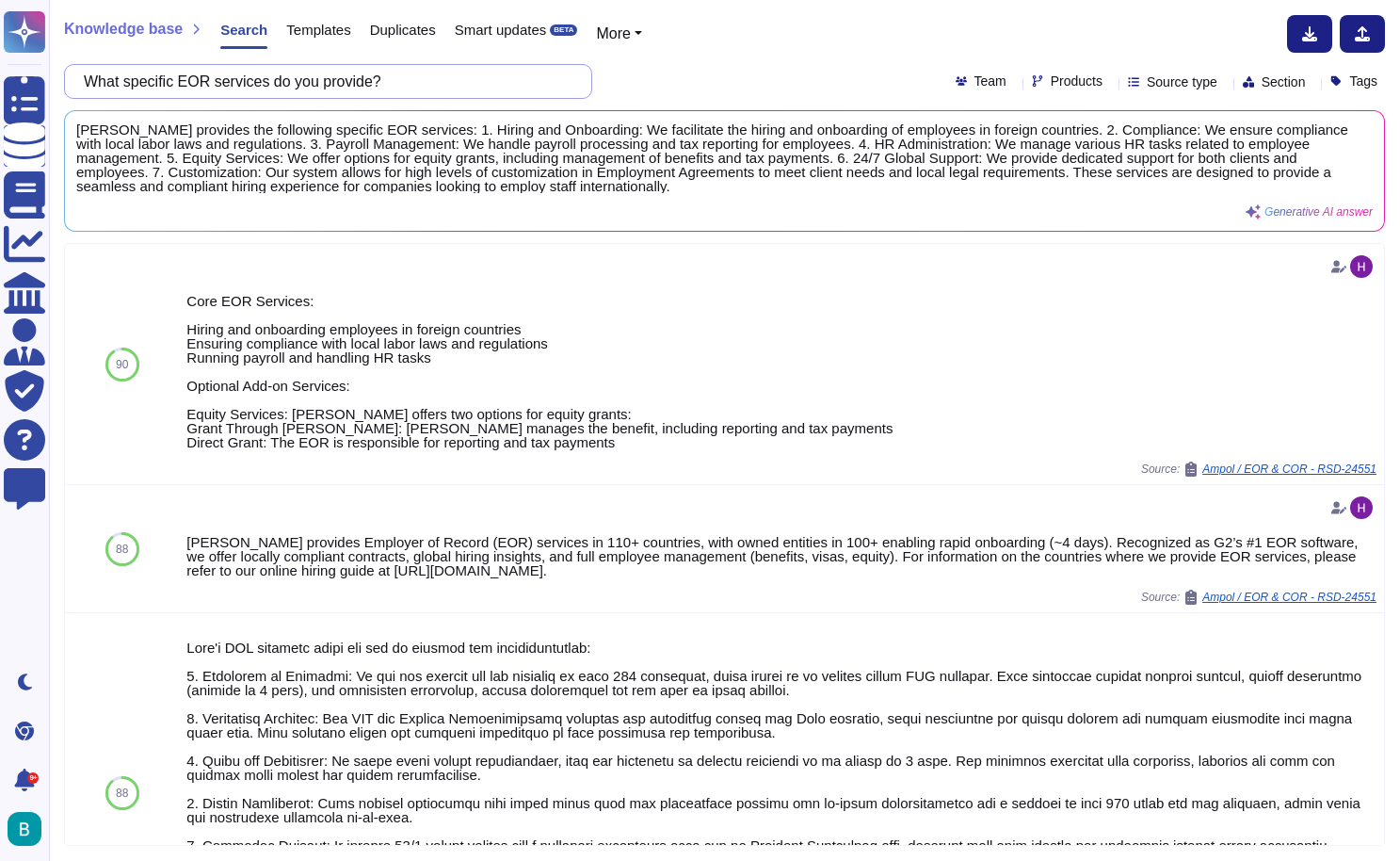
click at [410, 86] on input "What specific EOR services do you provide?" at bounding box center [324, 81] width 498 height 33
paste input "Describe your process for pre-identified candidates."
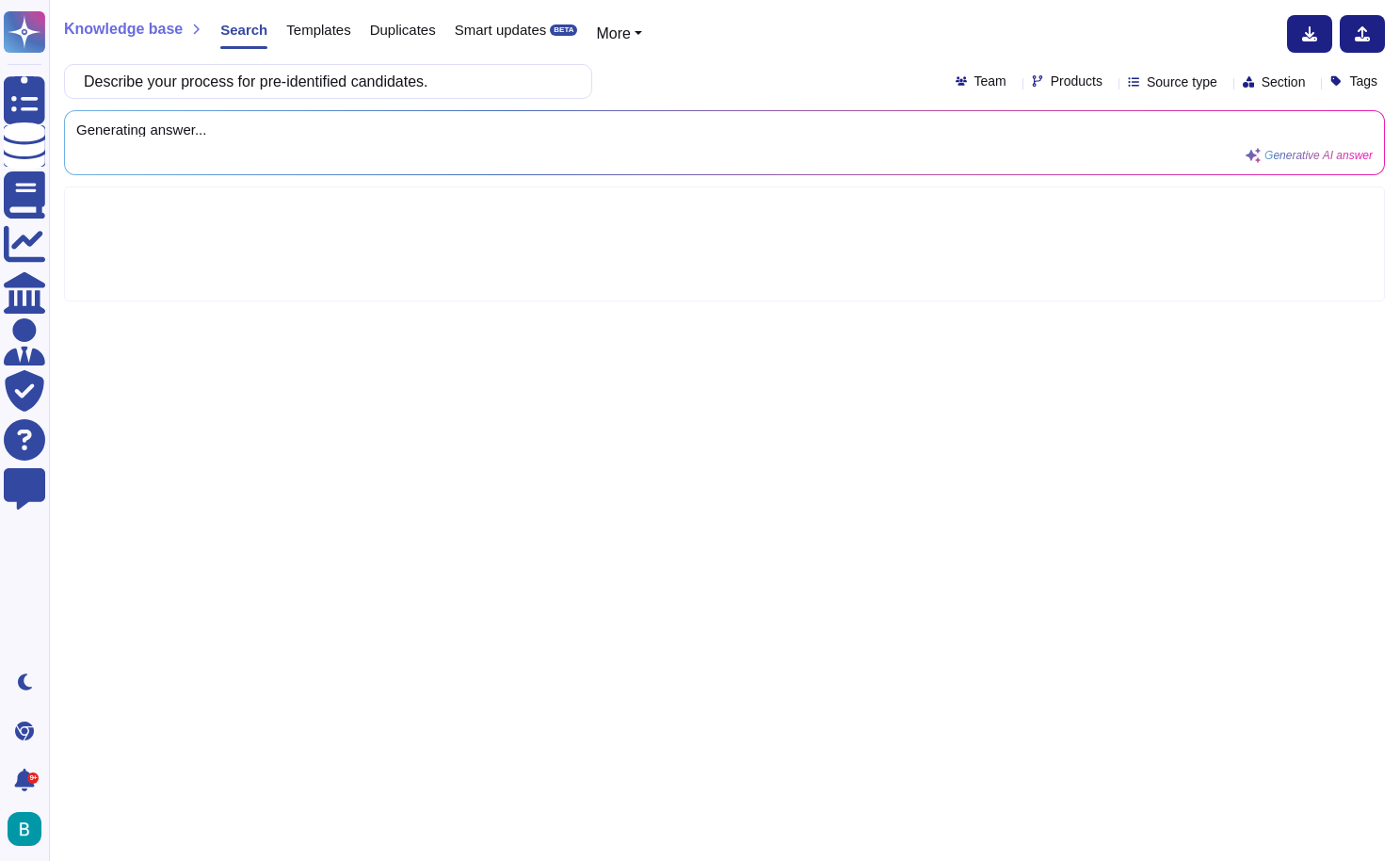
click at [676, 91] on div "Describe your process for pre-identified candidates. Team Products Source type …" at bounding box center [724, 81] width 1321 height 35
click at [101, 81] on input "Describe your process for pre-identified candidates." at bounding box center [324, 81] width 498 height 33
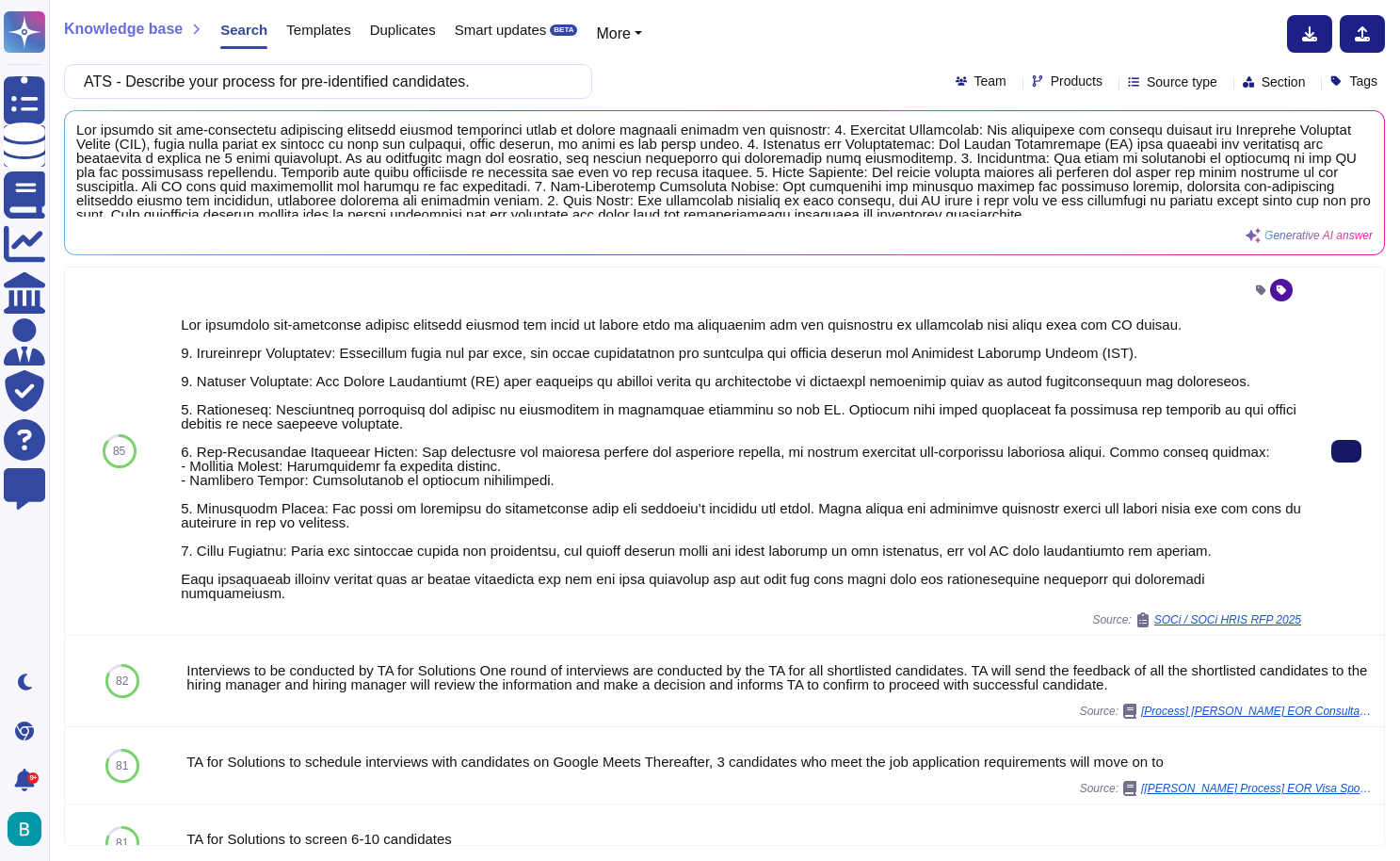
type input "ATS - Describe your process for pre-identified candidates."
click at [1346, 451] on icon at bounding box center [1346, 451] width 0 height 0
